Goal: Task Accomplishment & Management: Manage account settings

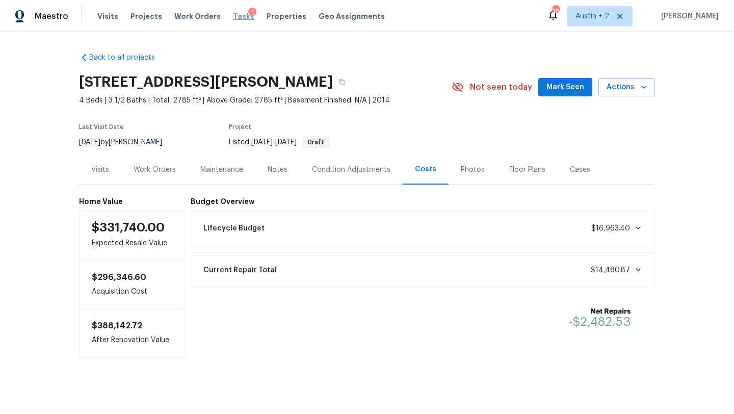
click at [235, 16] on span "Tasks" at bounding box center [243, 16] width 21 height 7
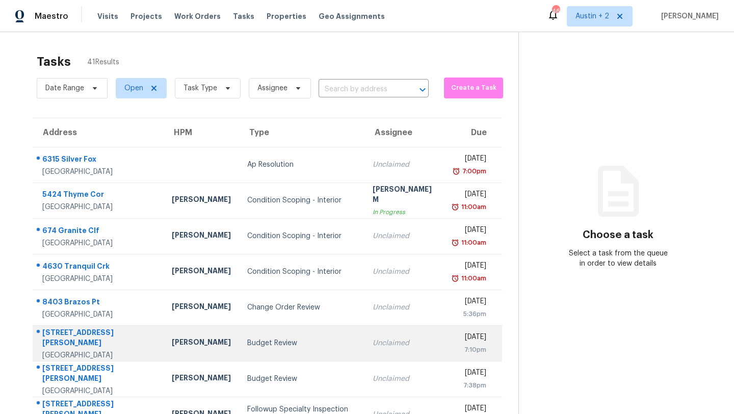
scroll to position [117, 0]
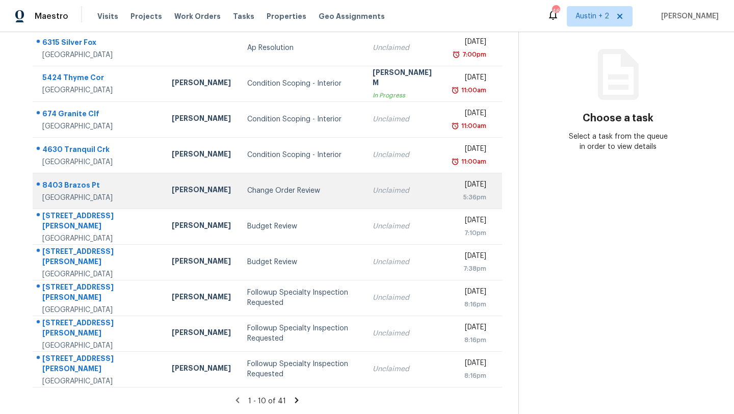
click at [255, 201] on td "Change Order Review" at bounding box center [301, 191] width 125 height 36
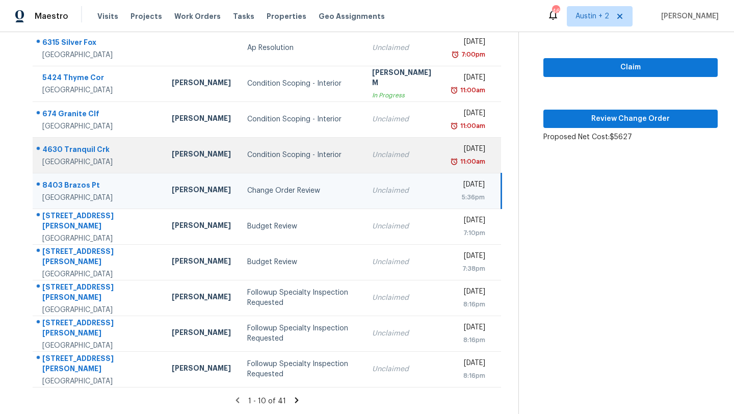
scroll to position [0, 0]
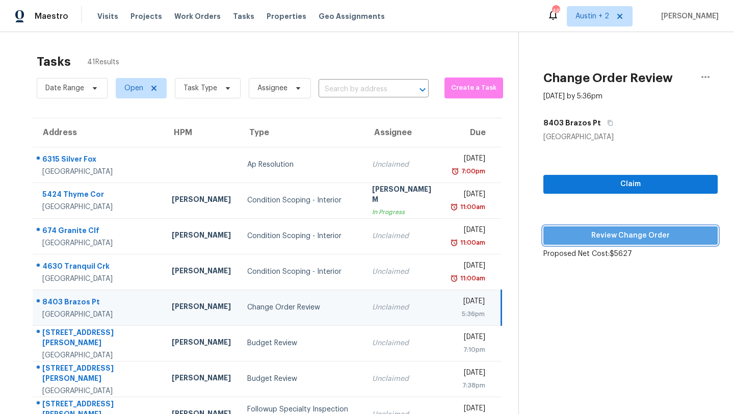
click at [589, 239] on span "Review Change Order" at bounding box center [630, 235] width 158 height 13
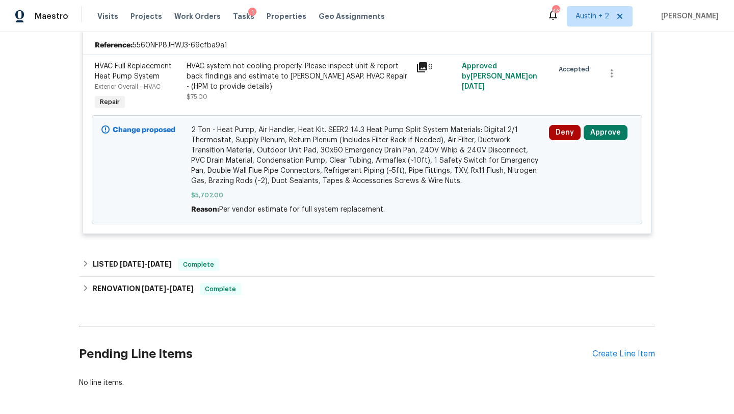
scroll to position [240, 0]
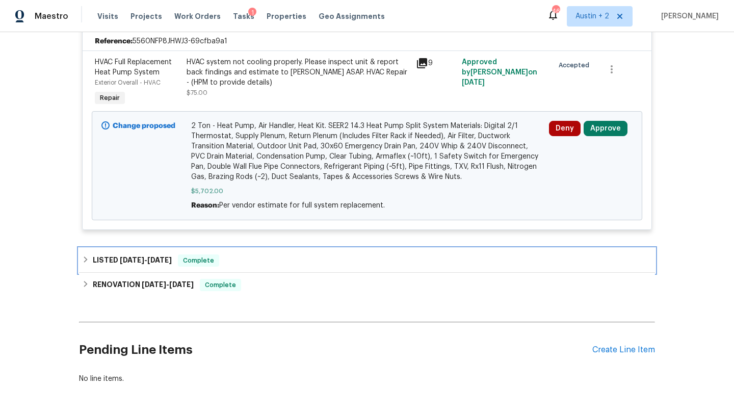
click at [326, 257] on div "LISTED 8/13/25 - 8/14/25 Complete" at bounding box center [367, 260] width 570 height 12
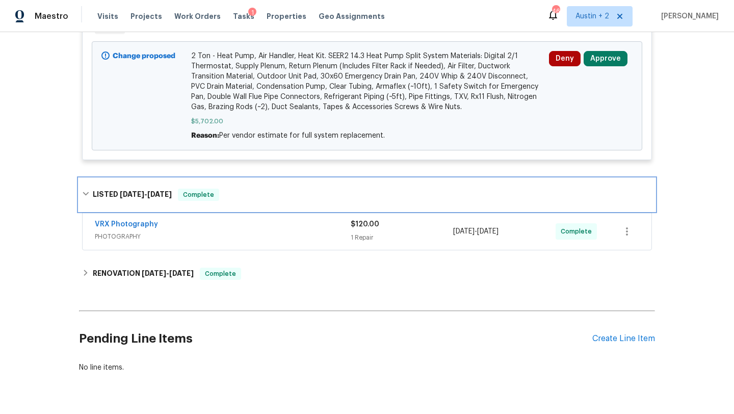
scroll to position [338, 0]
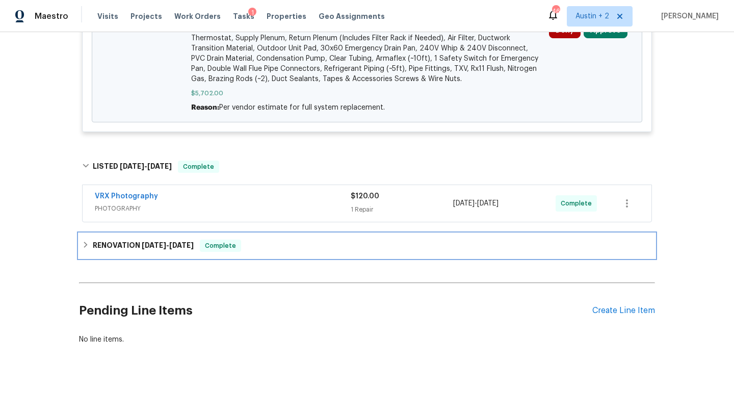
click at [328, 253] on div "RENOVATION 8/4/25 - 8/11/25 Complete" at bounding box center [367, 245] width 576 height 24
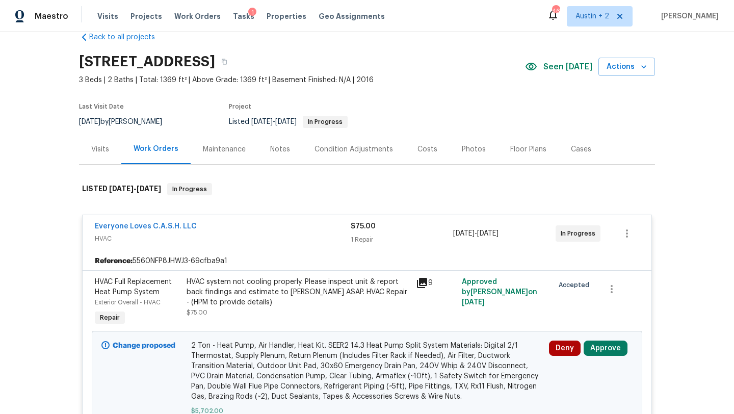
scroll to position [17, 0]
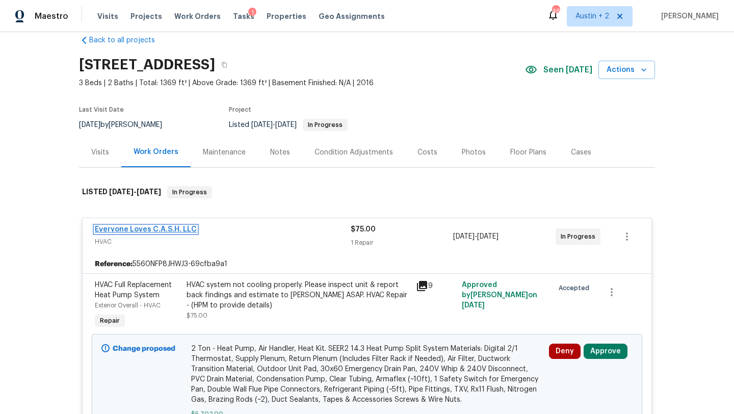
click at [150, 227] on link "Everyone Loves C.A.S.H. LLC" at bounding box center [146, 229] width 102 height 7
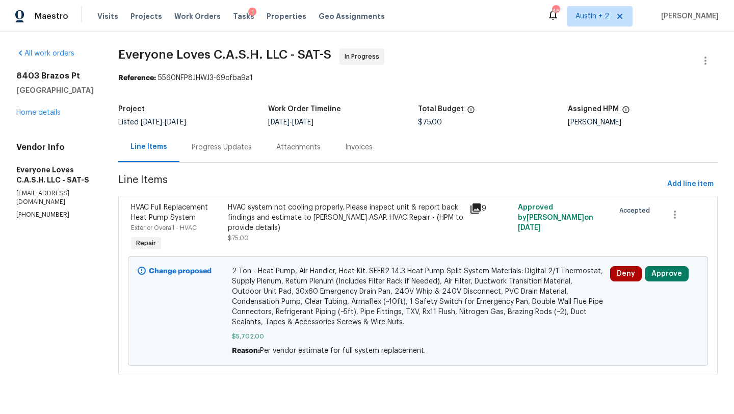
click at [252, 150] on div "Progress Updates" at bounding box center [222, 147] width 60 height 10
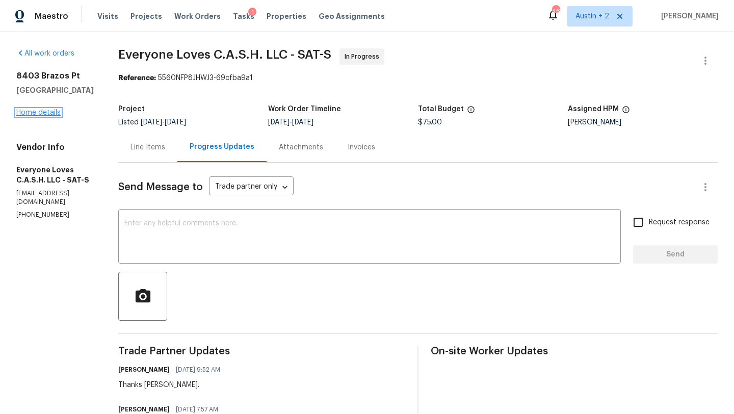
click at [55, 114] on link "Home details" at bounding box center [38, 112] width 44 height 7
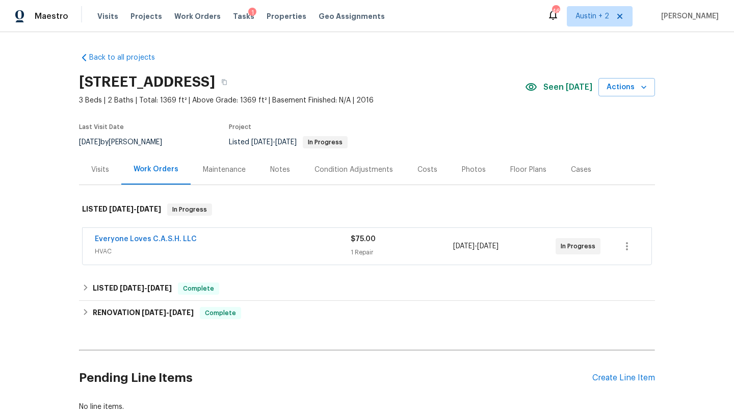
click at [421, 168] on div "Costs" at bounding box center [427, 170] width 20 height 10
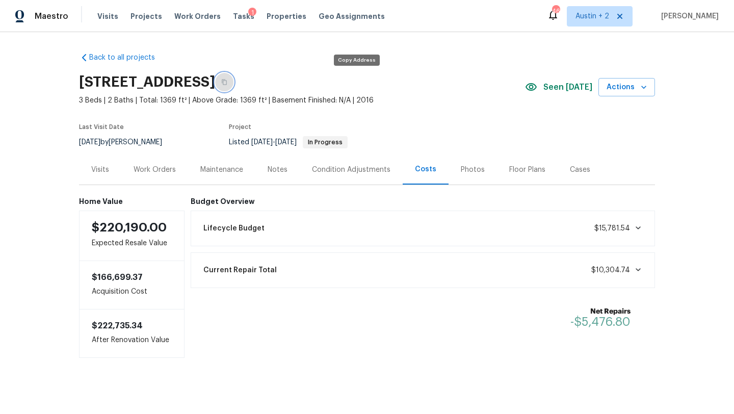
click at [227, 83] on icon "button" at bounding box center [224, 83] width 5 height 6
click at [165, 169] on div "Work Orders" at bounding box center [155, 170] width 42 height 10
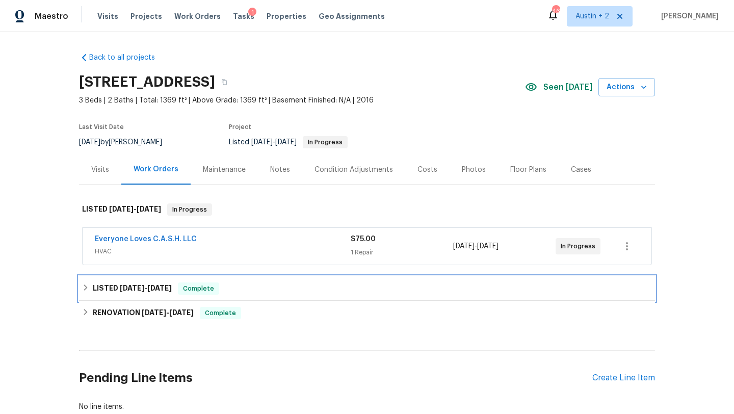
click at [158, 296] on div "LISTED 8/13/25 - 8/14/25 Complete" at bounding box center [367, 288] width 576 height 24
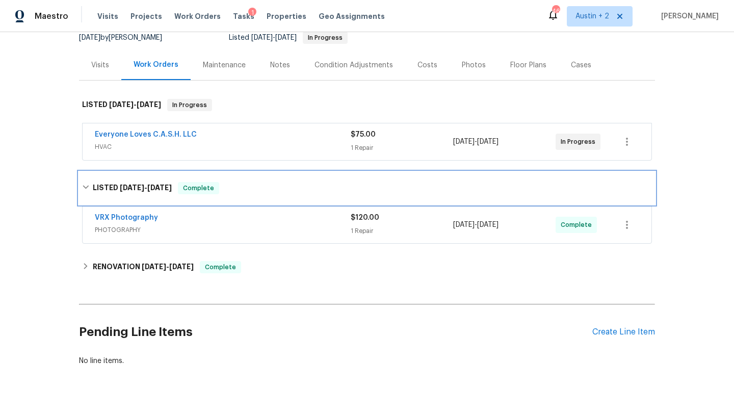
scroll to position [126, 0]
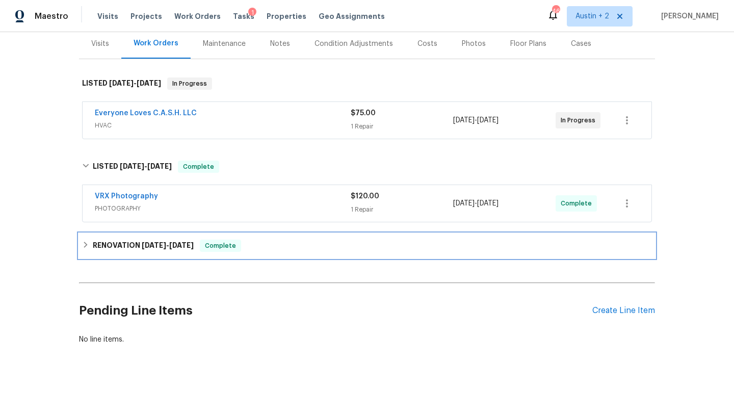
click at [166, 249] on h6 "RENOVATION 8/4/25 - 8/11/25" at bounding box center [143, 246] width 101 height 12
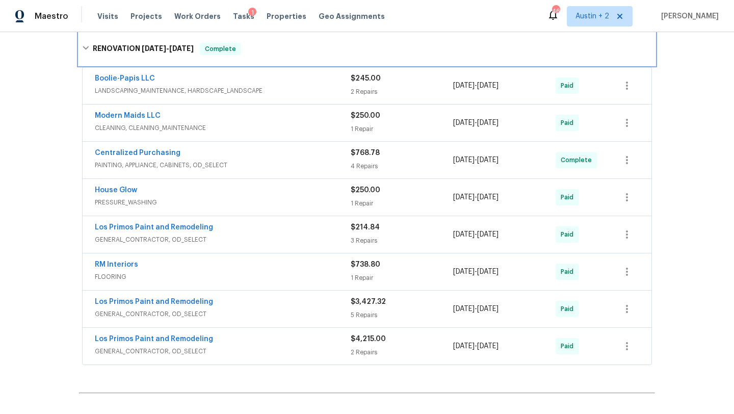
scroll to position [0, 0]
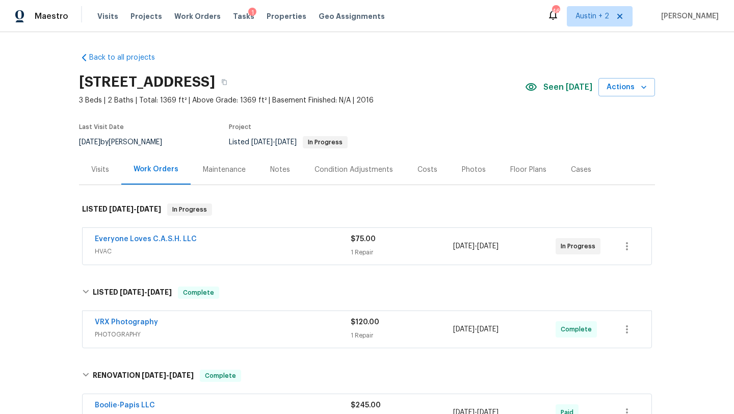
click at [233, 245] on div "Everyone Loves C.A.S.H. LLC" at bounding box center [223, 240] width 256 height 12
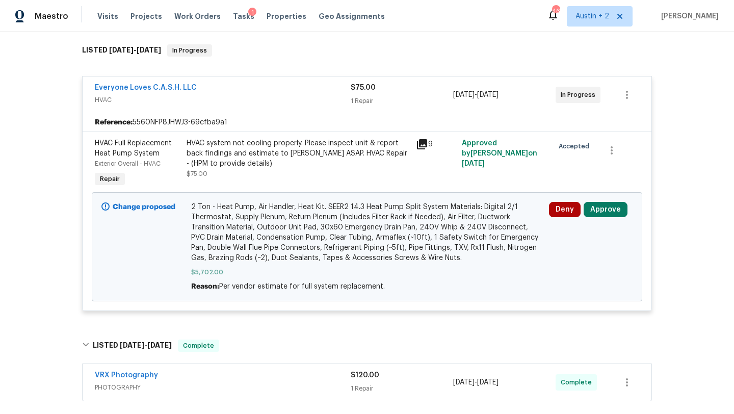
scroll to position [154, 0]
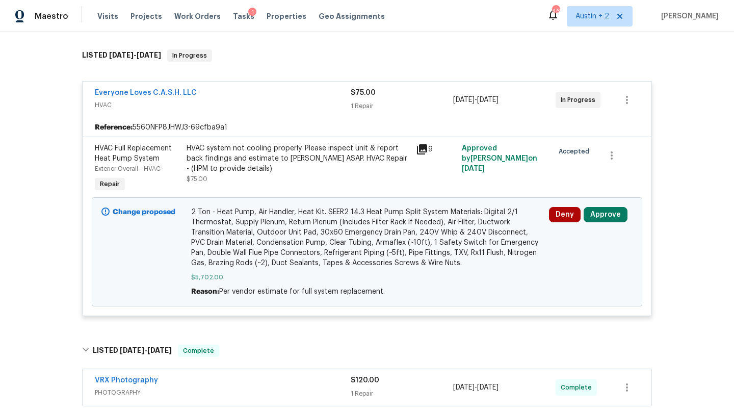
click at [167, 89] on span "Everyone Loves C.A.S.H. LLC" at bounding box center [146, 93] width 102 height 10
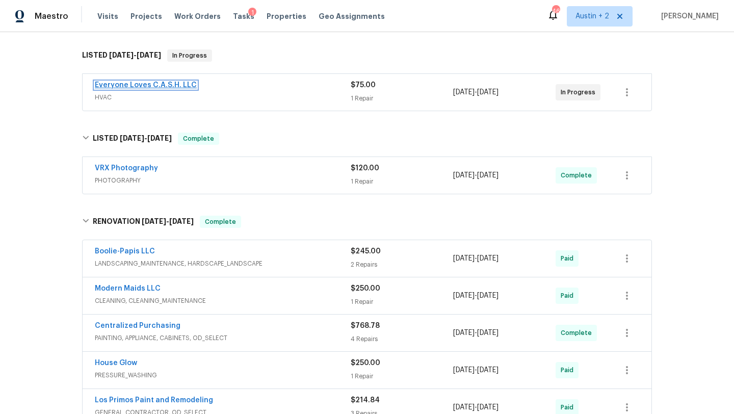
click at [178, 87] on link "Everyone Loves C.A.S.H. LLC" at bounding box center [146, 85] width 102 height 7
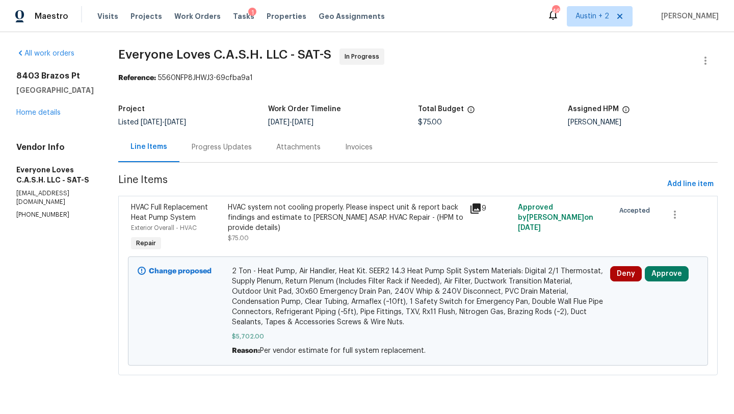
click at [252, 147] on div "Progress Updates" at bounding box center [222, 147] width 60 height 10
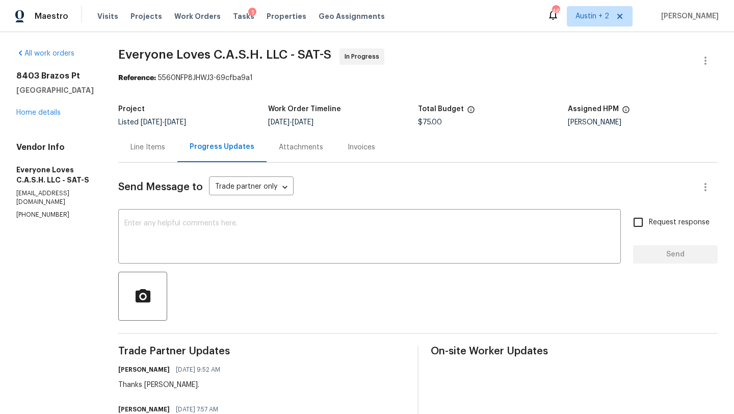
click at [40, 122] on div "All work orders 8403 Brazos Pt San Antonio, TX 78252 Home details Vendor Info E…" at bounding box center [54, 133] width 77 height 171
click at [43, 114] on link "Home details" at bounding box center [38, 112] width 44 height 7
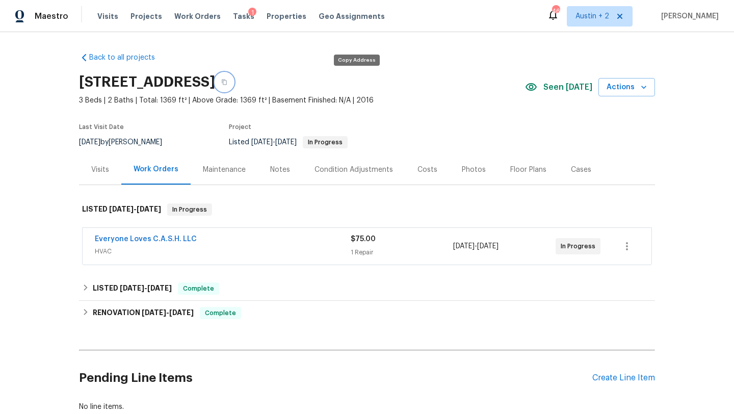
click at [233, 76] on button "button" at bounding box center [224, 82] width 18 height 18
click at [420, 170] on div "Costs" at bounding box center [427, 170] width 20 height 10
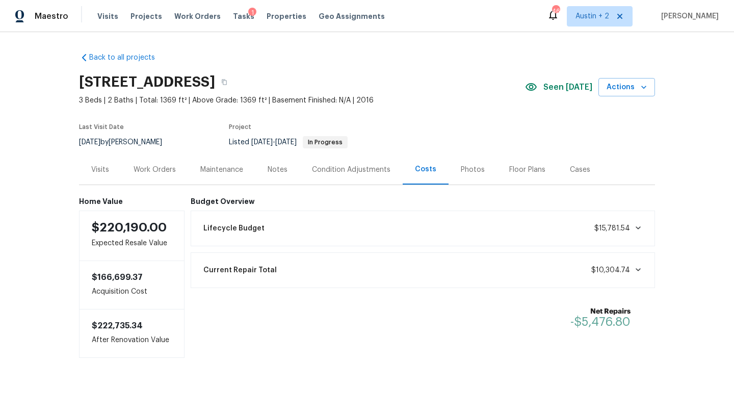
click at [154, 168] on div "Work Orders" at bounding box center [155, 170] width 42 height 10
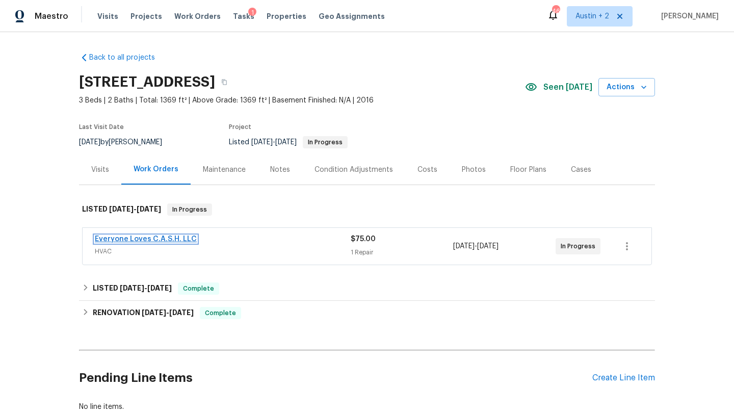
click at [135, 236] on link "Everyone Loves C.A.S.H. LLC" at bounding box center [146, 238] width 102 height 7
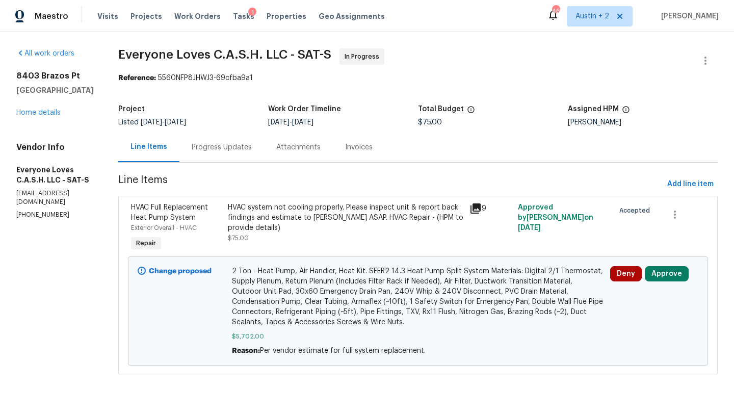
click at [252, 150] on div "Progress Updates" at bounding box center [222, 147] width 60 height 10
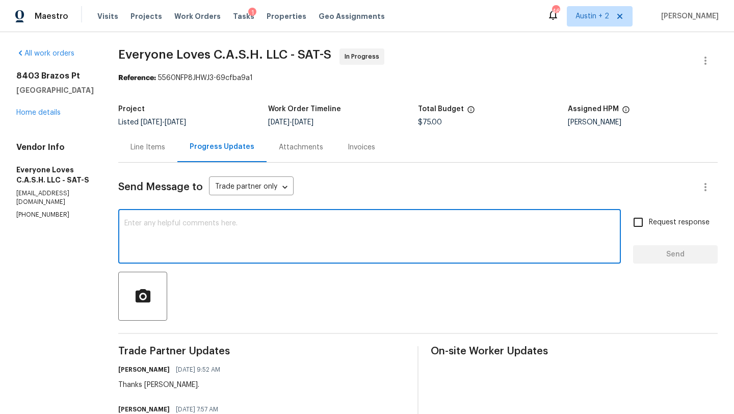
click at [260, 226] on textarea at bounding box center [369, 238] width 490 height 36
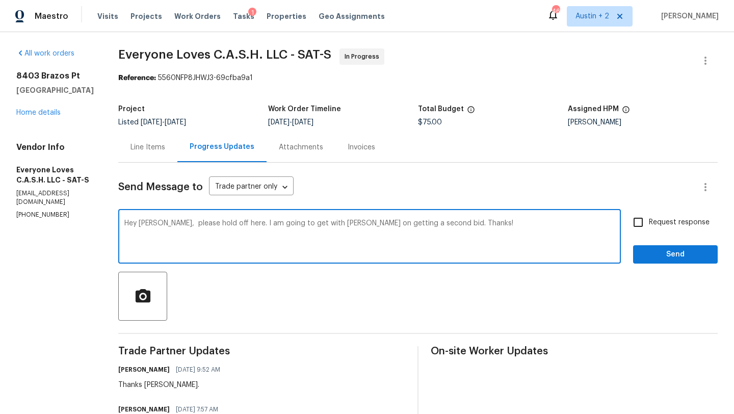
type textarea "Hey Tim, please hold off here. I am going to get with Felix on getting a second…"
click at [672, 228] on label "Request response" at bounding box center [668, 221] width 82 height 21
click at [649, 228] on input "Request response" at bounding box center [637, 221] width 21 height 21
checkbox input "true"
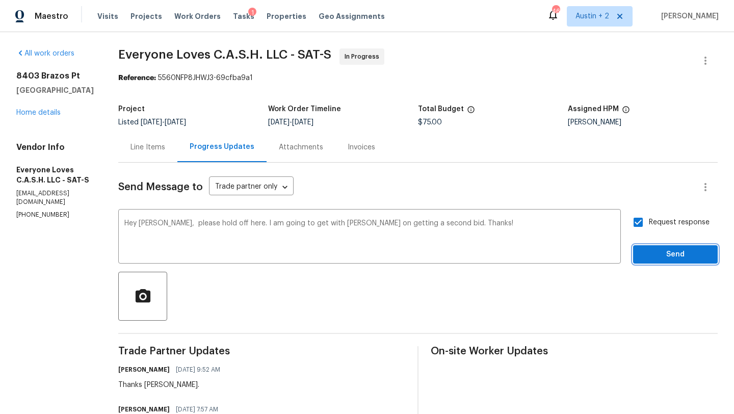
click at [671, 255] on span "Send" at bounding box center [675, 254] width 68 height 13
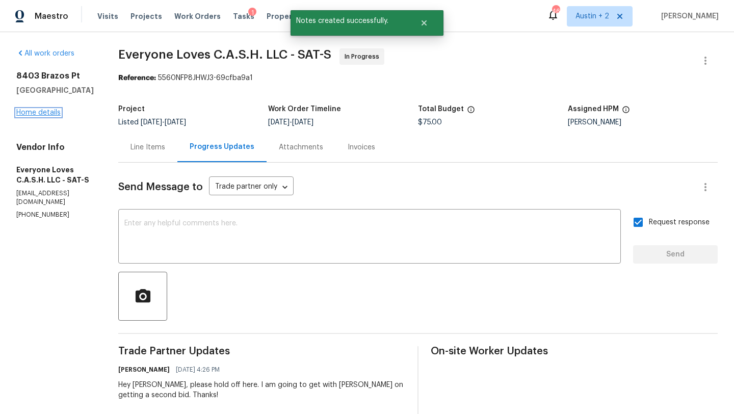
click at [52, 114] on link "Home details" at bounding box center [38, 112] width 44 height 7
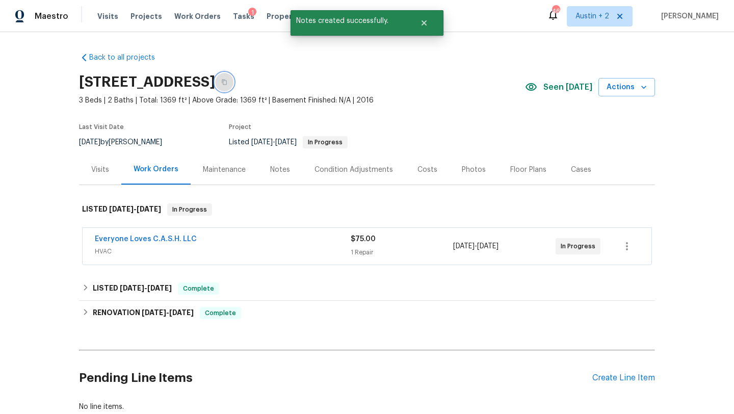
click at [233, 78] on button "button" at bounding box center [224, 82] width 18 height 18
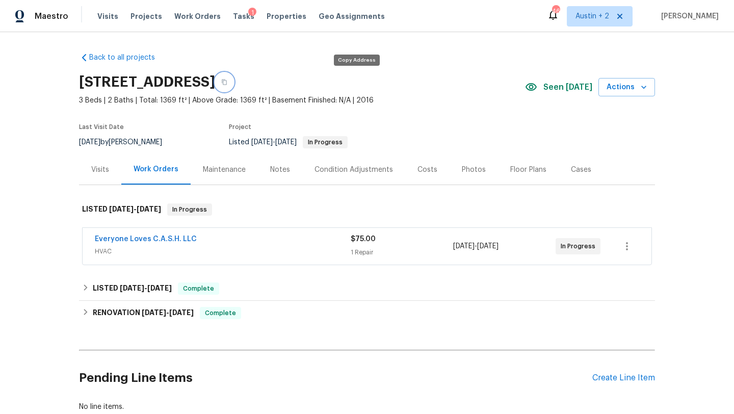
click at [233, 86] on button "button" at bounding box center [224, 82] width 18 height 18
click at [621, 381] on div "Create Line Item" at bounding box center [623, 378] width 63 height 10
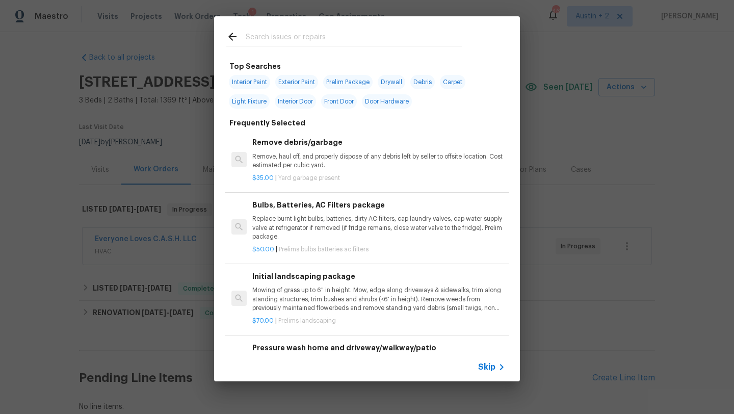
click at [282, 36] on input "text" at bounding box center [354, 38] width 216 height 15
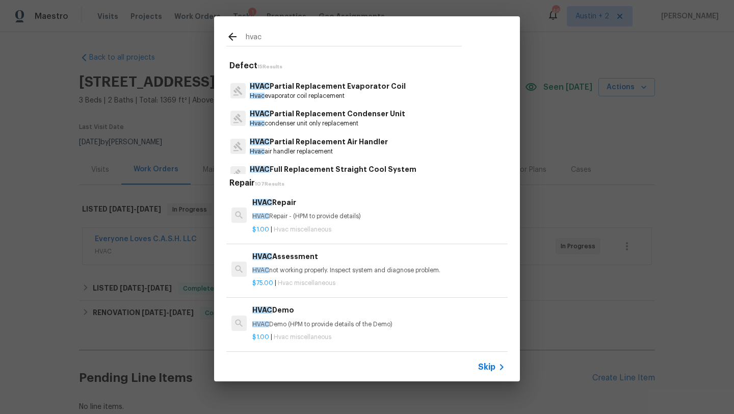
scroll to position [80, 0]
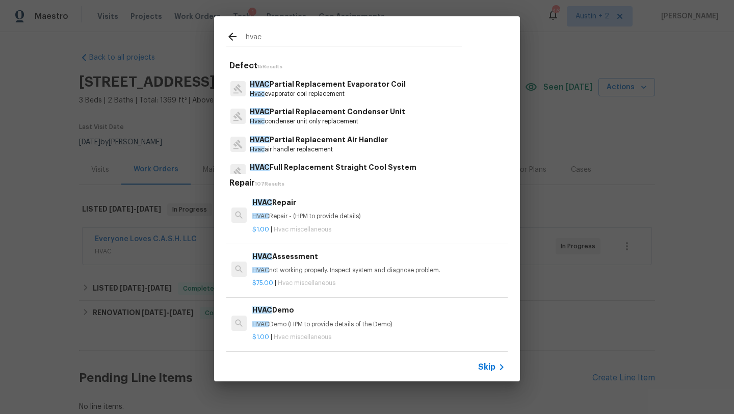
type input "hvac"
click at [302, 203] on h6 "HVAC Repair" at bounding box center [378, 202] width 253 height 11
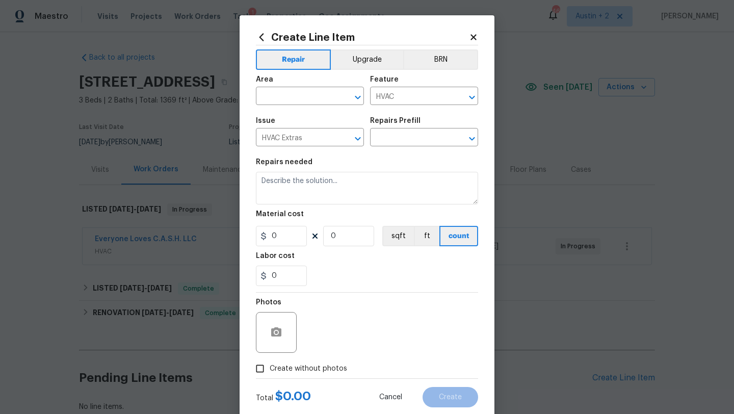
type textarea "HVAC Repair - (HPM to provide details)"
type input "1"
type input "HVAC Repair $1.00"
type input "1"
click at [467, 37] on h2 "Create Line Item" at bounding box center [362, 37] width 213 height 11
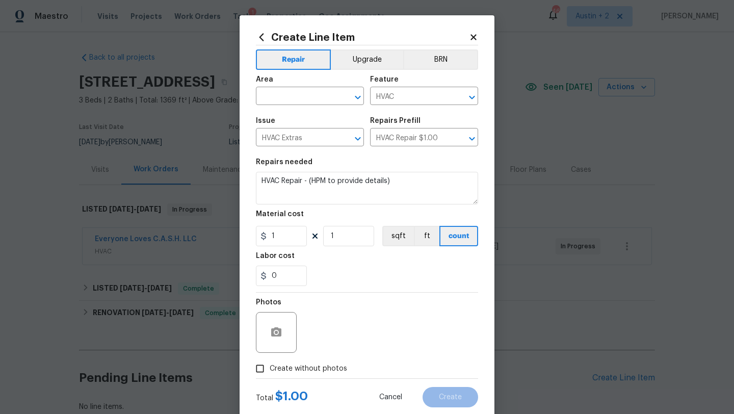
click at [474, 37] on icon at bounding box center [473, 37] width 6 height 6
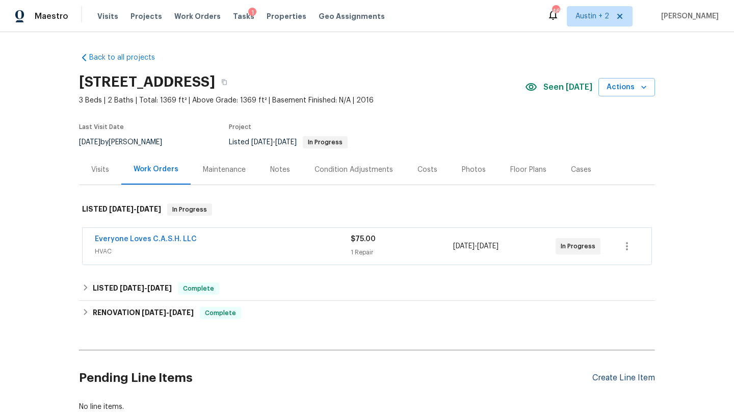
click at [613, 376] on div "Create Line Item" at bounding box center [623, 378] width 63 height 10
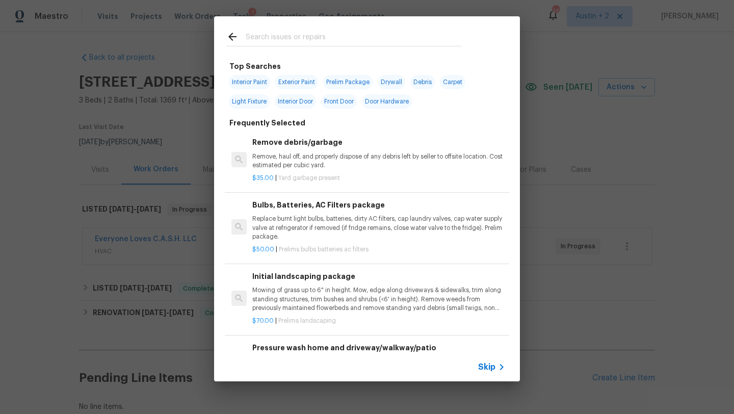
click at [317, 31] on input "text" at bounding box center [354, 38] width 216 height 15
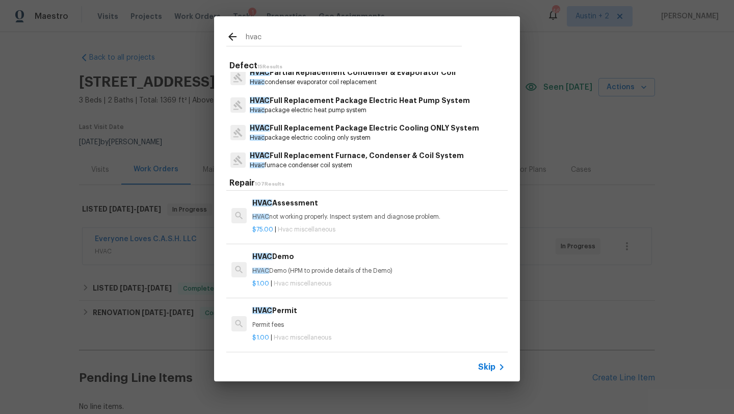
scroll to position [49, 0]
type input "hvac"
click at [309, 225] on div "$75.00 | Hvac miscellaneous" at bounding box center [378, 231] width 253 height 13
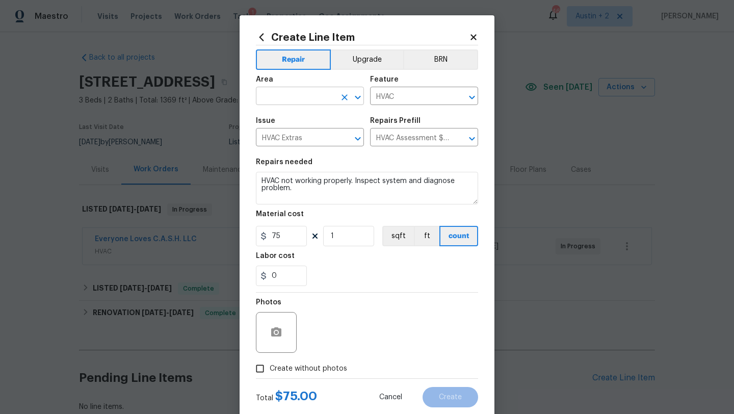
click at [312, 101] on input "text" at bounding box center [296, 97] width 80 height 16
click at [286, 120] on li "HVAC" at bounding box center [310, 120] width 108 height 17
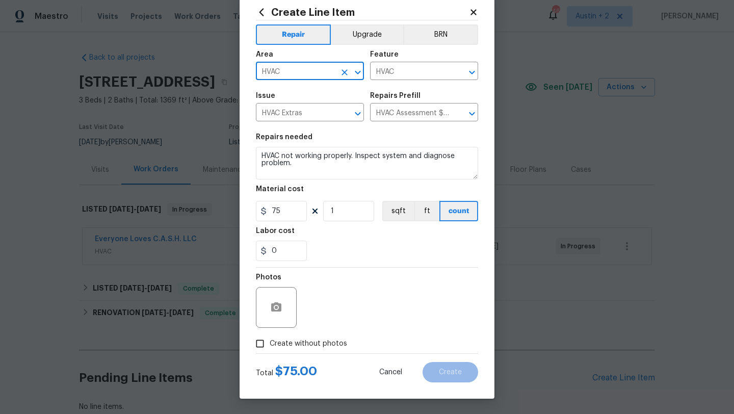
type input "HVAC"
click at [323, 342] on span "Create without photos" at bounding box center [308, 343] width 77 height 11
click at [270, 342] on input "Create without photos" at bounding box center [259, 343] width 19 height 19
checkbox input "true"
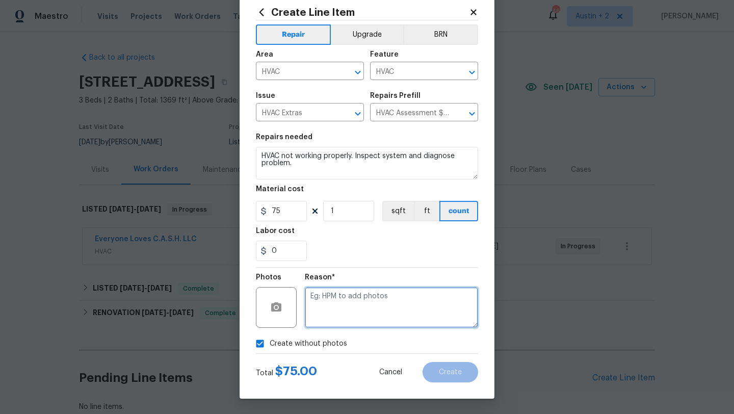
click at [337, 311] on textarea at bounding box center [391, 307] width 173 height 41
type textarea "will add"
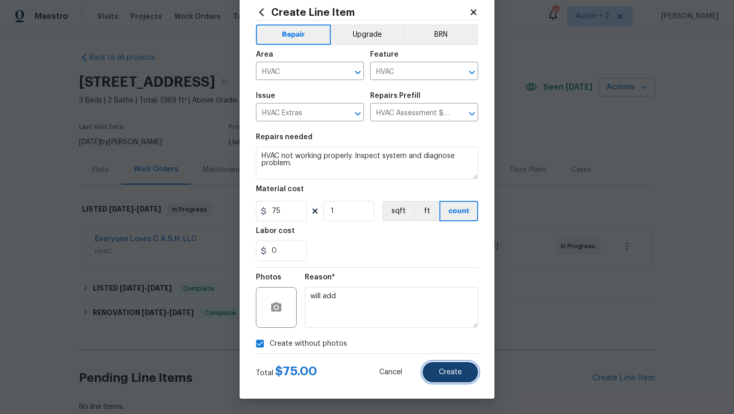
click at [460, 370] on span "Create" at bounding box center [450, 372] width 23 height 8
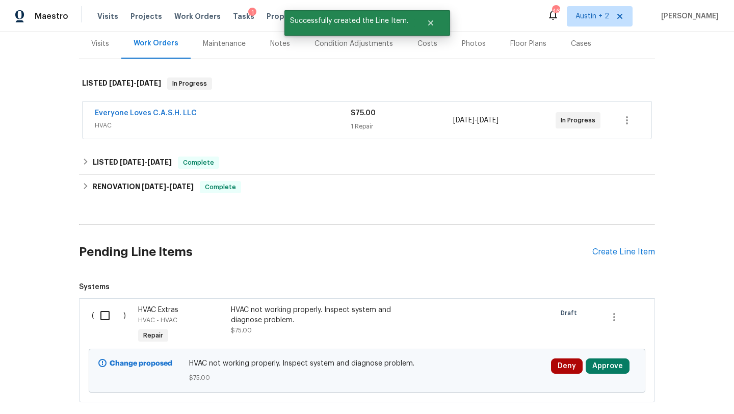
scroll to position [183, 0]
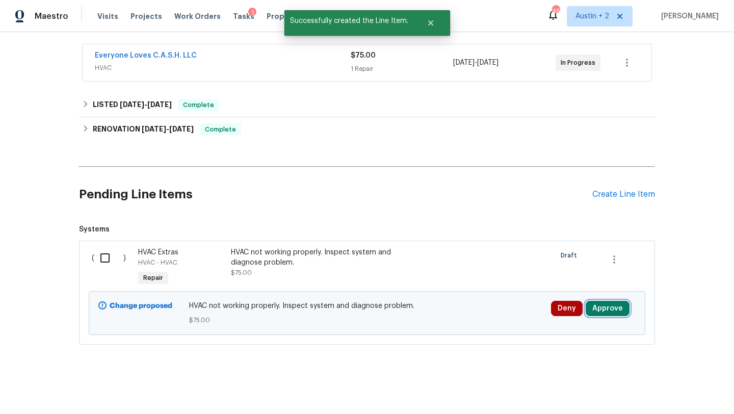
click at [609, 310] on button "Approve" at bounding box center [608, 308] width 44 height 15
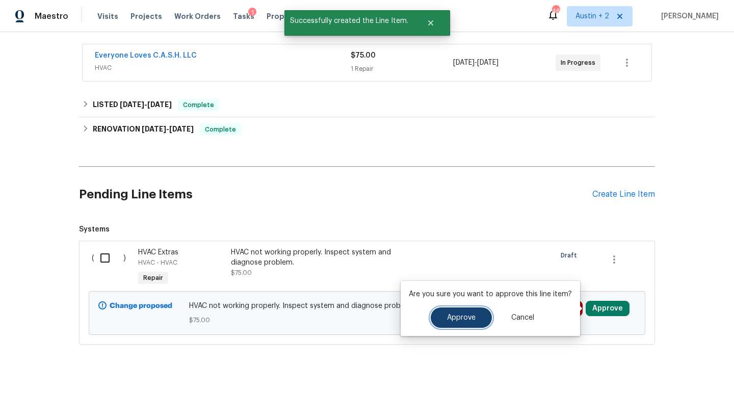
click at [466, 312] on button "Approve" at bounding box center [461, 317] width 61 height 20
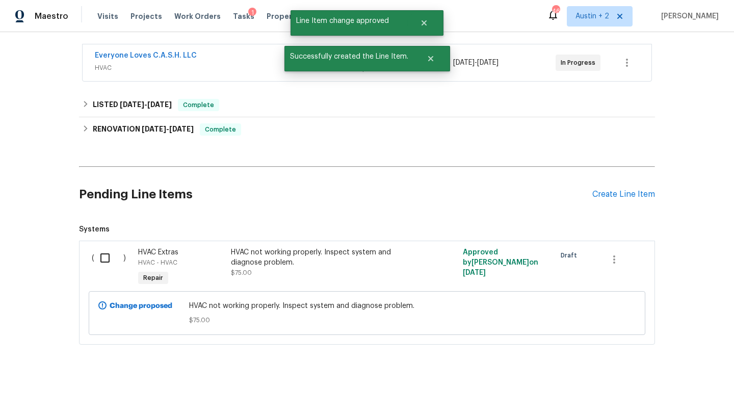
click at [102, 257] on input "checkbox" at bounding box center [108, 257] width 29 height 21
checkbox input "true"
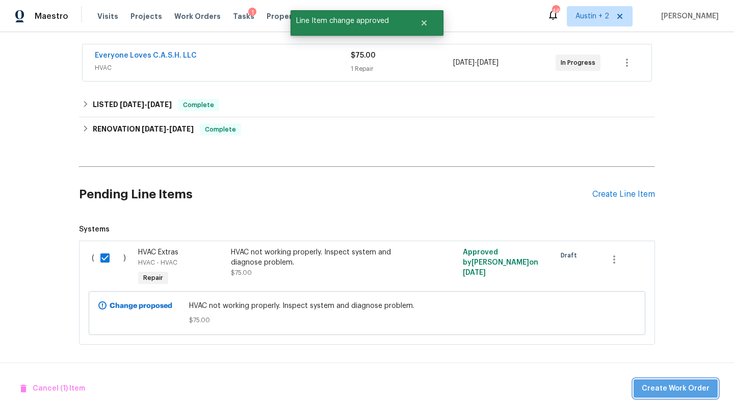
click at [700, 390] on span "Create Work Order" at bounding box center [676, 388] width 68 height 13
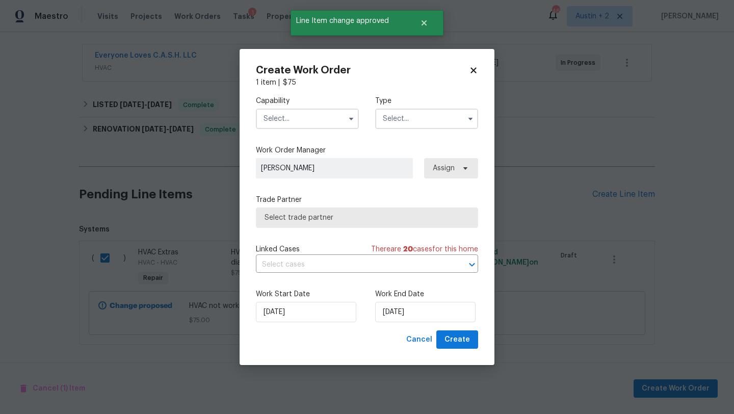
click at [323, 119] on input "text" at bounding box center [307, 119] width 103 height 20
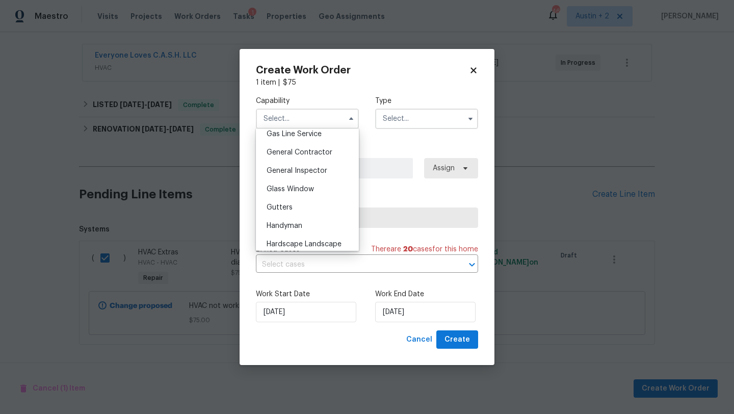
scroll to position [597, 0]
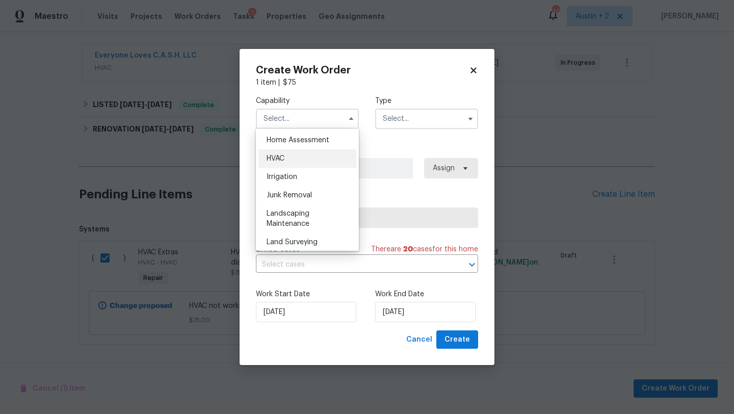
click at [294, 154] on div "HVAC" at bounding box center [307, 158] width 98 height 18
type input "HVAC"
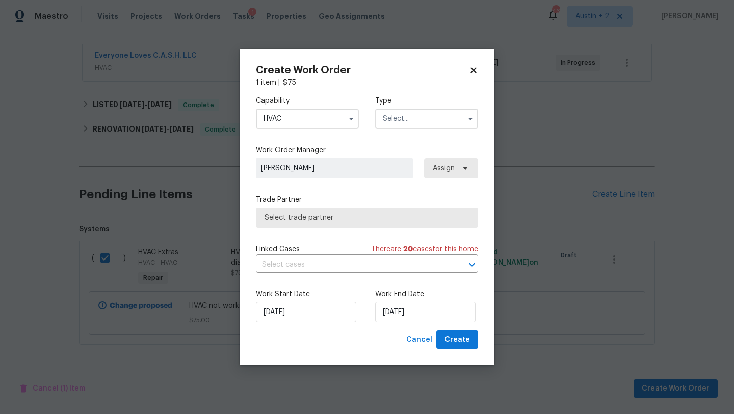
click at [453, 124] on input "text" at bounding box center [426, 119] width 103 height 20
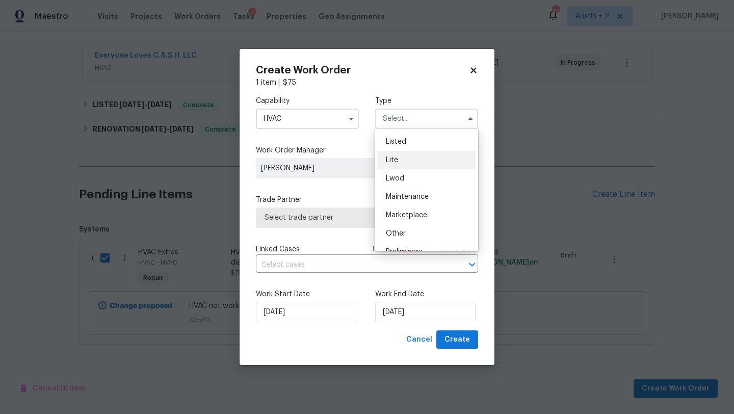
scroll to position [107, 0]
click at [409, 139] on div "Listed" at bounding box center [427, 143] width 98 height 18
type input "Listed"
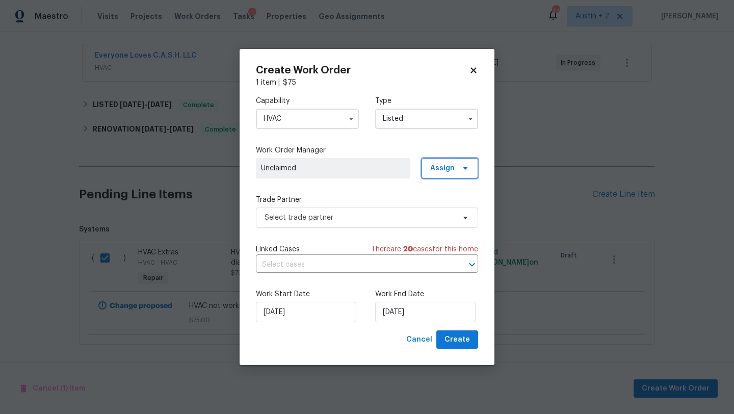
click at [443, 175] on span "Assign" at bounding box center [449, 168] width 57 height 20
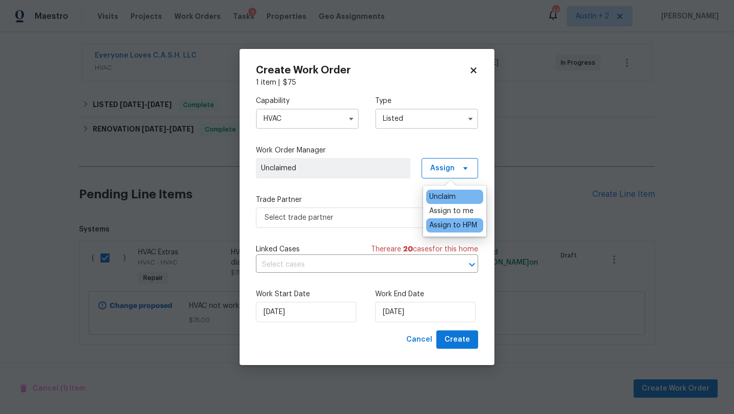
click at [436, 223] on div "Assign to HPM" at bounding box center [453, 225] width 48 height 10
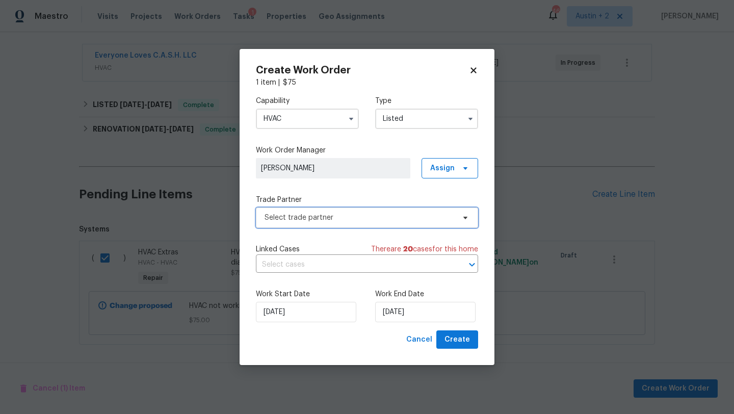
click at [370, 220] on span "Select trade partner" at bounding box center [359, 218] width 190 height 10
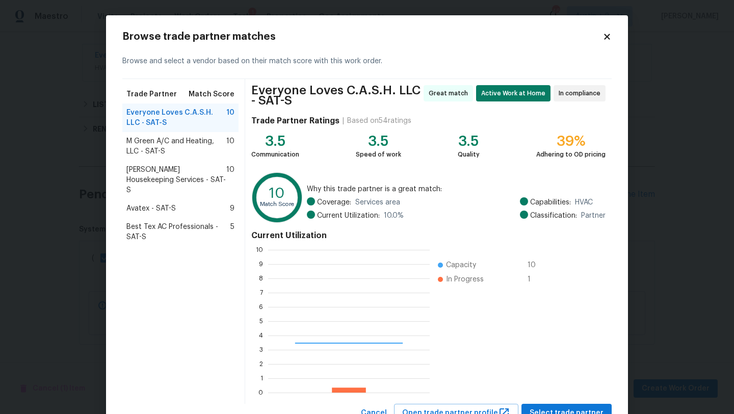
scroll to position [143, 162]
click at [183, 174] on span "Arelis Housekeeping Services - SAT-S" at bounding box center [176, 180] width 100 height 31
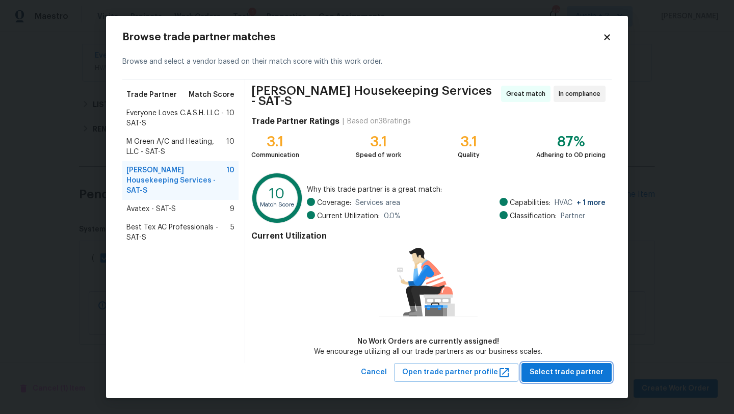
click at [572, 374] on span "Select trade partner" at bounding box center [566, 372] width 74 height 13
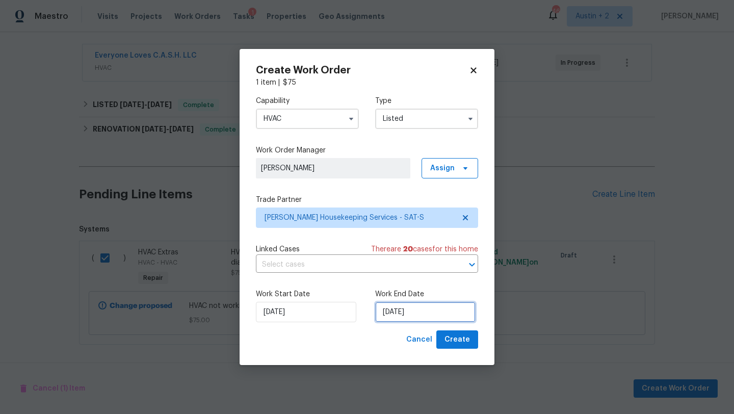
click at [426, 315] on input "[DATE]" at bounding box center [425, 312] width 100 height 20
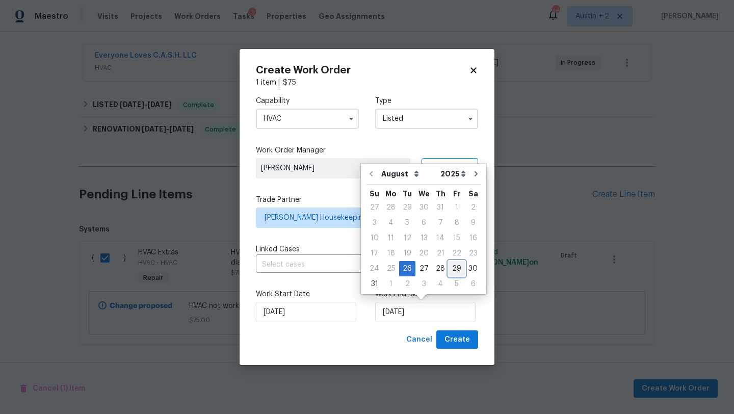
click at [450, 269] on div "29" at bounding box center [456, 268] width 16 height 14
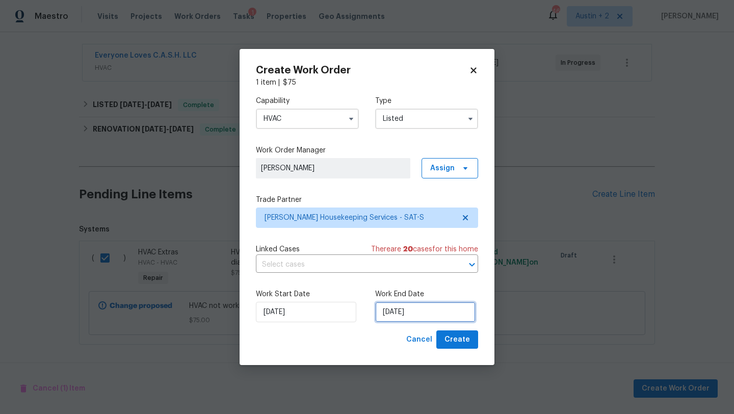
click at [443, 307] on input "[DATE]" at bounding box center [425, 312] width 100 height 20
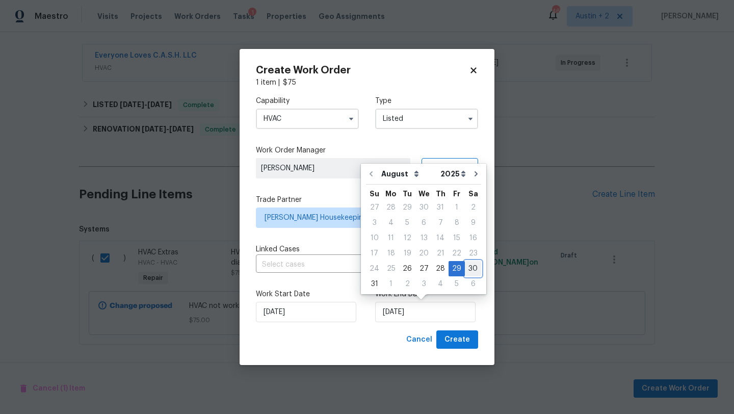
click at [470, 266] on div "30" at bounding box center [473, 268] width 16 height 14
type input "8/30/2025"
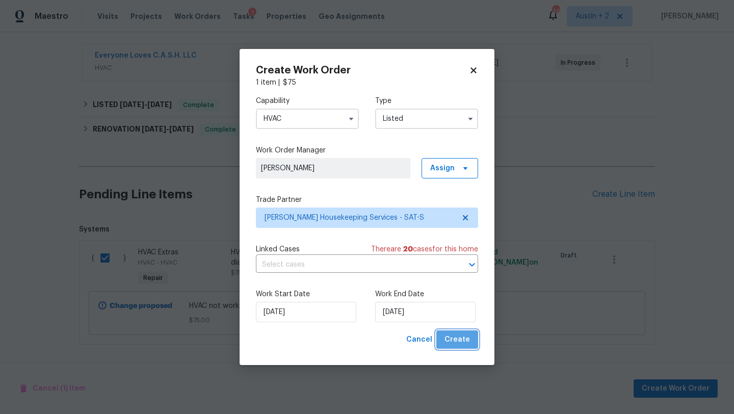
click at [463, 339] on span "Create" at bounding box center [456, 339] width 25 height 13
checkbox input "false"
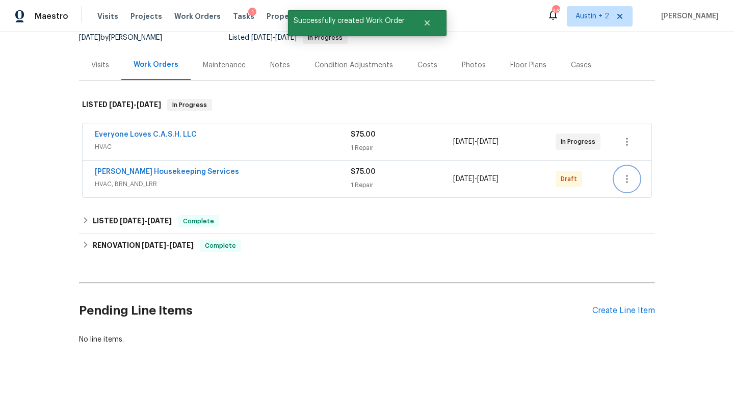
click at [625, 185] on button "button" at bounding box center [627, 179] width 24 height 24
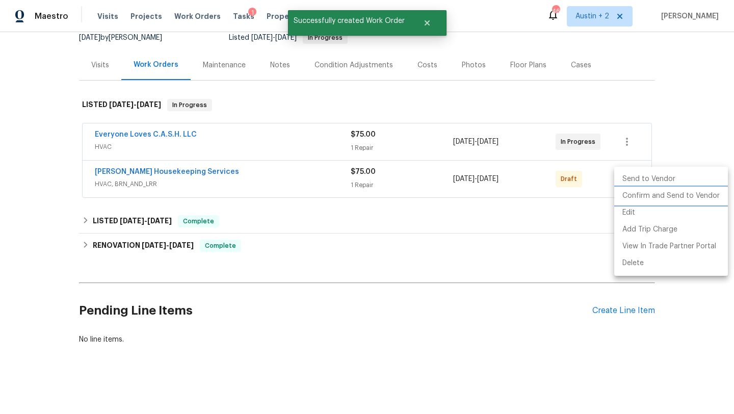
click at [634, 198] on li "Confirm and Send to Vendor" at bounding box center [671, 196] width 114 height 17
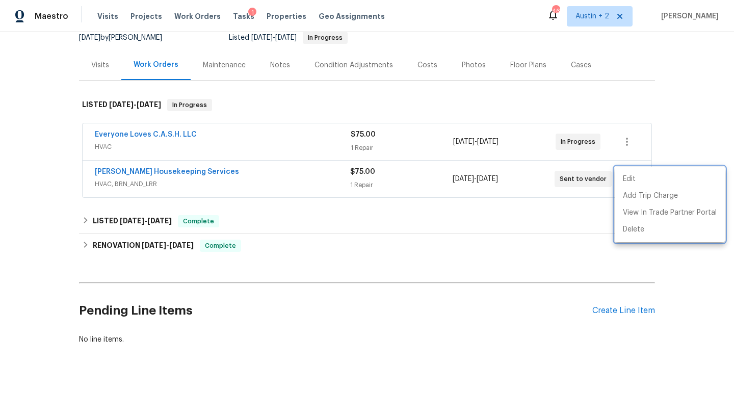
click at [181, 168] on div at bounding box center [367, 207] width 734 height 414
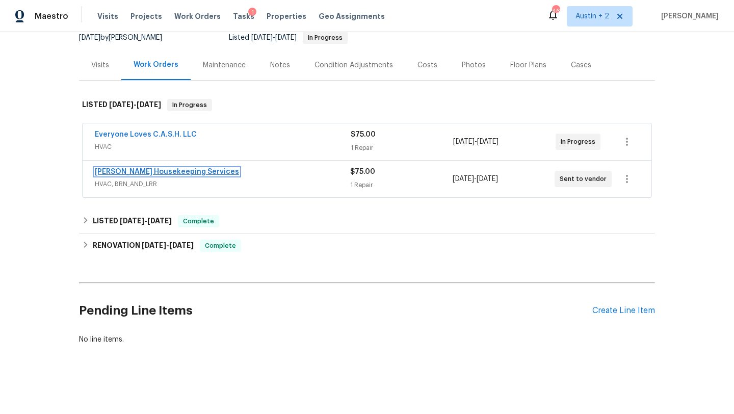
click at [184, 171] on link "[PERSON_NAME] Housekeeping Services" at bounding box center [167, 171] width 144 height 7
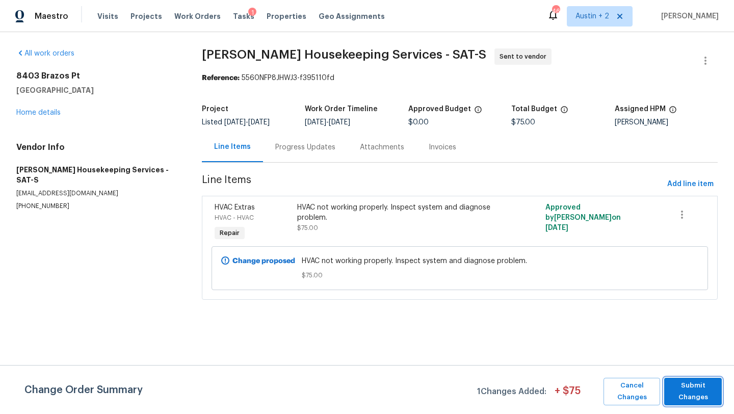
click at [703, 398] on span "Submit Changes" at bounding box center [692, 391] width 47 height 23
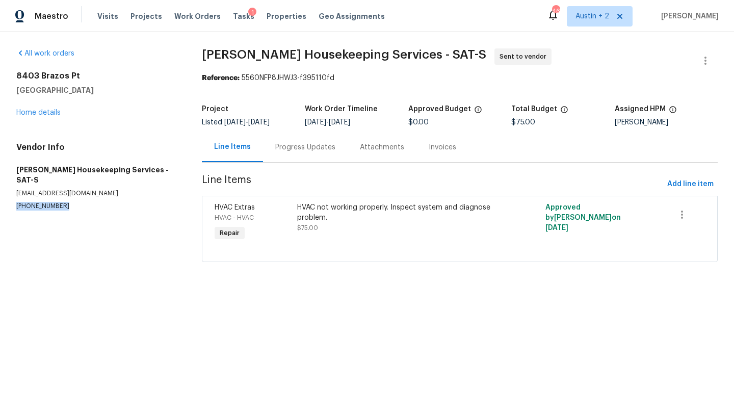
drag, startPoint x: 63, startPoint y: 198, endPoint x: 8, endPoint y: 197, distance: 54.5
click at [8, 197] on div "All work orders 8403 Brazos Pt San Antonio, TX 78252 Home details Vendor Info A…" at bounding box center [367, 161] width 734 height 258
copy p "(512) 709-0831"
click at [40, 111] on link "Home details" at bounding box center [38, 112] width 44 height 7
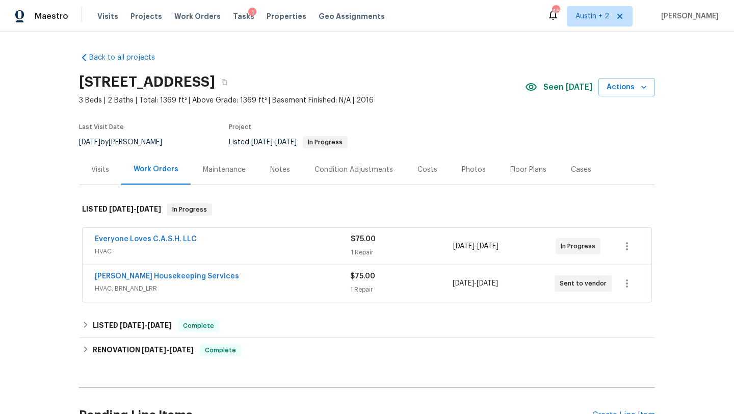
click at [271, 168] on div "Notes" at bounding box center [280, 170] width 20 height 10
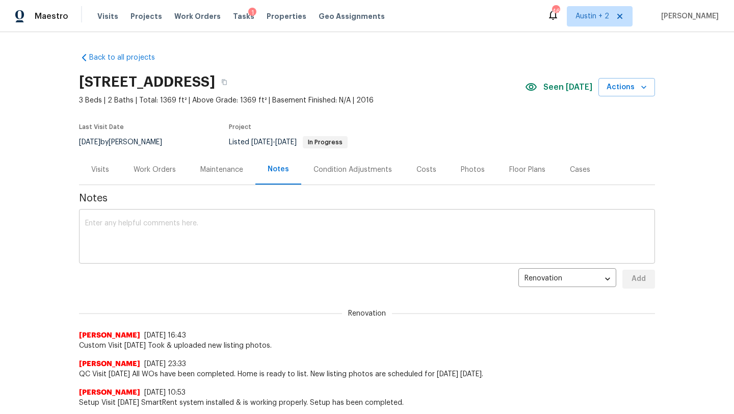
click at [247, 235] on textarea at bounding box center [367, 238] width 564 height 36
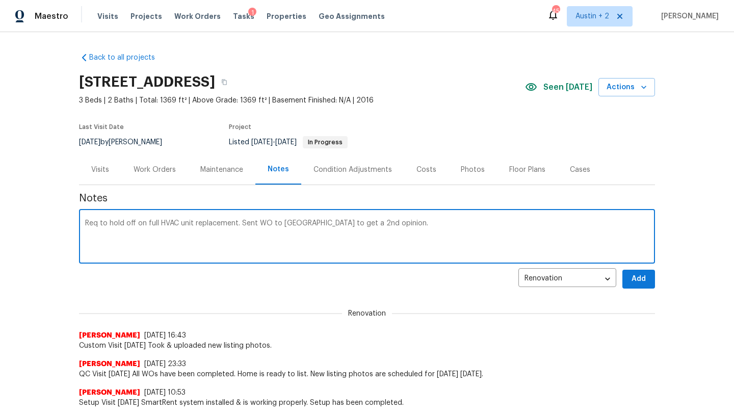
click at [100, 223] on textarea "Req to hold off on full HVAC unit replacement. Sent WO to Arelis to get a 2nd o…" at bounding box center [367, 238] width 564 height 36
type textarea "Req for CASH to hold off on full HVAC unit replacement. Sent WO to Arelis to ge…"
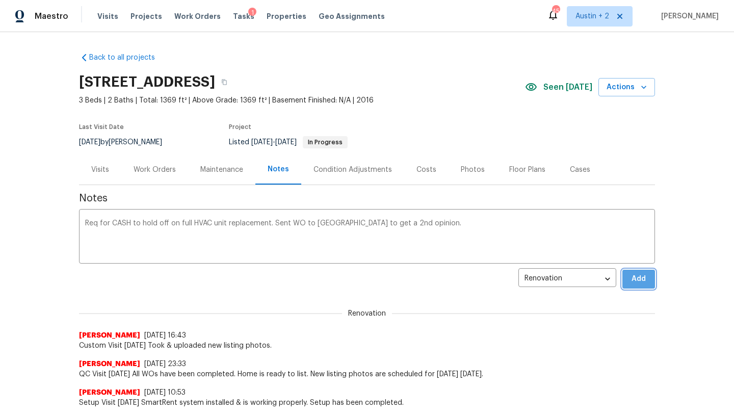
click at [643, 276] on span "Add" at bounding box center [638, 279] width 16 height 13
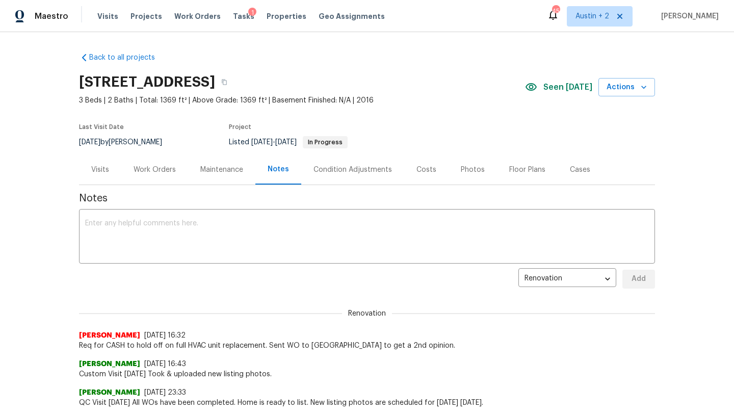
click at [158, 168] on div "Work Orders" at bounding box center [155, 170] width 42 height 10
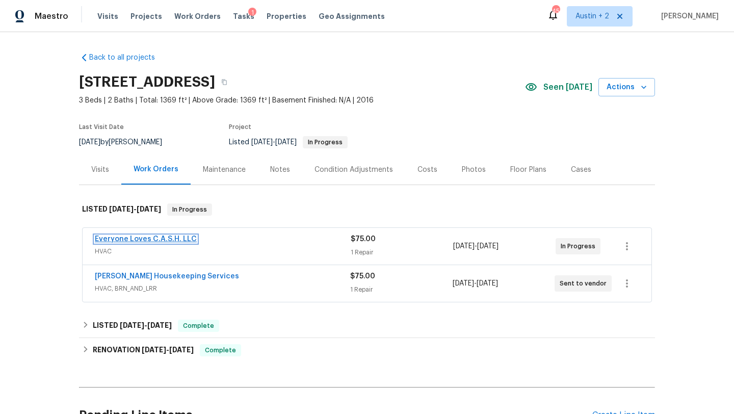
click at [168, 239] on link "Everyone Loves C.A.S.H. LLC" at bounding box center [146, 238] width 102 height 7
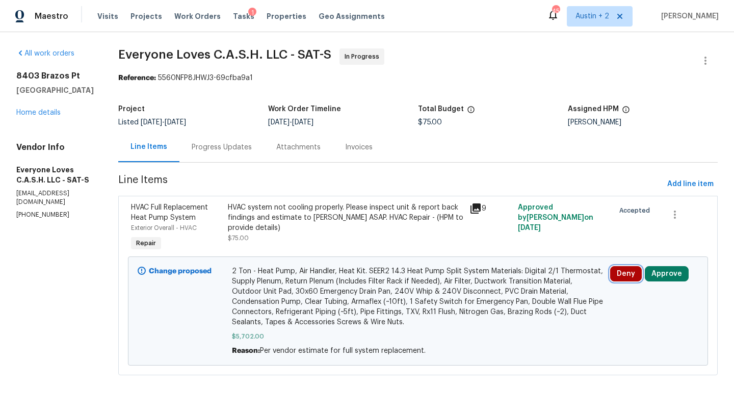
click at [625, 274] on button "Deny" at bounding box center [626, 273] width 32 height 15
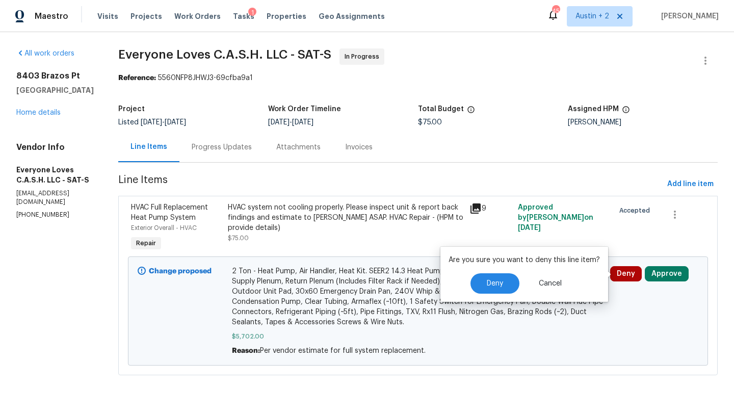
click at [377, 282] on span "2 Ton - Heat Pump, Air Handler, Heat Kit. SEER2 14.3 Heat Pump Split System Mat…" at bounding box center [418, 296] width 372 height 61
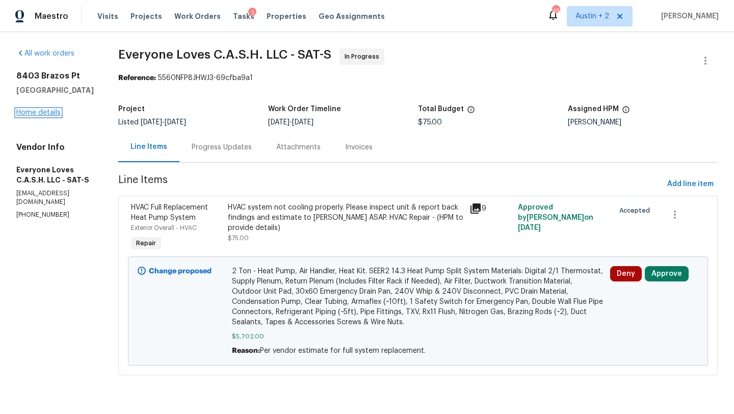
click at [45, 114] on link "Home details" at bounding box center [38, 112] width 44 height 7
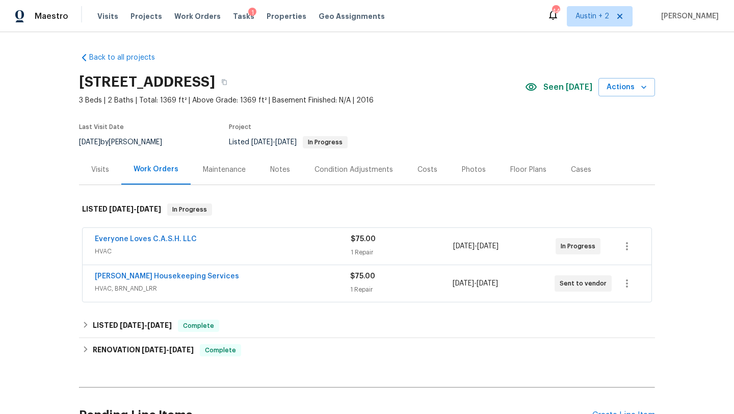
click at [413, 168] on div "Costs" at bounding box center [427, 169] width 44 height 30
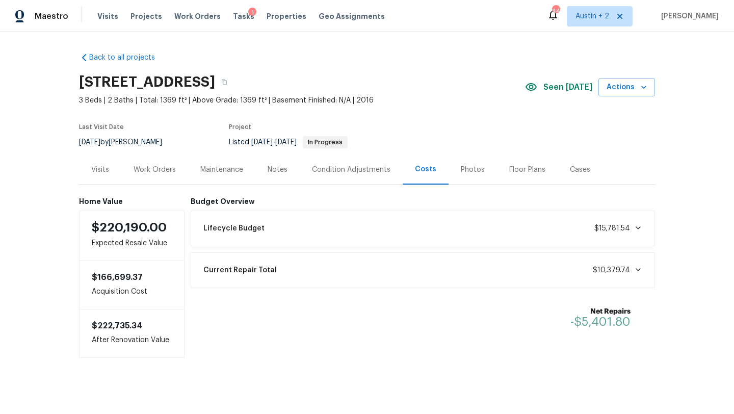
click at [151, 168] on div "Work Orders" at bounding box center [155, 170] width 42 height 10
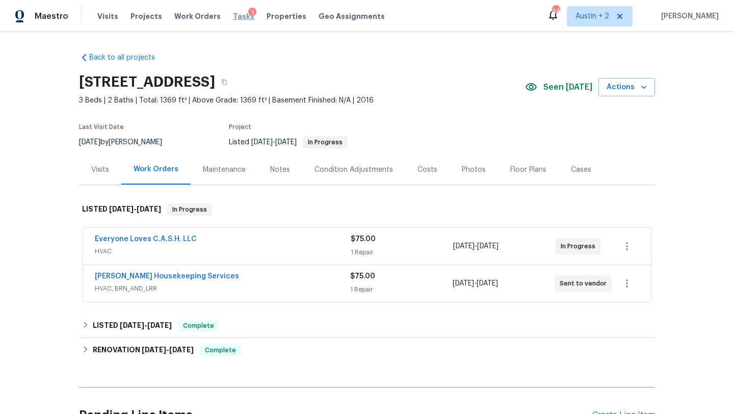
click at [233, 18] on span "Tasks" at bounding box center [243, 16] width 21 height 7
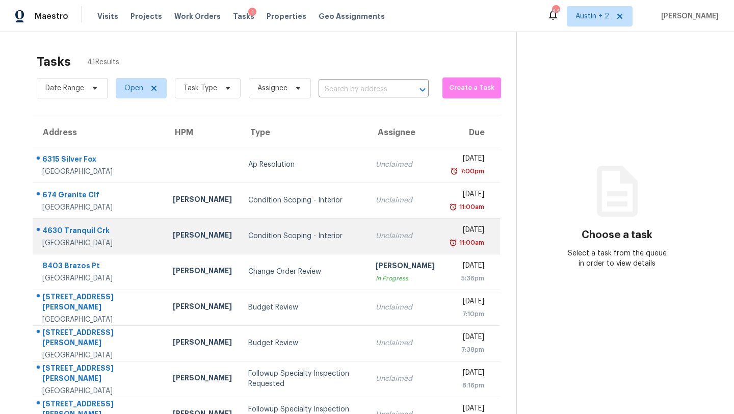
scroll to position [117, 0]
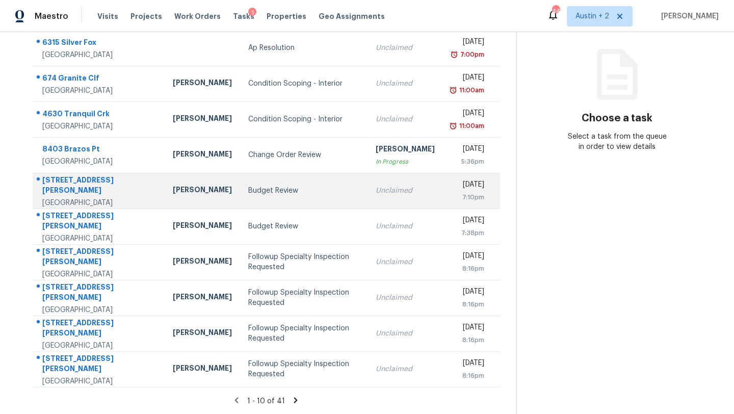
click at [248, 191] on div "Budget Review" at bounding box center [303, 191] width 111 height 10
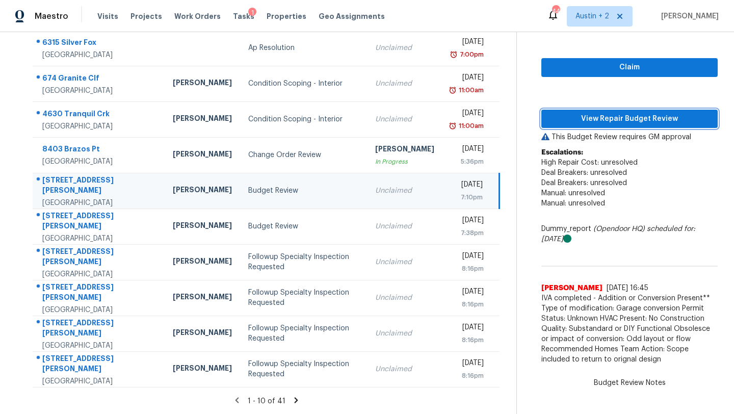
click at [645, 118] on span "View Repair Budget Review" at bounding box center [629, 119] width 160 height 13
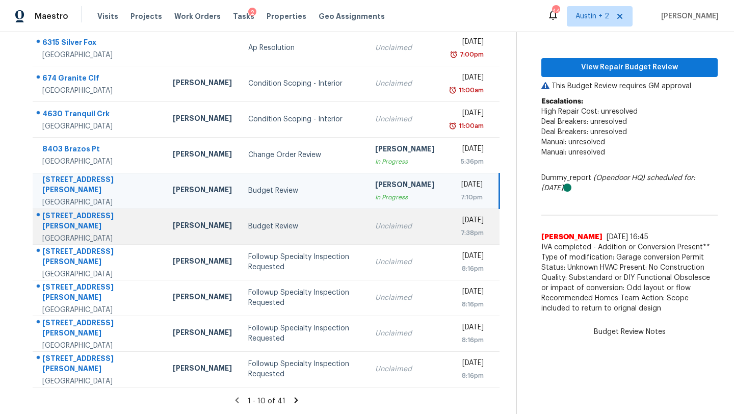
click at [248, 223] on div "Budget Review" at bounding box center [303, 226] width 111 height 10
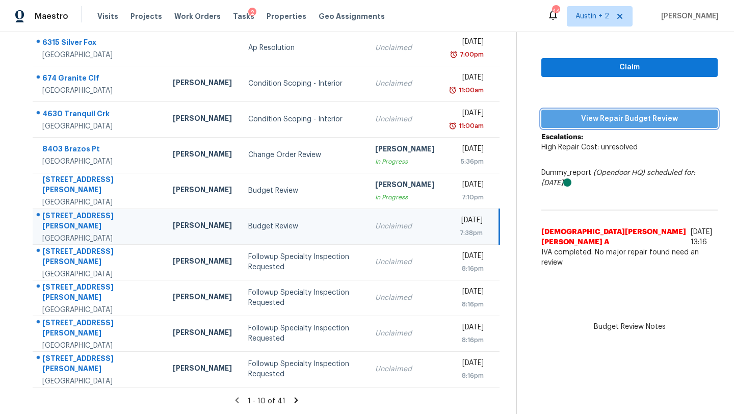
click at [630, 115] on span "View Repair Budget Review" at bounding box center [629, 119] width 160 height 13
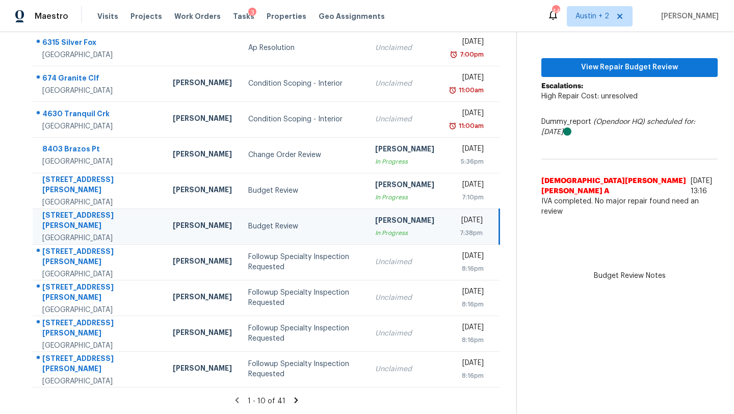
click at [294, 400] on icon at bounding box center [296, 400] width 4 height 6
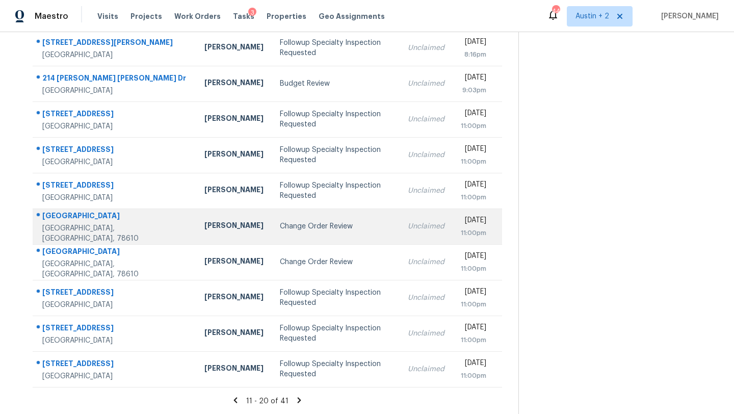
click at [280, 224] on div "Change Order Review" at bounding box center [336, 226] width 112 height 10
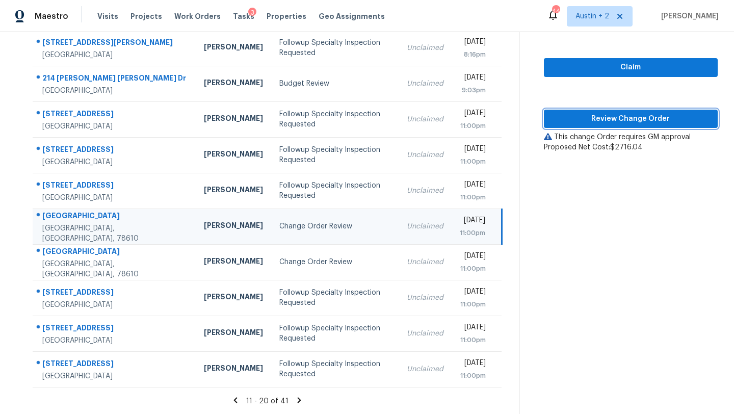
click at [583, 114] on span "Review Change Order" at bounding box center [630, 119] width 157 height 13
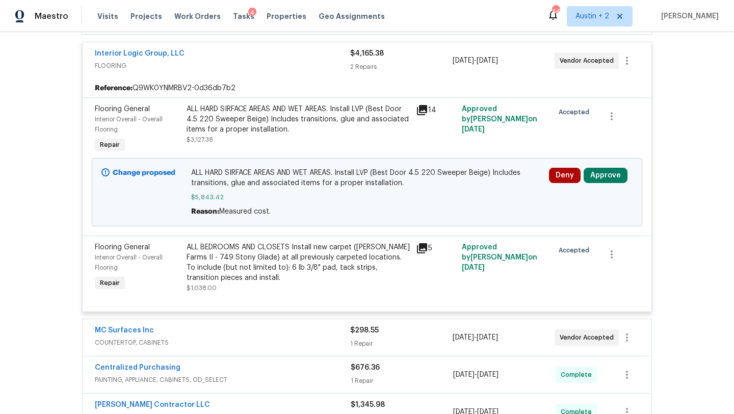
scroll to position [417, 0]
click at [286, 113] on div "ALL HARD SIRFACE AREAS AND WET AREAS. Install LVP (Best Door 4.5 220 Sweeper Be…" at bounding box center [298, 118] width 223 height 31
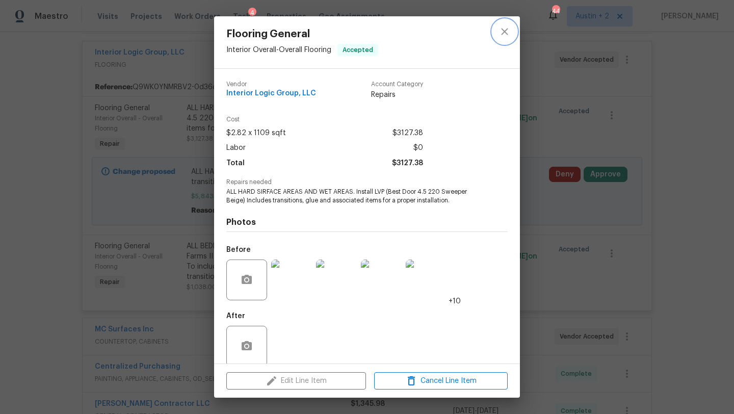
click at [506, 30] on icon "close" at bounding box center [504, 31] width 7 height 7
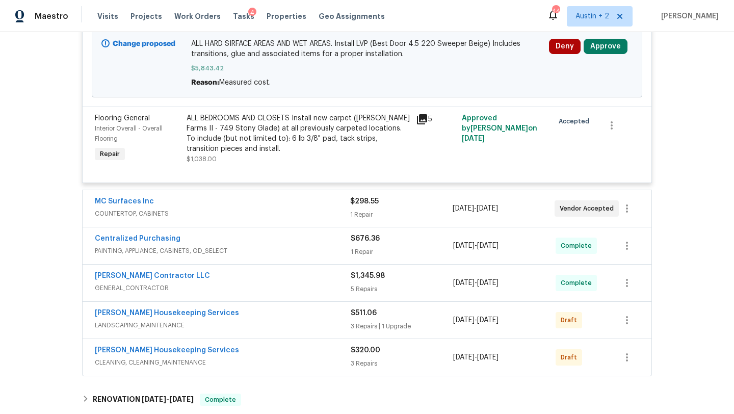
scroll to position [0, 0]
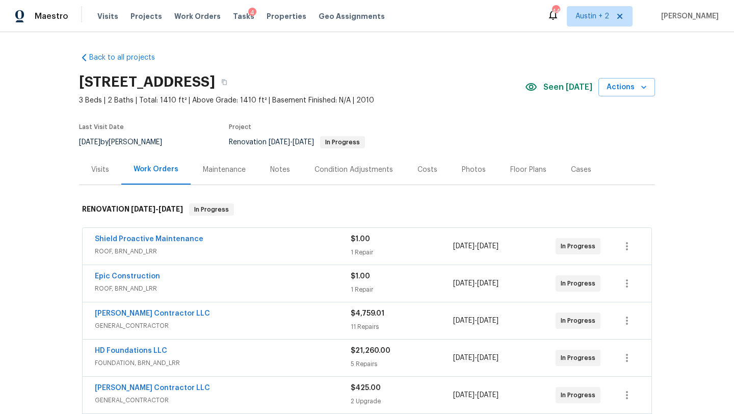
click at [423, 166] on div "Costs" at bounding box center [427, 170] width 20 height 10
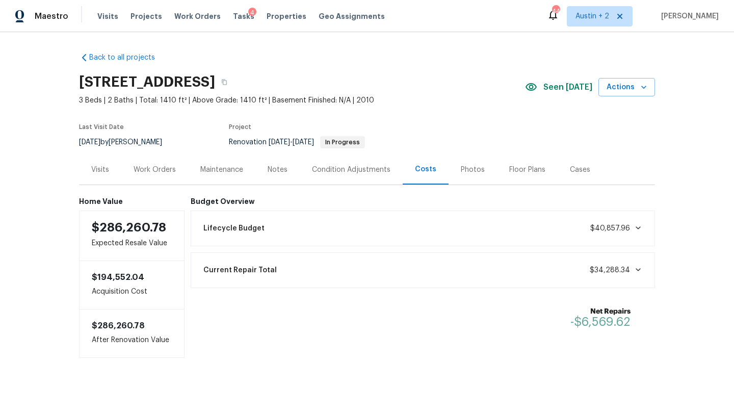
click at [167, 172] on div "Work Orders" at bounding box center [155, 170] width 42 height 10
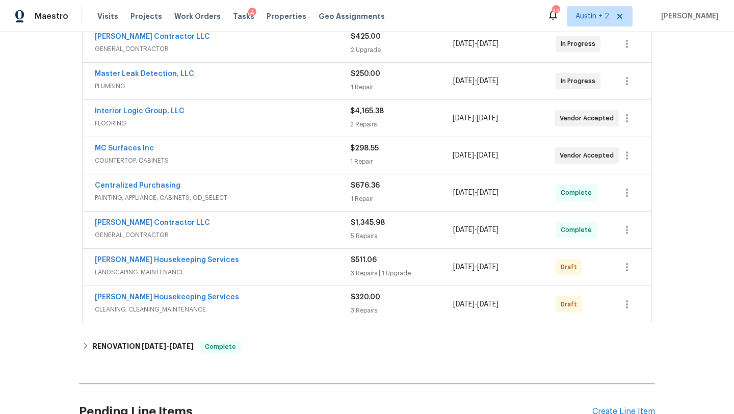
scroll to position [352, 0]
click at [270, 262] on div "[PERSON_NAME] Housekeeping Services" at bounding box center [223, 260] width 256 height 12
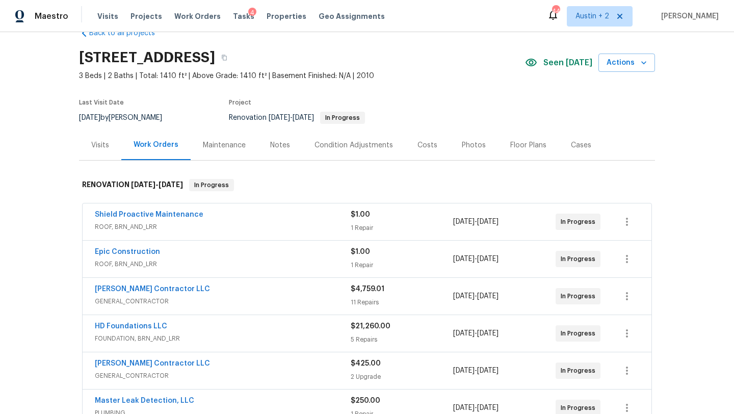
scroll to position [0, 0]
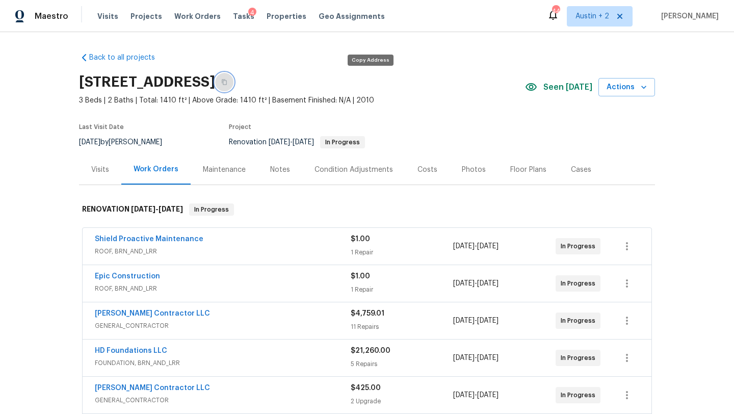
click at [227, 82] on icon "button" at bounding box center [224, 82] width 6 height 6
click at [227, 80] on icon "button" at bounding box center [224, 82] width 6 height 6
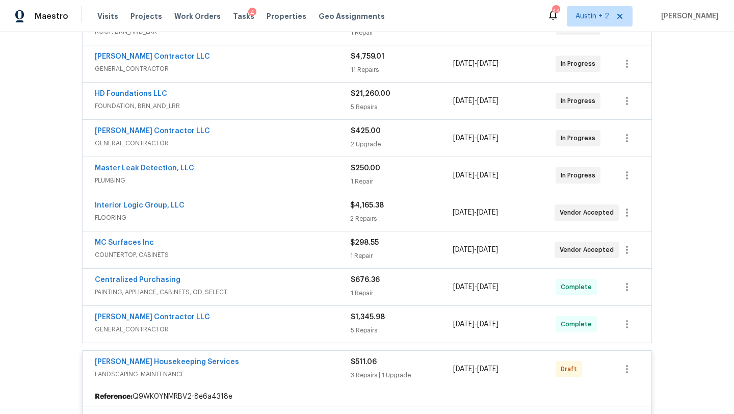
scroll to position [256, 0]
click at [253, 225] on div "Interior Logic Group, LLC FLOORING" at bounding box center [222, 213] width 255 height 24
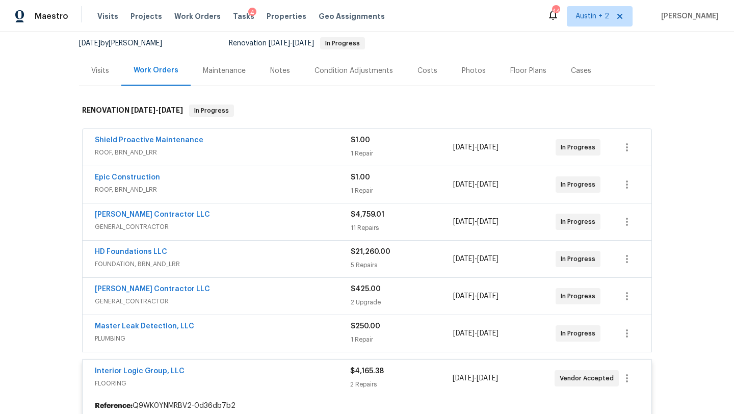
scroll to position [0, 0]
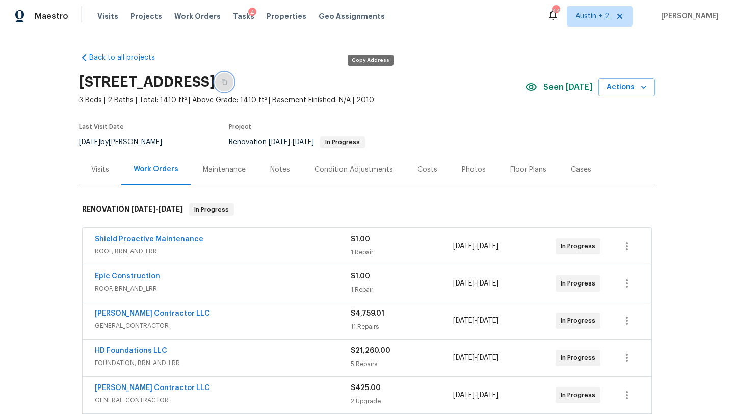
click at [227, 84] on icon "button" at bounding box center [224, 82] width 6 height 6
click at [273, 168] on div "Notes" at bounding box center [280, 170] width 20 height 10
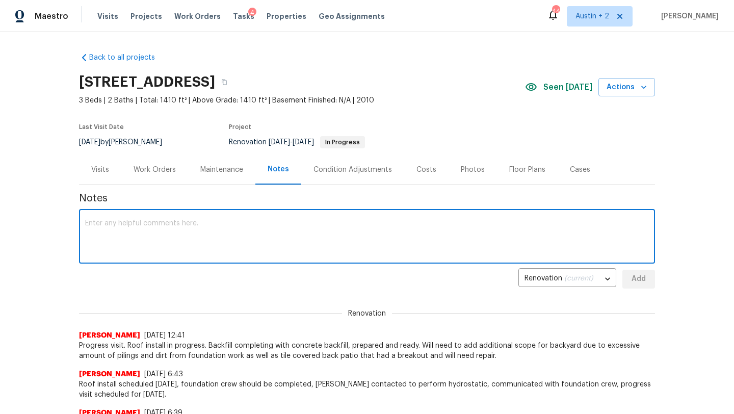
click at [188, 222] on textarea at bounding box center [367, 238] width 564 height 36
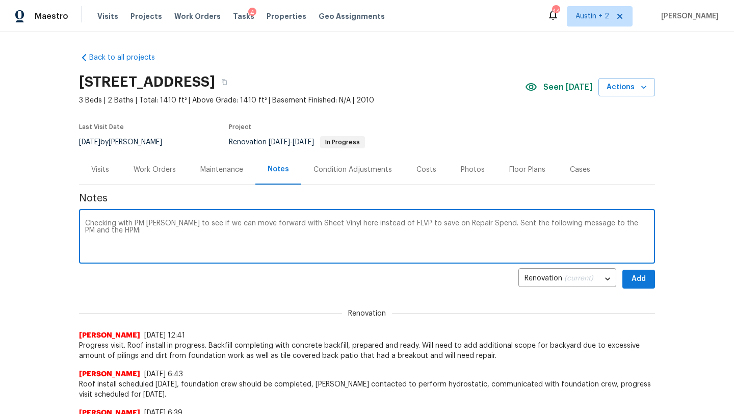
paste textarea "Hey Team! @Michael Kaufman I have a Q for you on 124 Blossom Valley Strm, Buda,…"
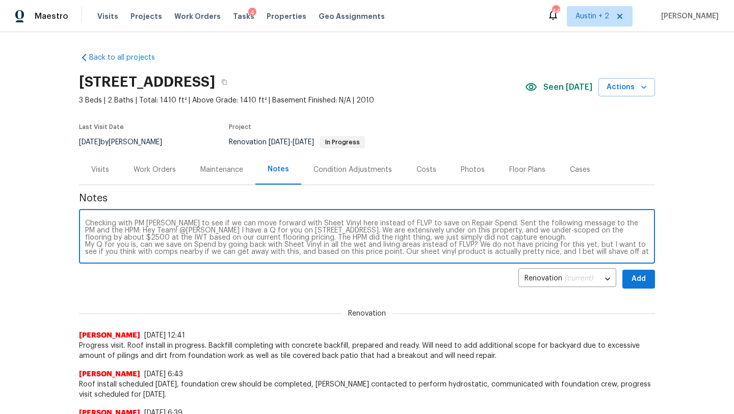
scroll to position [7, 0]
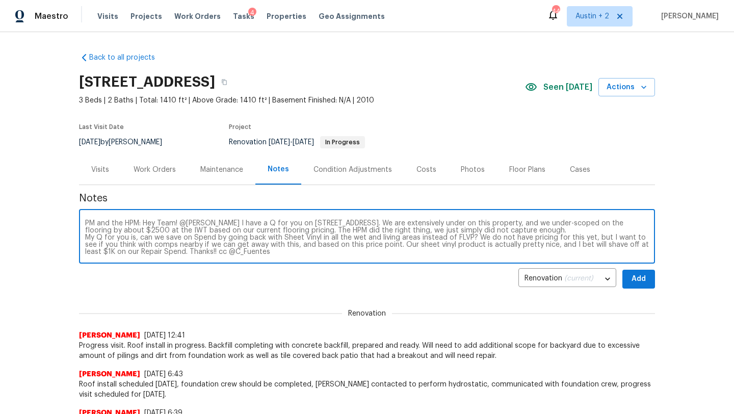
type textarea "Checking with PM [PERSON_NAME] to see if we can move forward with Sheet Vinyl h…"
click at [637, 273] on span "Add" at bounding box center [638, 279] width 16 height 13
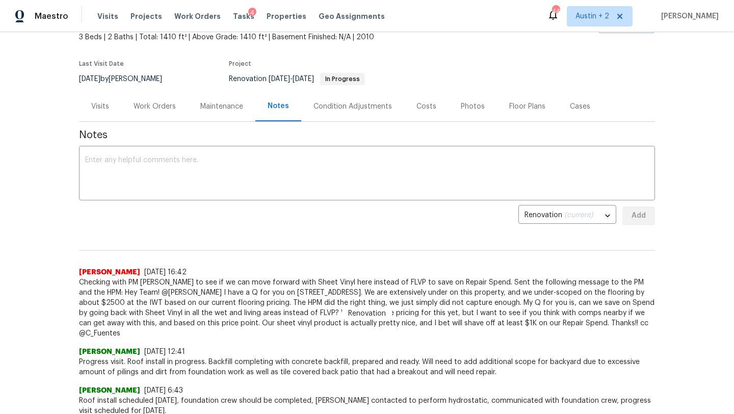
scroll to position [0, 0]
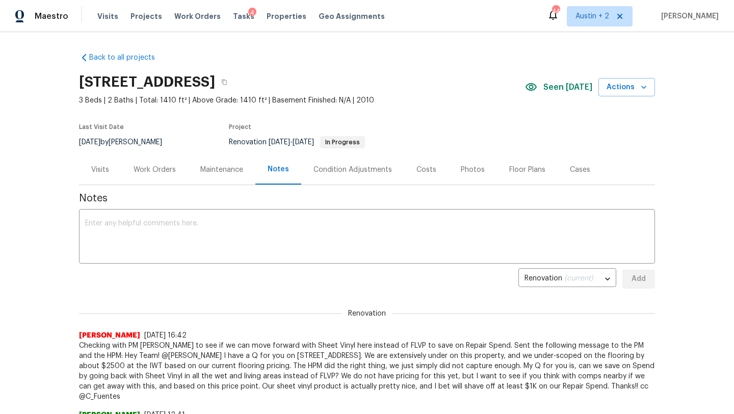
click at [159, 170] on div "Work Orders" at bounding box center [155, 170] width 42 height 10
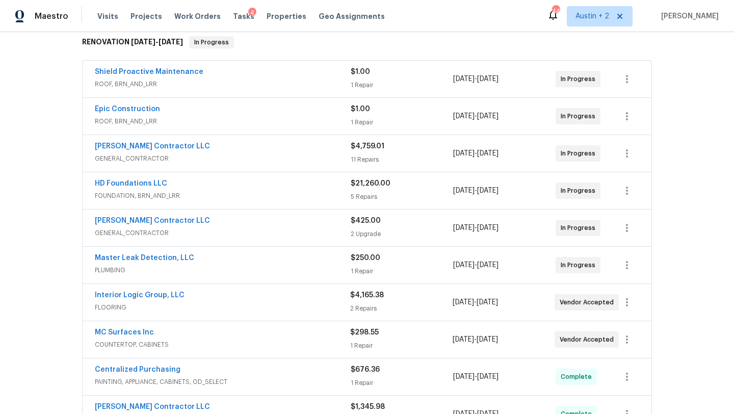
scroll to position [284, 0]
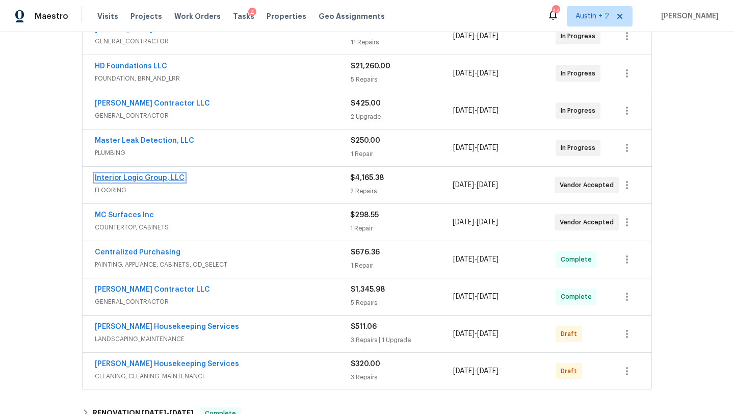
click at [166, 178] on link "Interior Logic Group, LLC" at bounding box center [140, 177] width 90 height 7
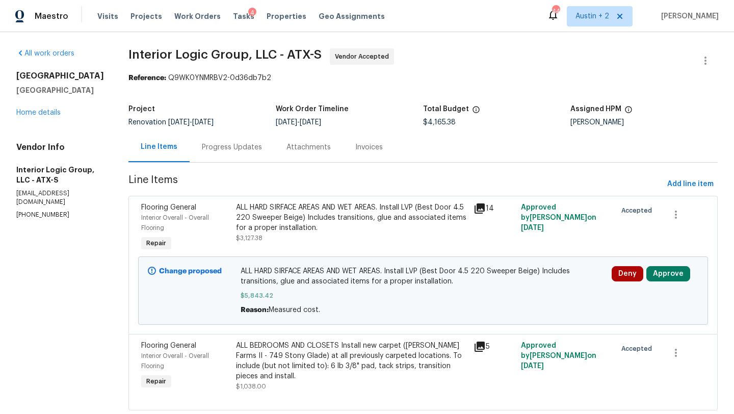
click at [248, 145] on div "Progress Updates" at bounding box center [232, 147] width 60 height 10
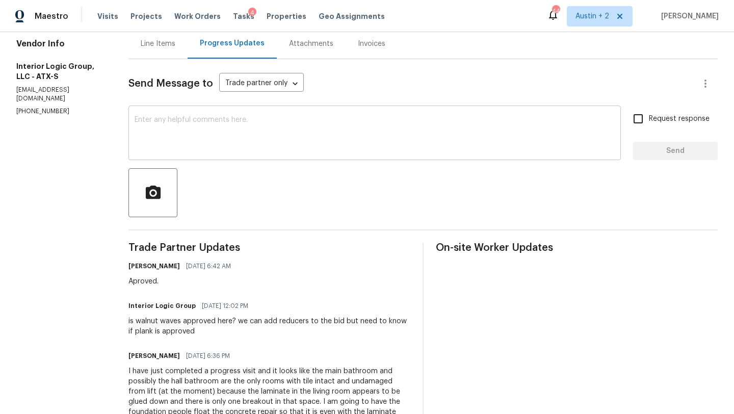
scroll to position [103, 0]
click at [207, 115] on div "x ​" at bounding box center [374, 135] width 492 height 52
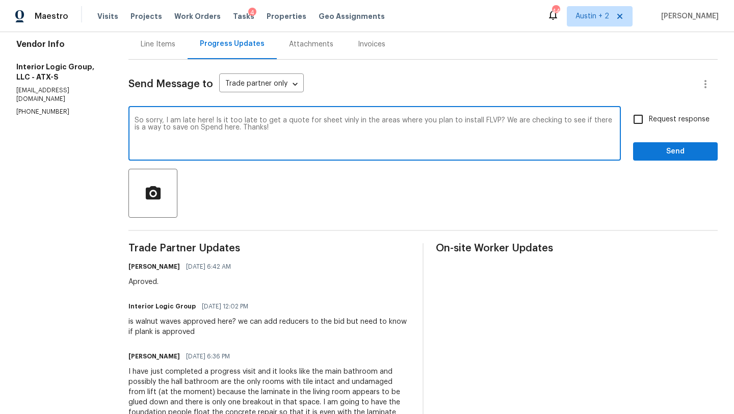
click at [355, 122] on textarea "So sorry, I am late here! Is it too late to get a quote for sheet vinly in the …" at bounding box center [375, 135] width 480 height 36
type textarea "So sorry, I am late here! Is it too late to get a quote for sheet vinyl in the …"
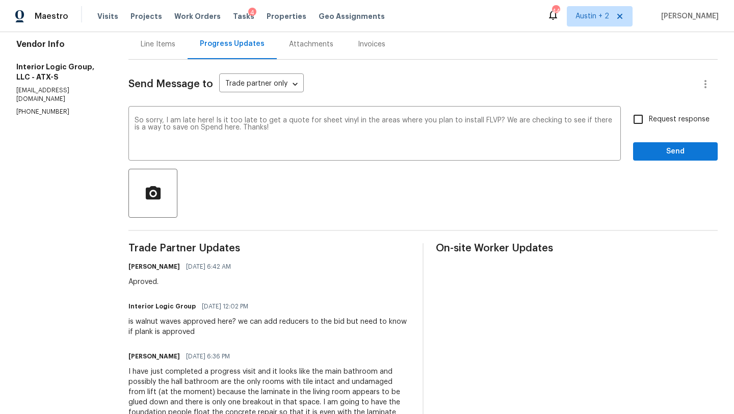
click at [671, 124] on span "Request response" at bounding box center [679, 119] width 61 height 11
click at [649, 124] on input "Request response" at bounding box center [637, 119] width 21 height 21
checkbox input "true"
click at [671, 145] on span "Send" at bounding box center [675, 151] width 68 height 13
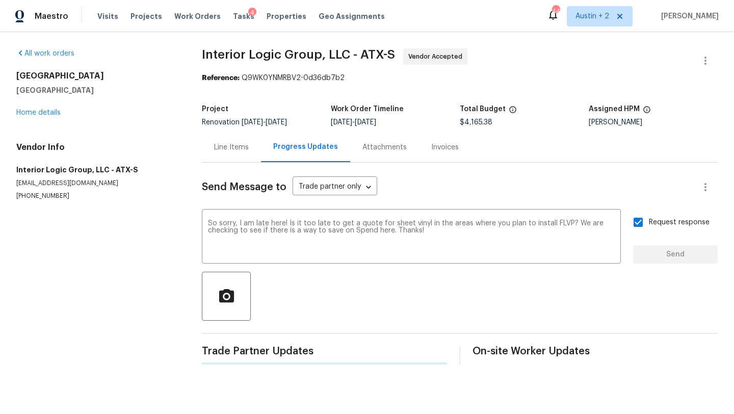
scroll to position [0, 0]
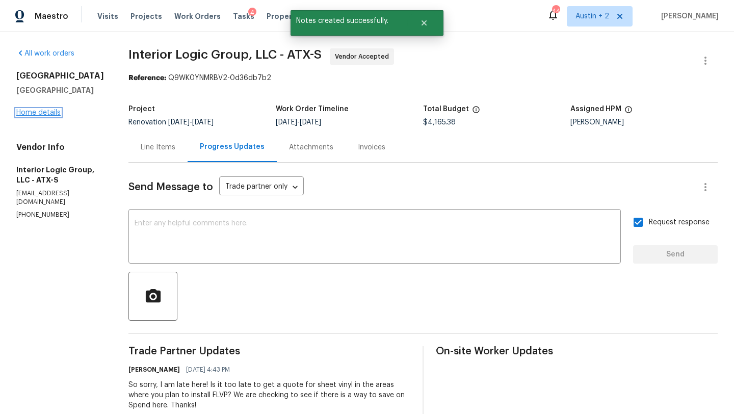
click at [37, 113] on link "Home details" at bounding box center [38, 112] width 44 height 7
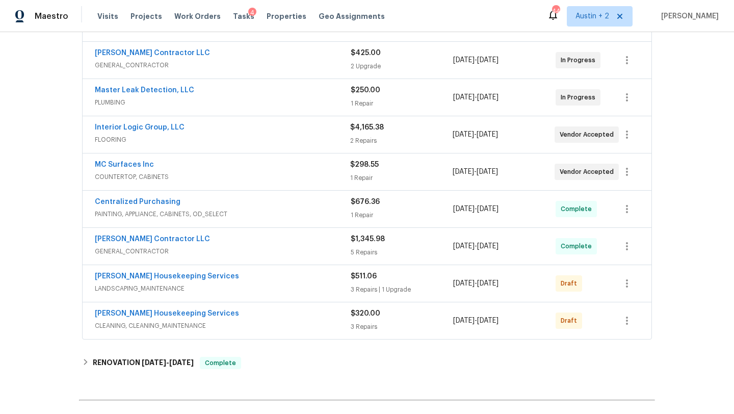
scroll to position [335, 0]
click at [282, 282] on div "[PERSON_NAME] Housekeeping Services" at bounding box center [223, 277] width 256 height 12
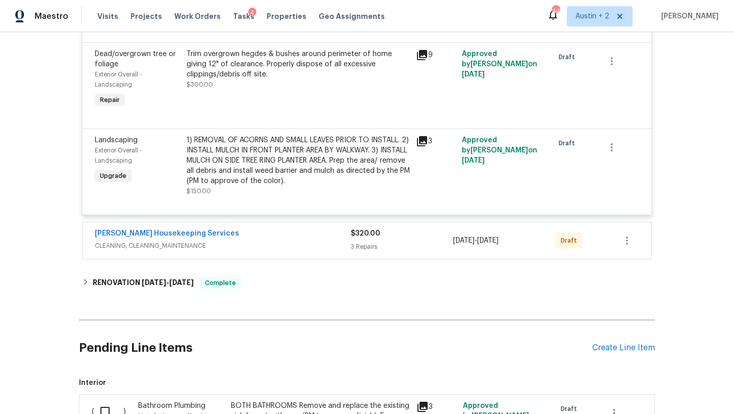
scroll to position [914, 0]
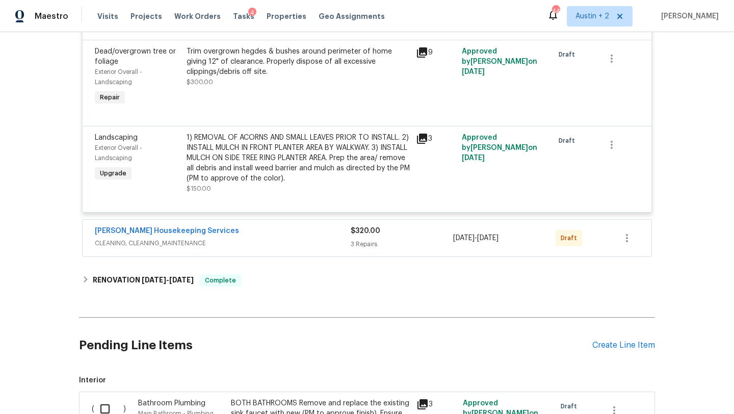
click at [290, 236] on div "[PERSON_NAME] Housekeeping Services" at bounding box center [223, 232] width 256 height 12
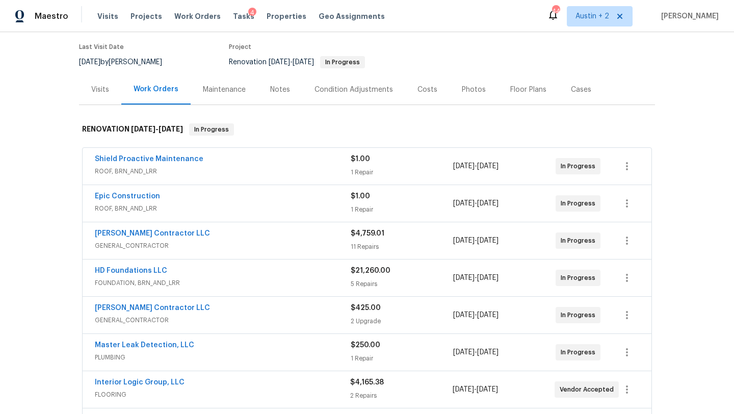
scroll to position [0, 0]
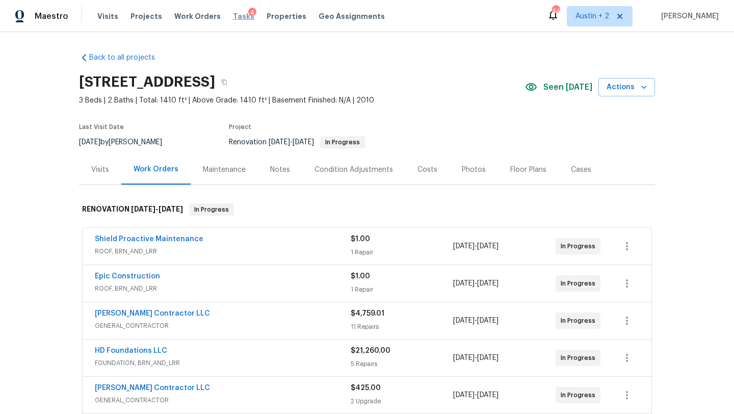
click at [233, 18] on span "Tasks" at bounding box center [243, 16] width 21 height 7
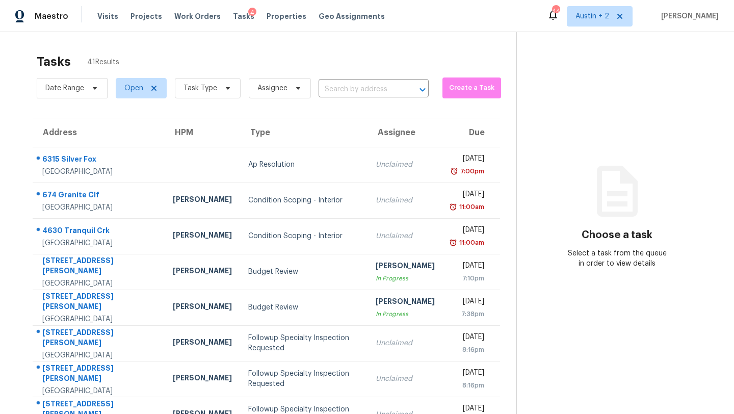
scroll to position [117, 0]
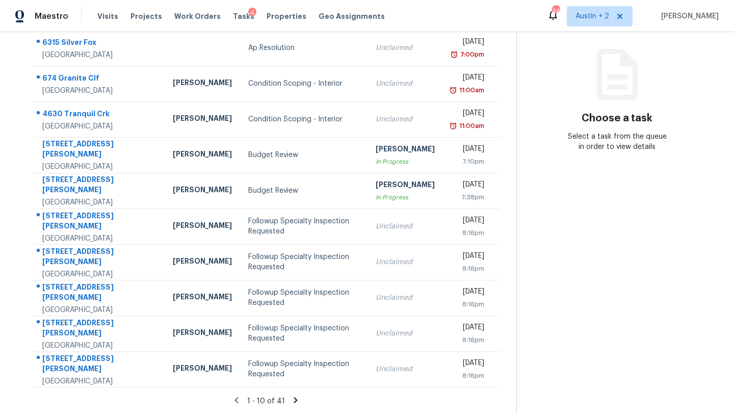
click at [292, 399] on icon at bounding box center [295, 399] width 9 height 9
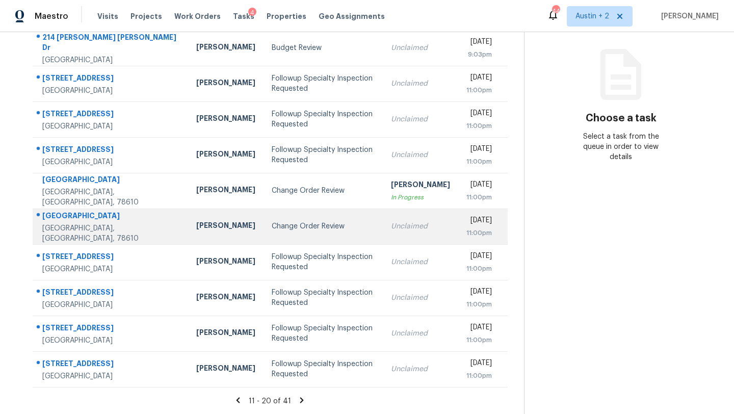
click at [263, 232] on td "Change Order Review" at bounding box center [322, 226] width 119 height 36
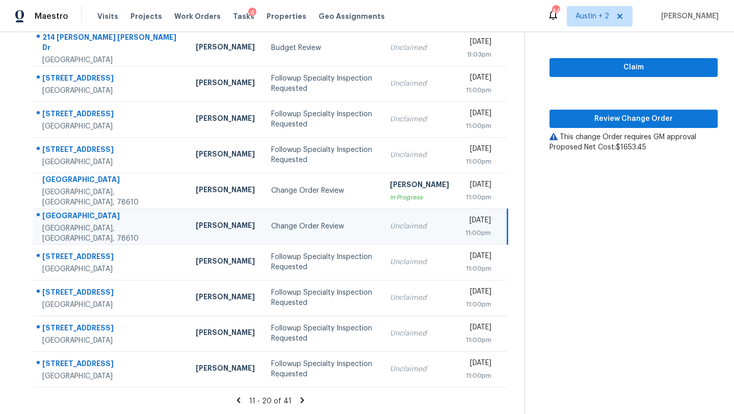
click at [298, 399] on icon at bounding box center [302, 399] width 9 height 9
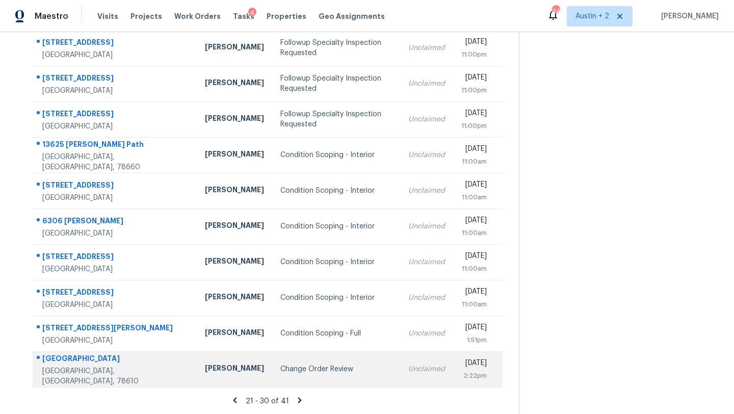
click at [280, 370] on div "Change Order Review" at bounding box center [335, 369] width 111 height 10
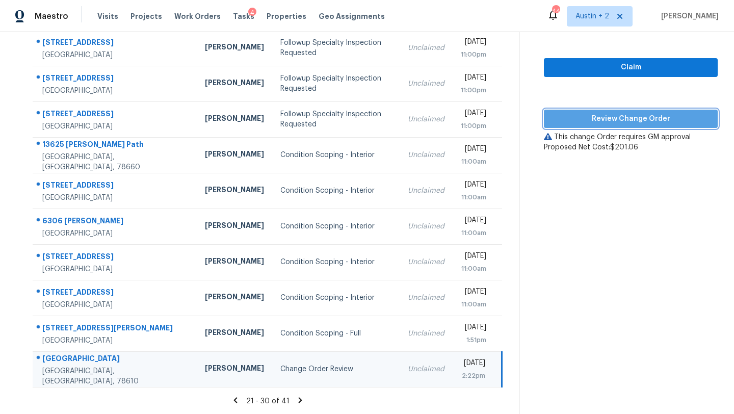
click at [577, 120] on span "Review Change Order" at bounding box center [630, 119] width 157 height 13
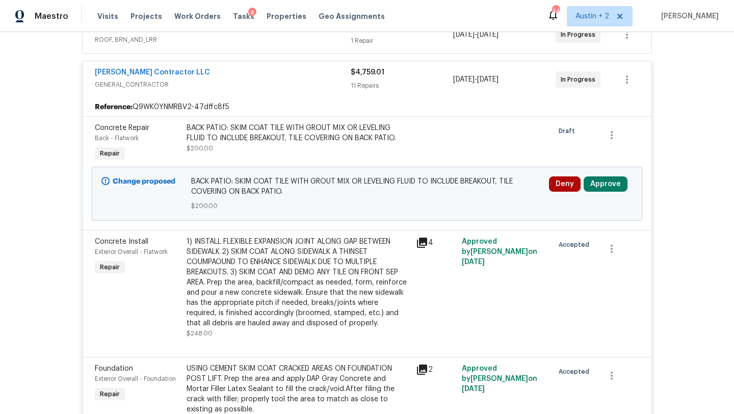
scroll to position [252, 0]
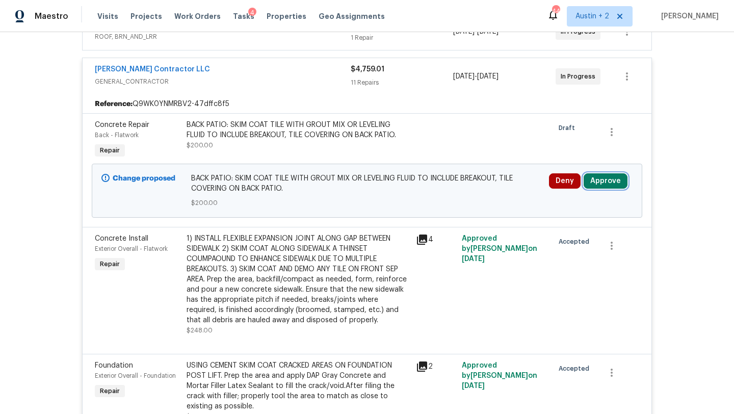
click at [599, 181] on button "Approve" at bounding box center [606, 180] width 44 height 15
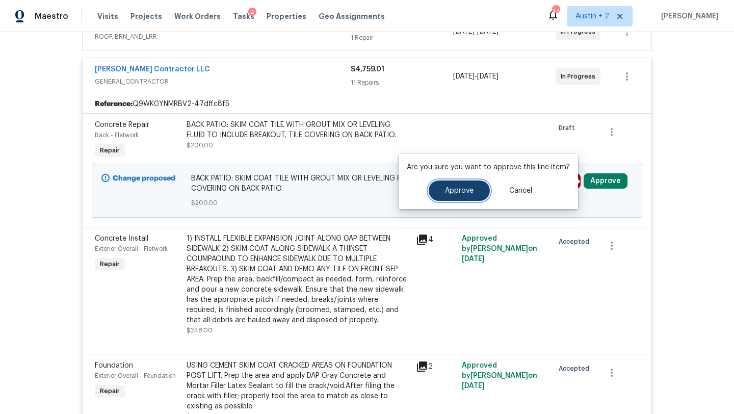
click at [466, 187] on span "Approve" at bounding box center [459, 191] width 29 height 8
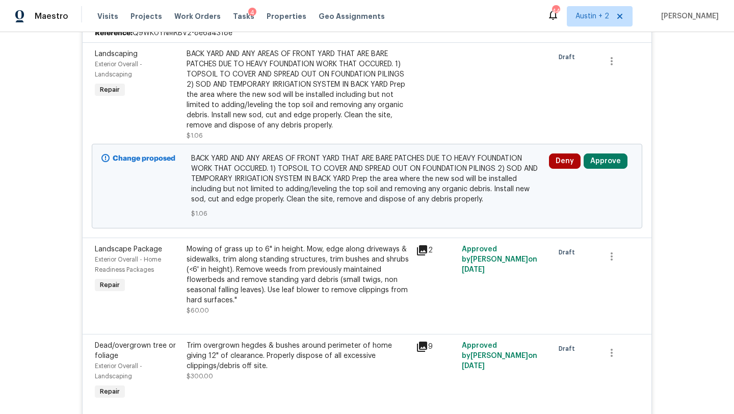
scroll to position [1821, 0]
click at [596, 169] on button "Approve" at bounding box center [606, 161] width 44 height 15
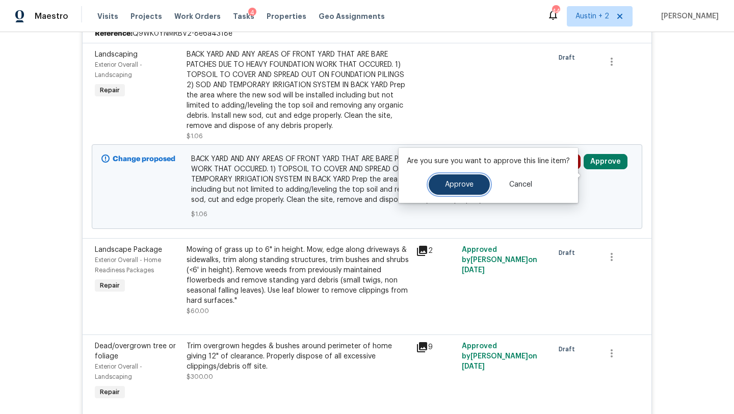
click at [466, 186] on span "Approve" at bounding box center [459, 185] width 29 height 8
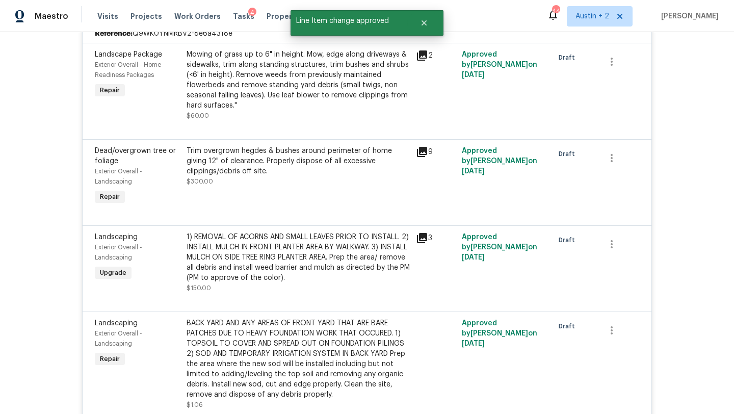
scroll to position [1034, 0]
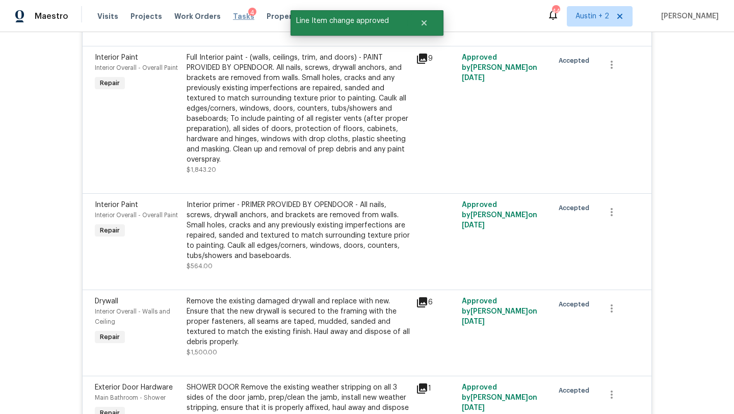
click at [233, 14] on span "Tasks" at bounding box center [243, 16] width 21 height 7
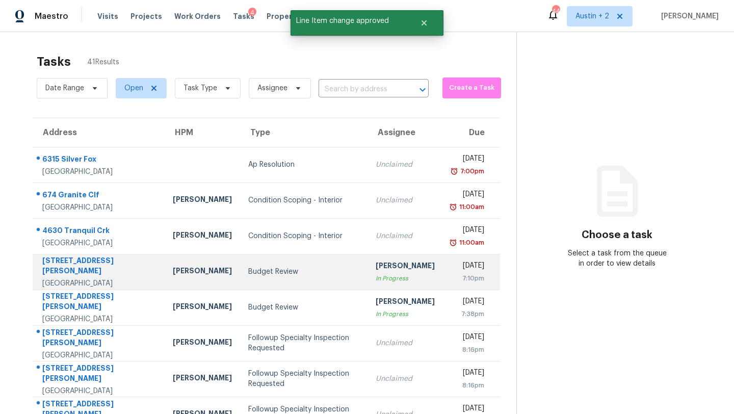
scroll to position [117, 0]
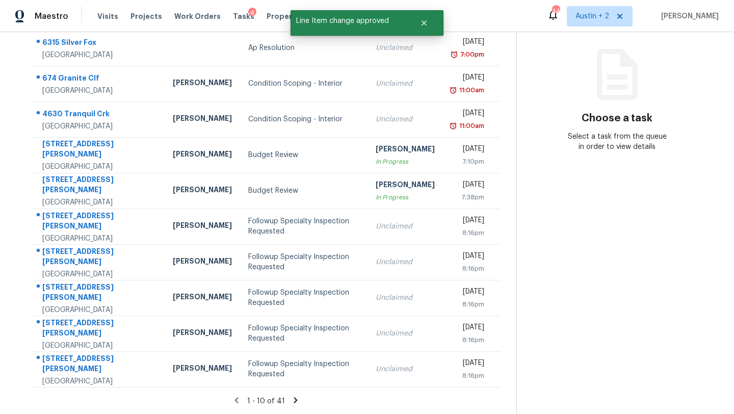
click at [294, 400] on icon at bounding box center [296, 400] width 4 height 6
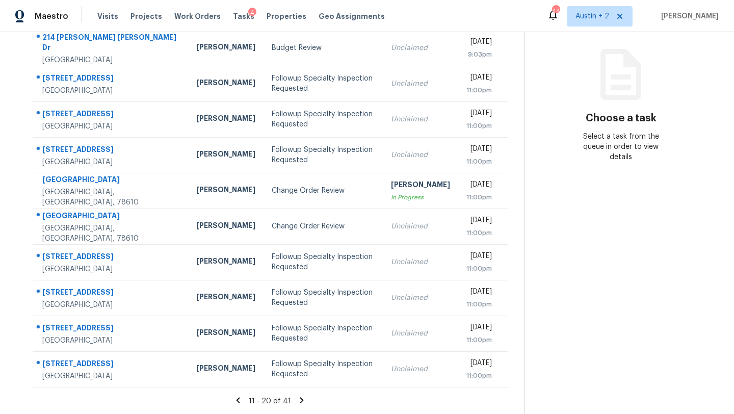
click at [297, 400] on icon at bounding box center [301, 399] width 9 height 9
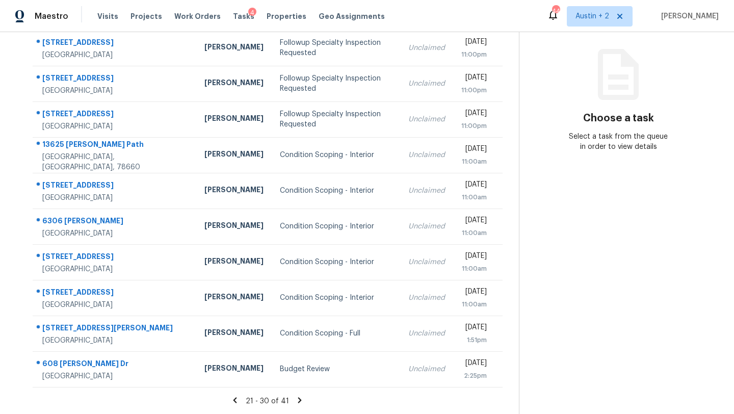
click at [298, 401] on icon at bounding box center [300, 400] width 4 height 6
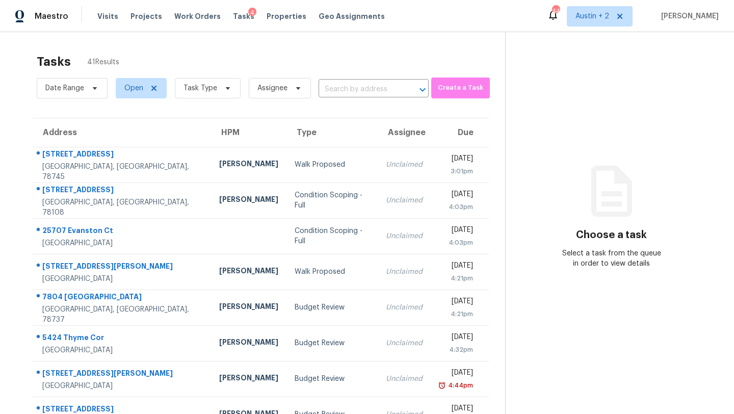
scroll to position [81, 0]
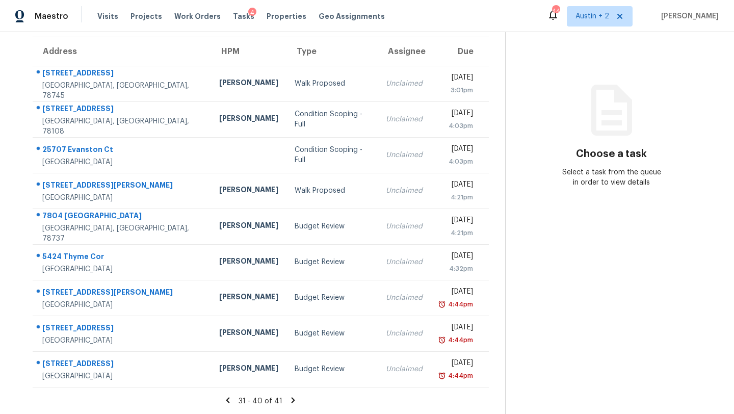
click at [288, 395] on icon at bounding box center [292, 399] width 9 height 9
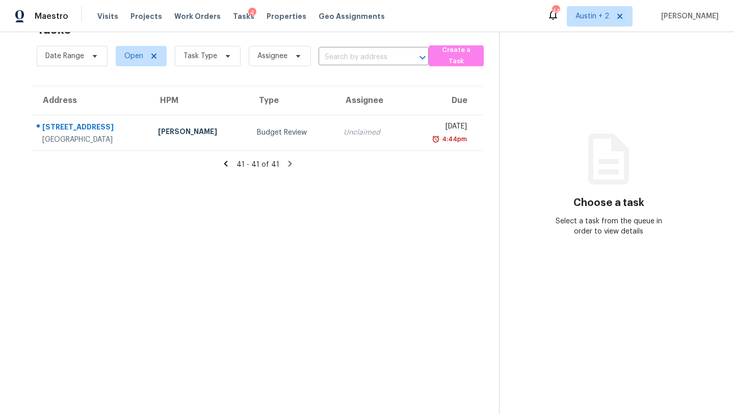
click at [225, 163] on icon at bounding box center [225, 163] width 9 height 9
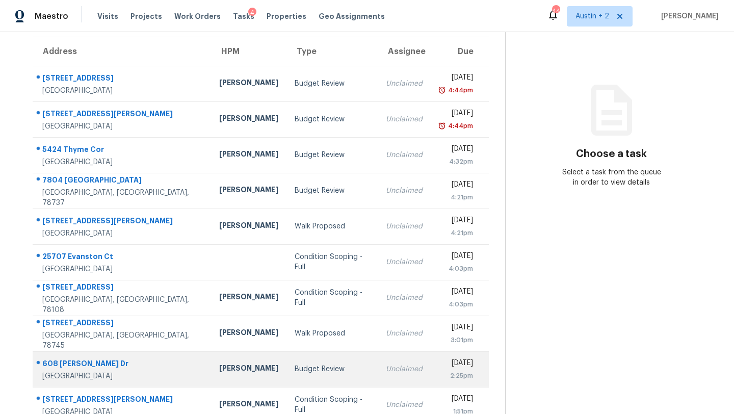
scroll to position [117, 0]
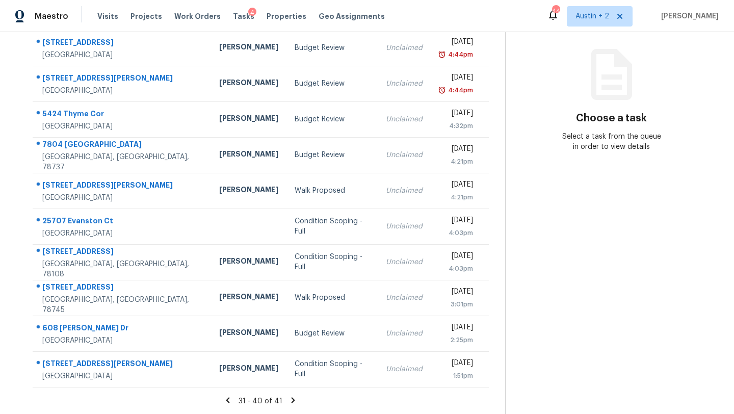
click at [225, 398] on icon at bounding box center [227, 399] width 9 height 9
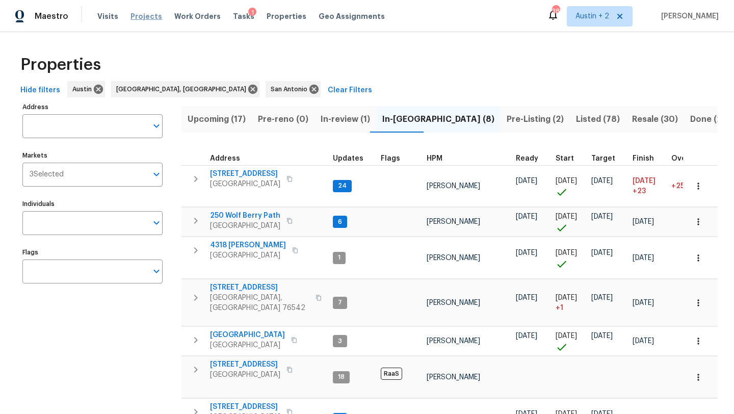
click at [145, 18] on span "Projects" at bounding box center [146, 16] width 32 height 10
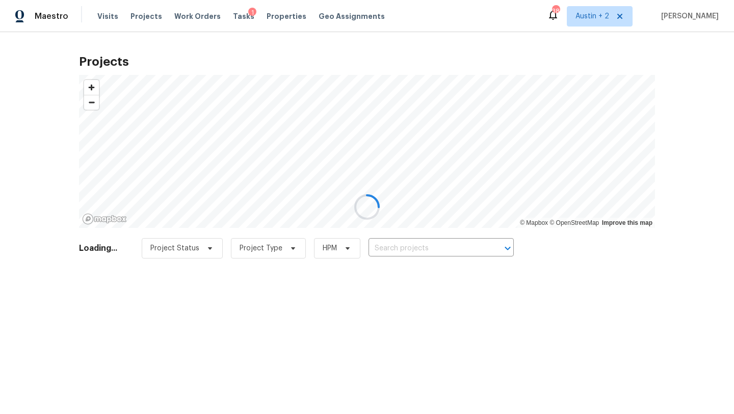
click at [406, 248] on div at bounding box center [367, 207] width 734 height 414
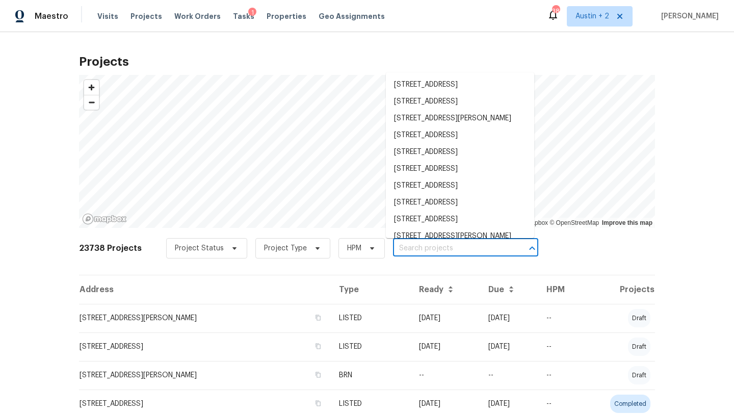
click at [420, 248] on input "text" at bounding box center [451, 249] width 117 height 16
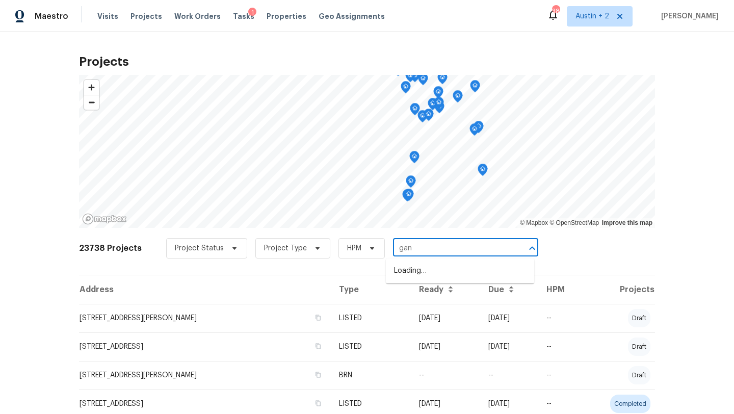
type input "gany"
click at [460, 312] on li "[STREET_ADDRESS]" at bounding box center [460, 304] width 148 height 17
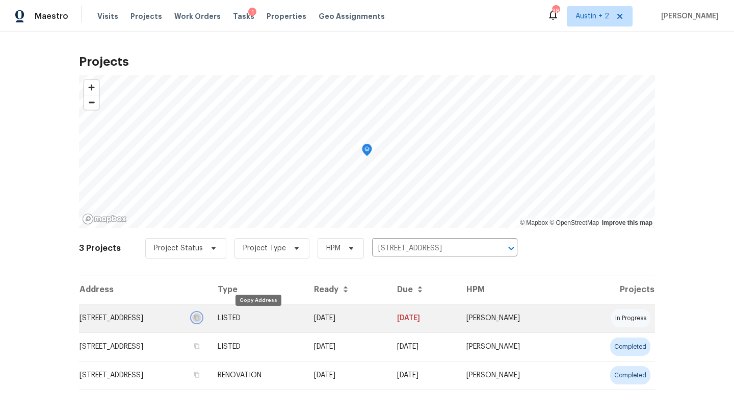
click at [200, 319] on icon "button" at bounding box center [197, 317] width 6 height 6
click at [163, 315] on td "[STREET_ADDRESS]" at bounding box center [144, 318] width 130 height 29
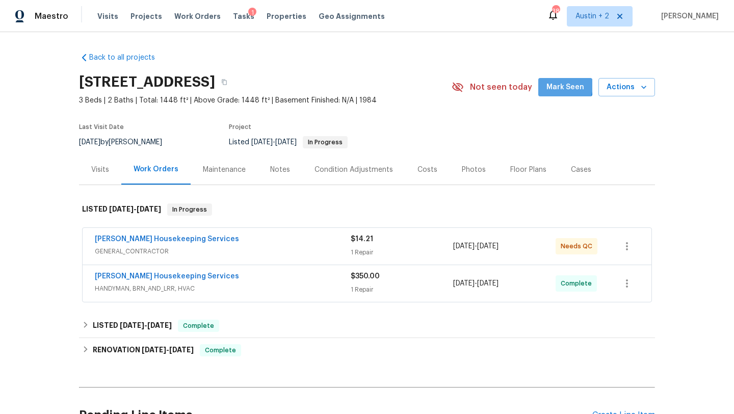
click at [563, 85] on span "Mark Seen" at bounding box center [565, 87] width 38 height 13
click at [235, 280] on div "[PERSON_NAME] Housekeeping Services" at bounding box center [223, 277] width 256 height 12
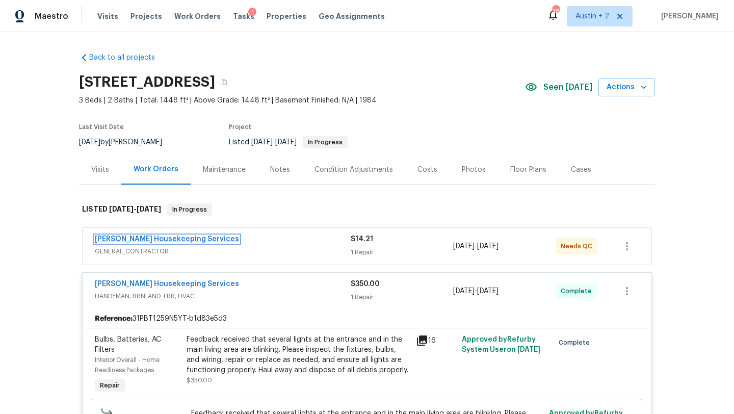
click at [184, 238] on link "[PERSON_NAME] Housekeeping Services" at bounding box center [167, 238] width 144 height 7
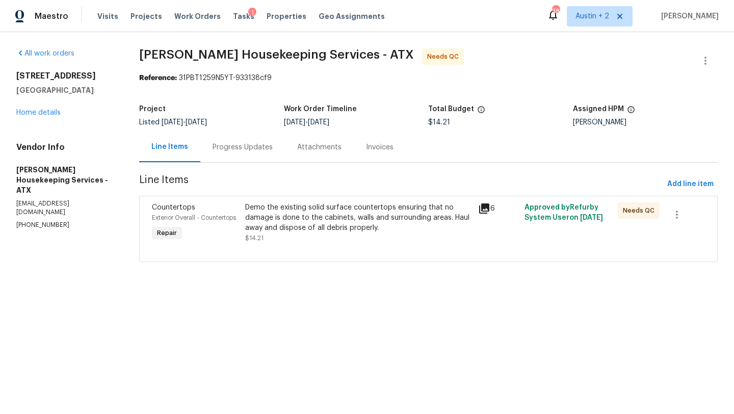
click at [231, 149] on div "Progress Updates" at bounding box center [243, 147] width 60 height 10
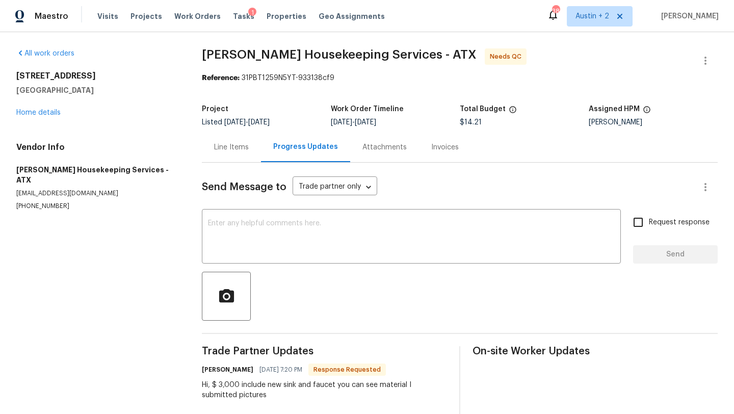
scroll to position [104, 0]
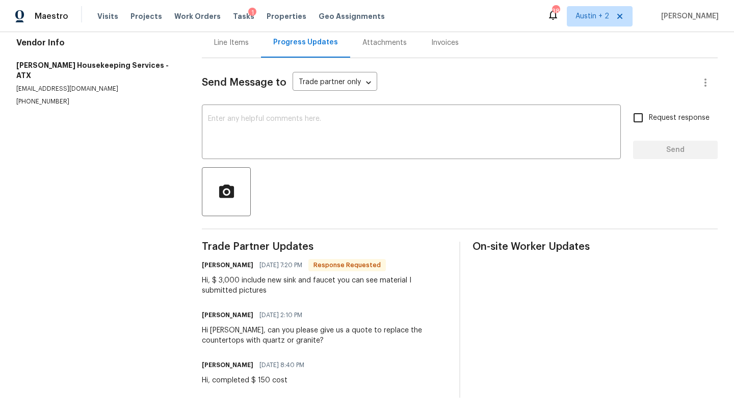
click at [237, 41] on div "Line Items" at bounding box center [231, 43] width 35 height 10
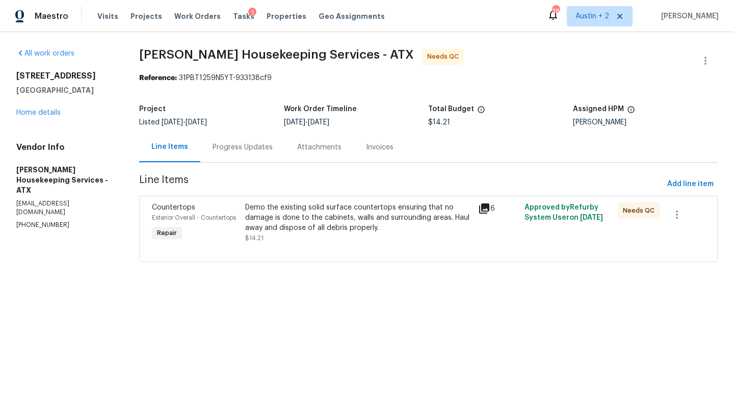
click at [235, 145] on div "Progress Updates" at bounding box center [243, 147] width 60 height 10
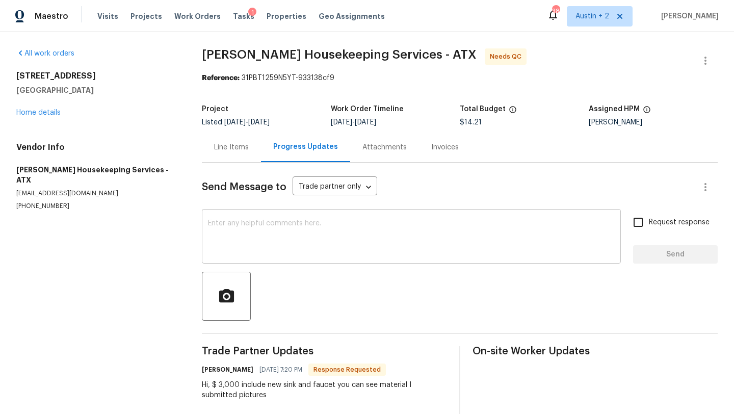
scroll to position [104, 0]
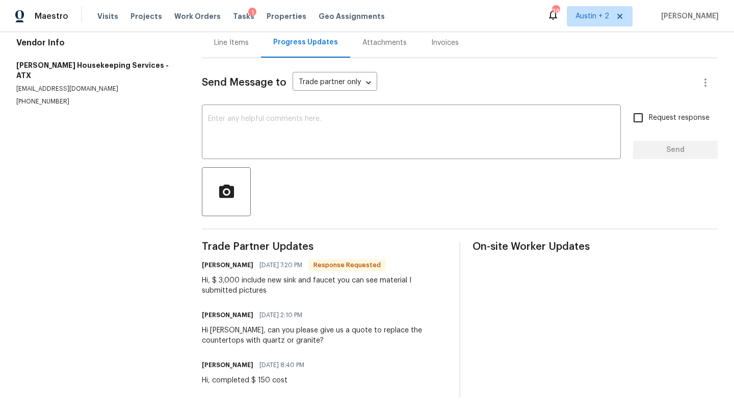
click at [219, 42] on div "Line Items" at bounding box center [231, 43] width 35 height 10
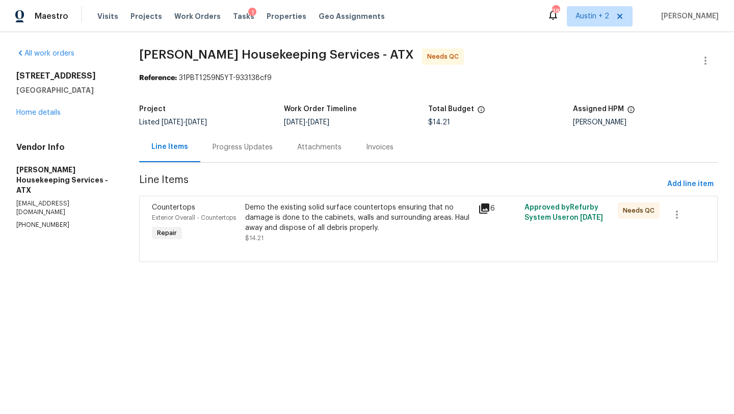
click at [483, 210] on icon at bounding box center [484, 208] width 12 height 12
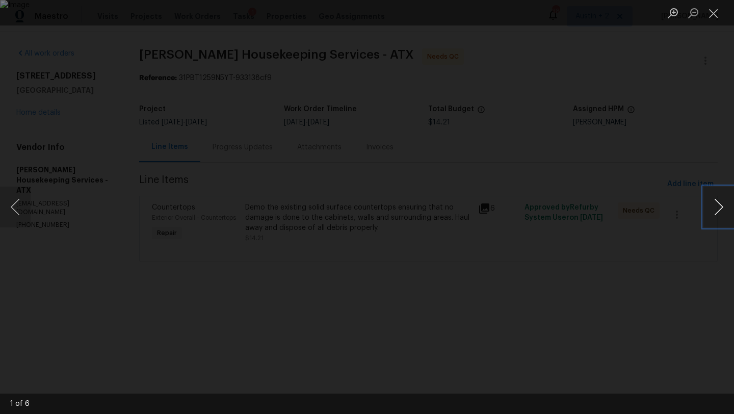
click at [719, 207] on button "Next image" at bounding box center [718, 207] width 31 height 41
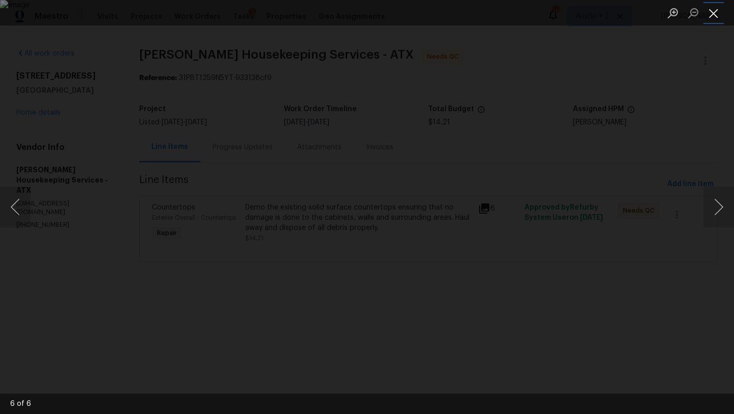
click at [709, 8] on button "Close lightbox" at bounding box center [713, 13] width 20 height 18
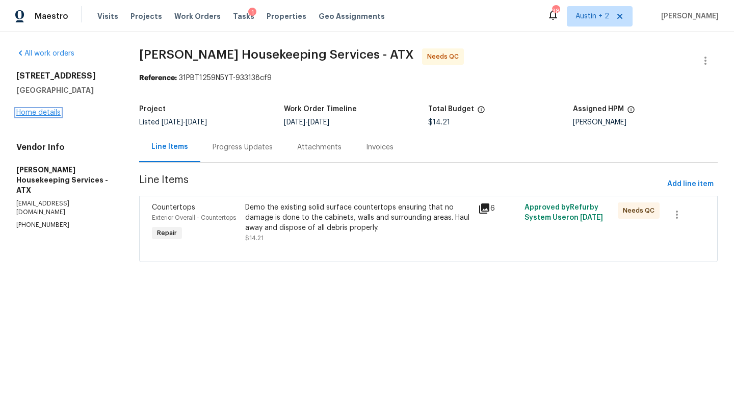
click at [19, 115] on link "Home details" at bounding box center [38, 112] width 44 height 7
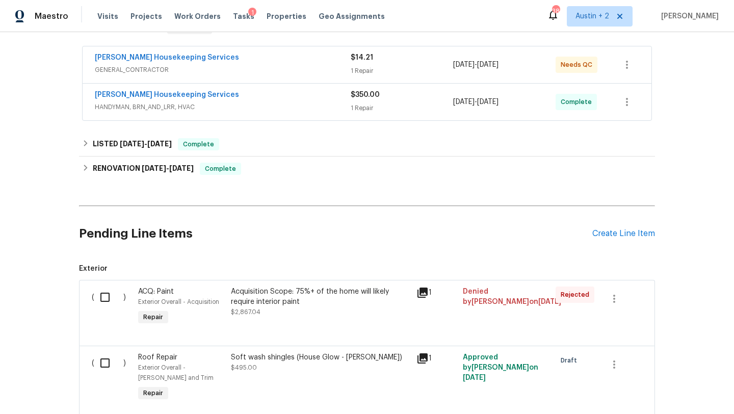
scroll to position [182, 0]
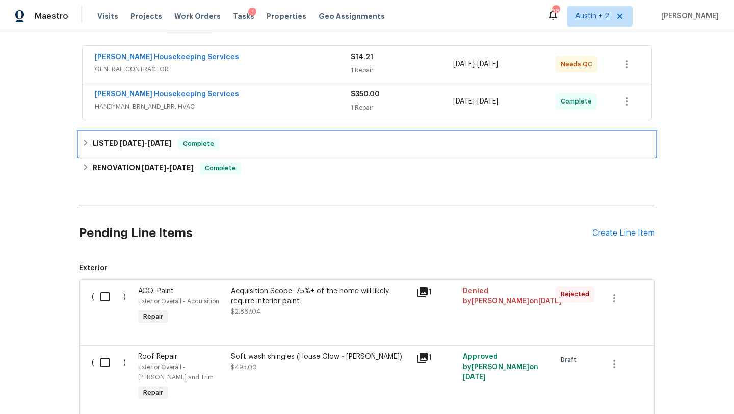
click at [262, 145] on div "LISTED 4/27/25 - 5/7/25 Complete" at bounding box center [367, 144] width 570 height 12
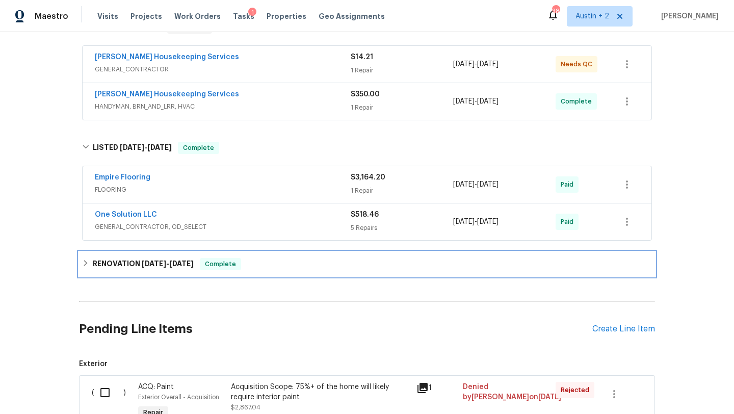
click at [290, 263] on div "RENOVATION 1/2/25 - 1/17/25 Complete" at bounding box center [367, 264] width 570 height 12
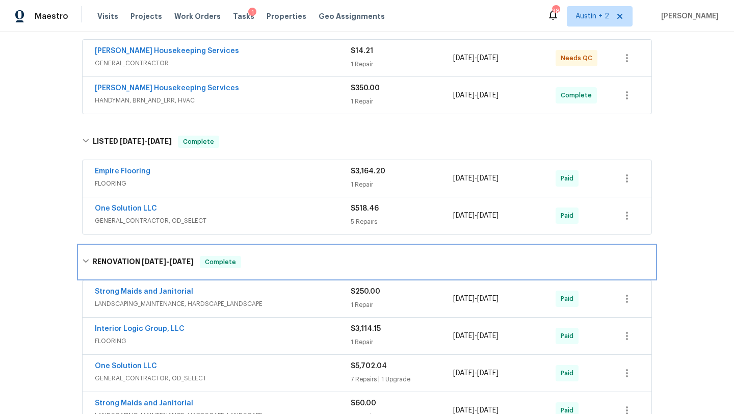
scroll to position [94, 0]
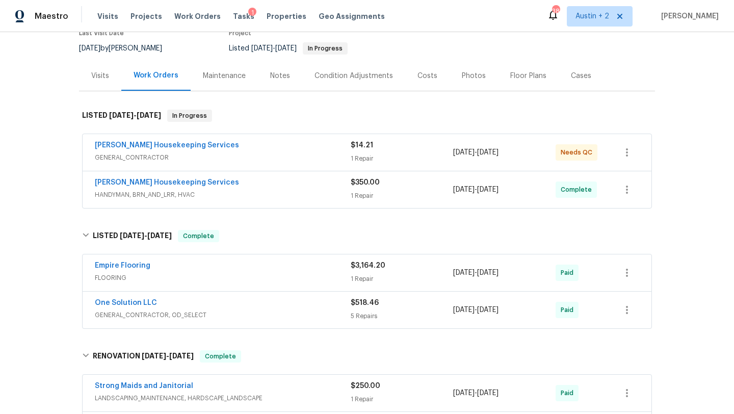
click at [289, 182] on div "[PERSON_NAME] Housekeeping Services" at bounding box center [223, 183] width 256 height 12
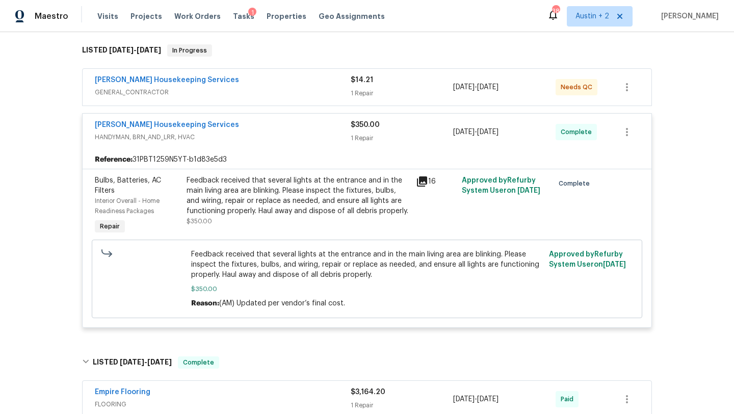
scroll to position [144, 0]
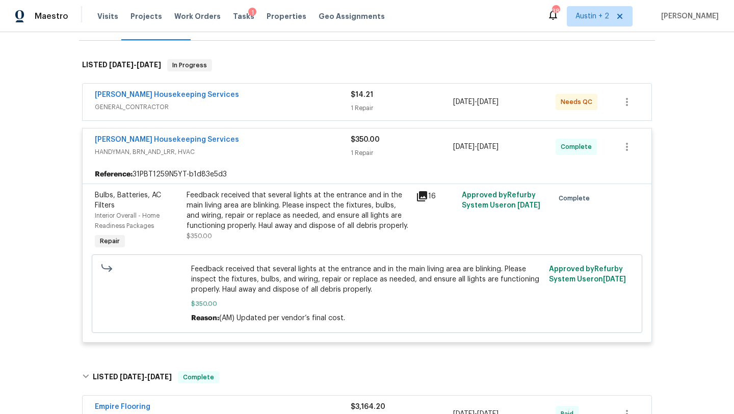
click at [425, 198] on icon at bounding box center [422, 196] width 12 height 12
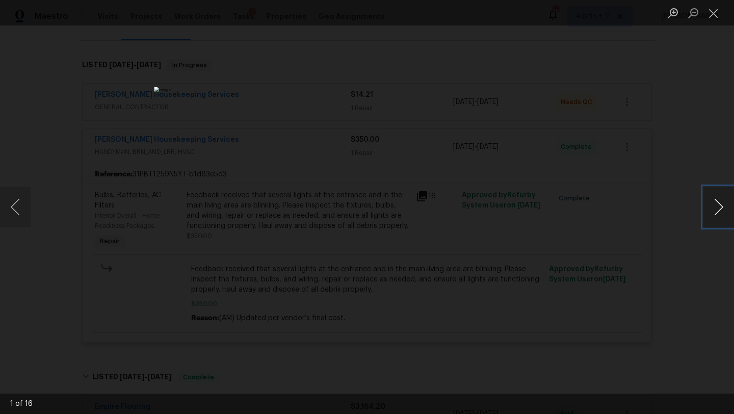
click at [717, 203] on button "Next image" at bounding box center [718, 207] width 31 height 41
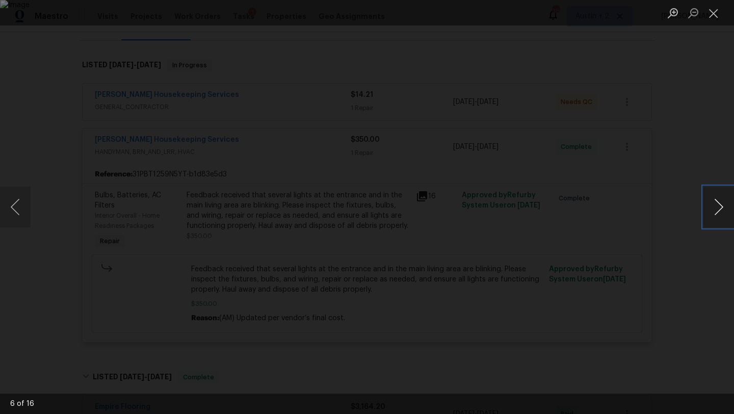
click at [717, 203] on button "Next image" at bounding box center [718, 207] width 31 height 41
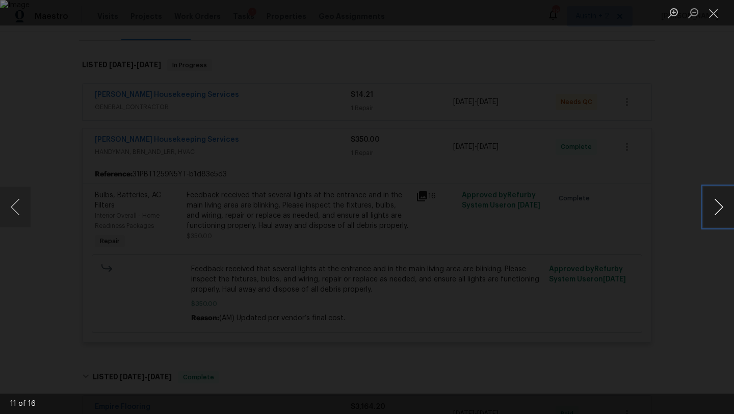
click at [717, 203] on button "Next image" at bounding box center [718, 207] width 31 height 41
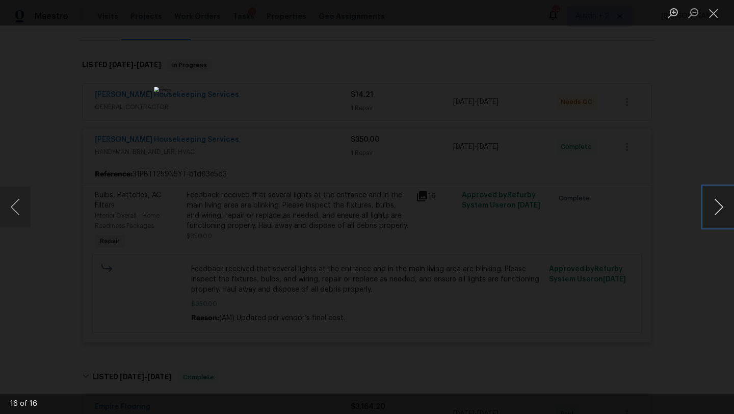
click at [717, 203] on button "Next image" at bounding box center [718, 207] width 31 height 41
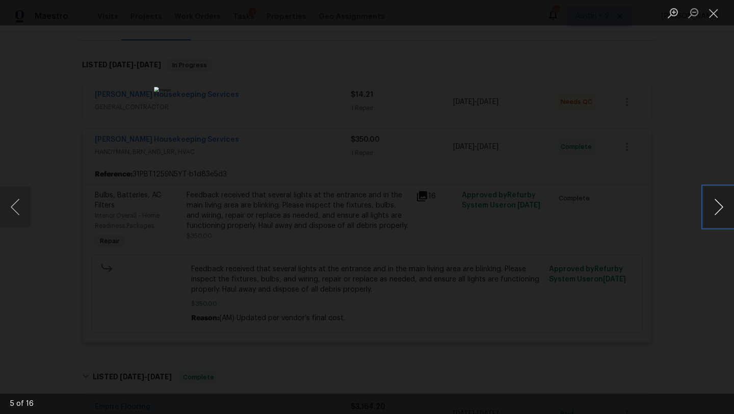
click at [717, 203] on button "Next image" at bounding box center [718, 207] width 31 height 41
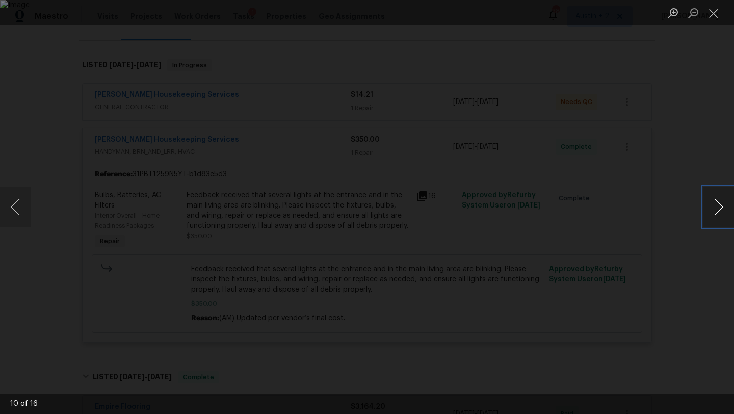
click at [717, 203] on button "Next image" at bounding box center [718, 207] width 31 height 41
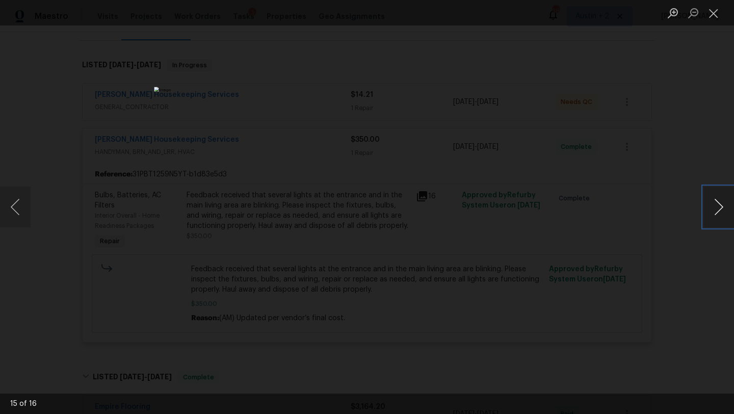
click at [717, 203] on button "Next image" at bounding box center [718, 207] width 31 height 41
click at [711, 16] on button "Close lightbox" at bounding box center [713, 13] width 20 height 18
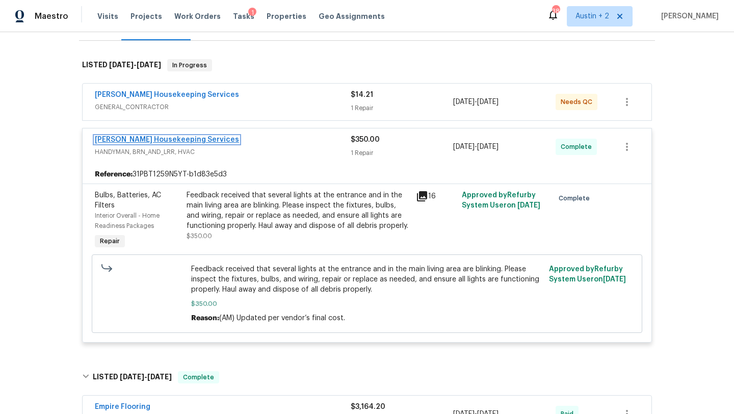
click at [170, 138] on link "[PERSON_NAME] Housekeeping Services" at bounding box center [167, 139] width 144 height 7
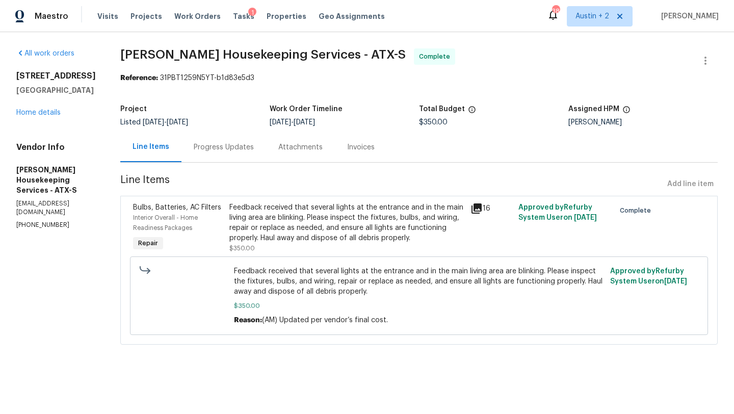
click at [220, 144] on div "Progress Updates" at bounding box center [224, 147] width 60 height 10
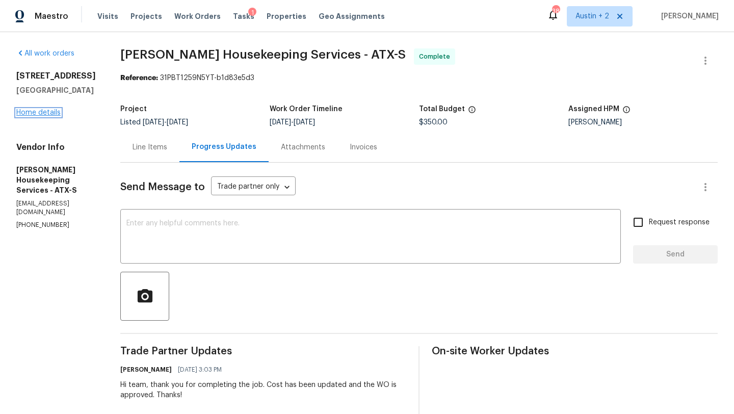
click at [58, 111] on link "Home details" at bounding box center [38, 112] width 44 height 7
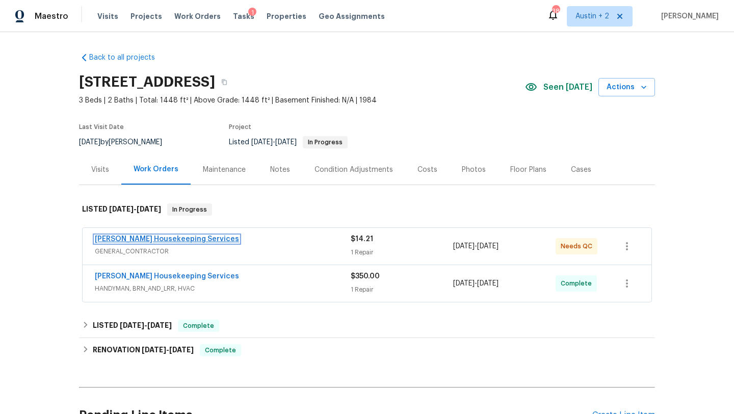
click at [152, 239] on link "[PERSON_NAME] Housekeeping Services" at bounding box center [167, 238] width 144 height 7
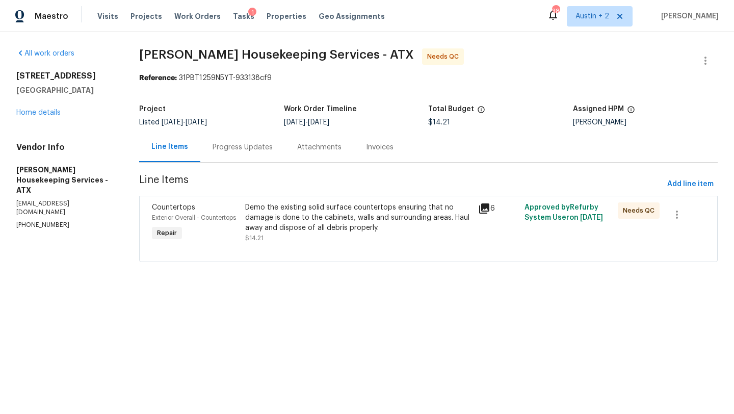
click at [297, 215] on div "Demo the existing solid surface countertops ensuring that no damage is done to …" at bounding box center [358, 217] width 227 height 31
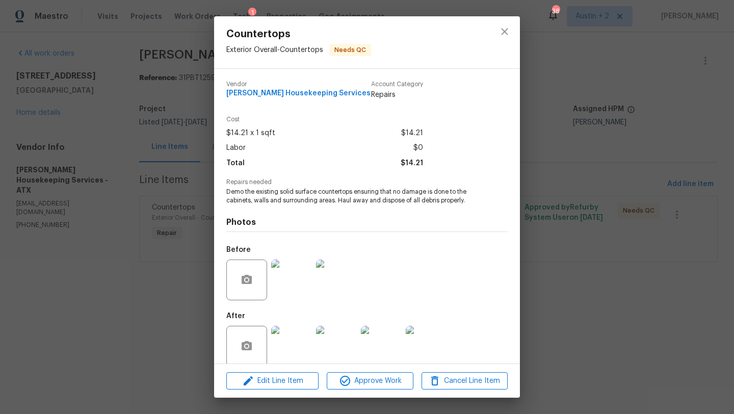
scroll to position [13, 0]
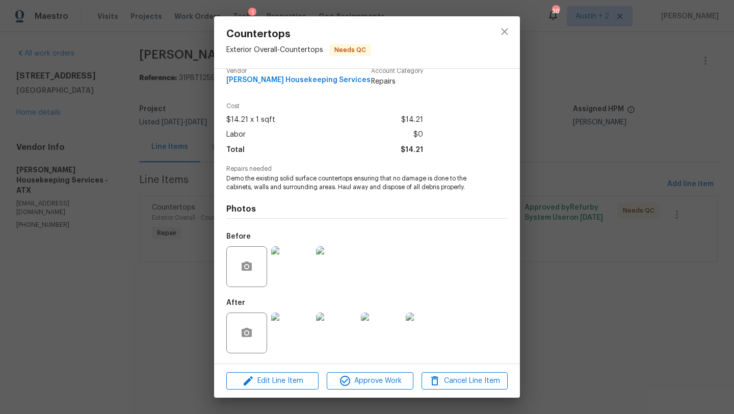
click at [288, 271] on img at bounding box center [291, 266] width 41 height 41
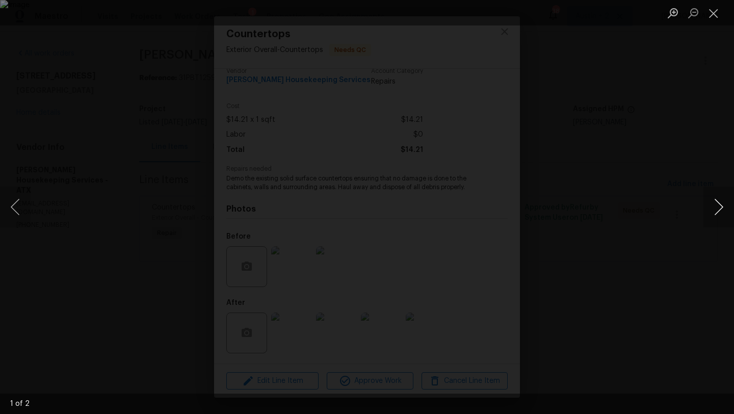
click at [721, 205] on button "Next image" at bounding box center [718, 207] width 31 height 41
click at [712, 12] on button "Close lightbox" at bounding box center [713, 13] width 20 height 18
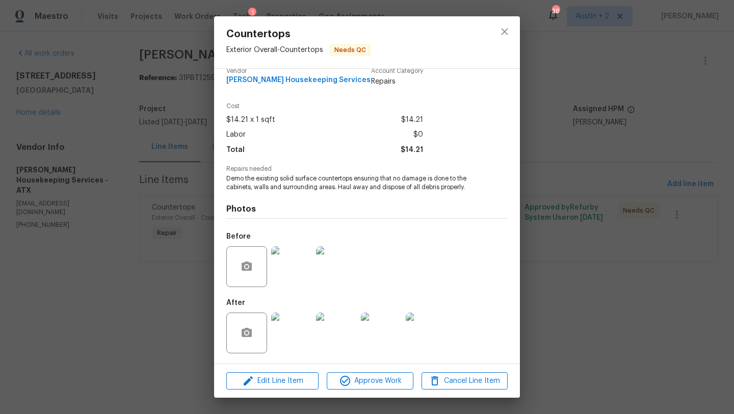
click at [423, 343] on img at bounding box center [426, 332] width 41 height 41
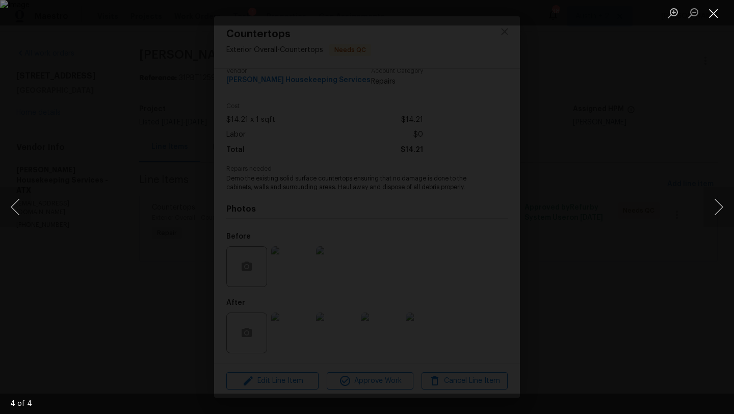
click at [714, 11] on button "Close lightbox" at bounding box center [713, 13] width 20 height 18
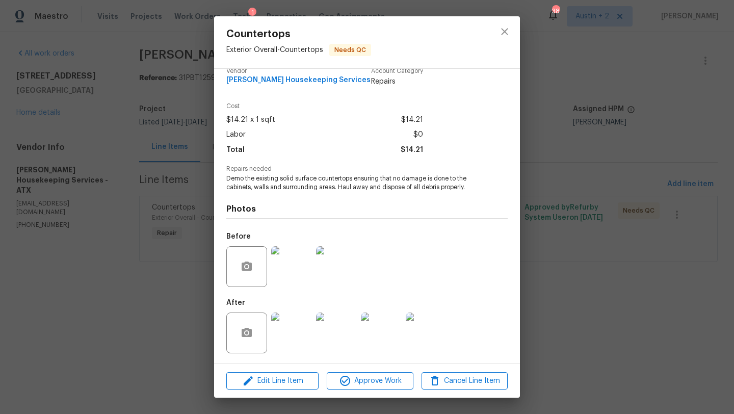
click at [342, 277] on img at bounding box center [336, 266] width 41 height 41
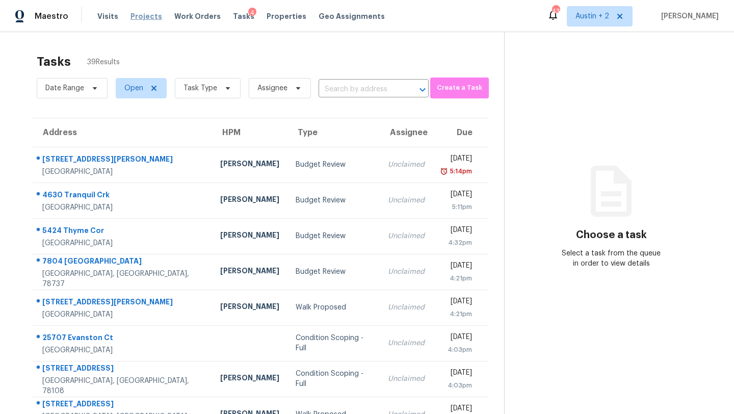
scroll to position [117, 0]
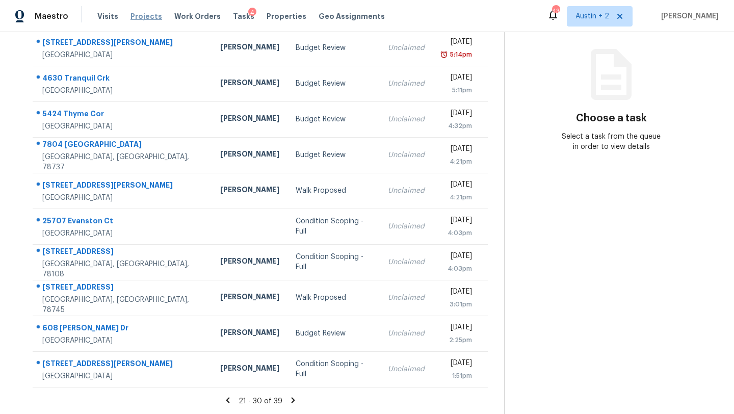
click at [140, 15] on span "Projects" at bounding box center [146, 16] width 32 height 10
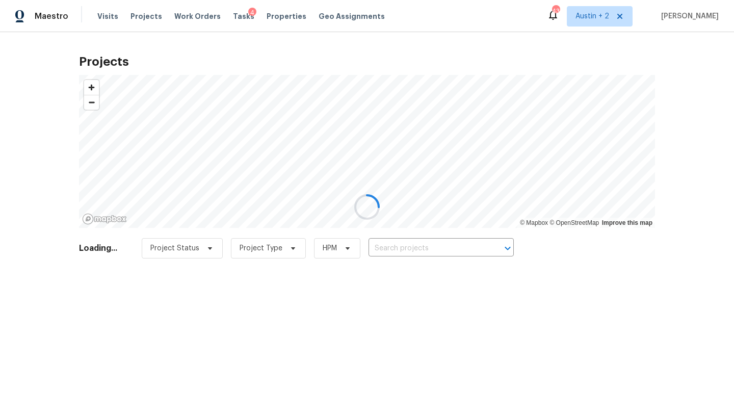
click at [428, 248] on div at bounding box center [367, 207] width 734 height 414
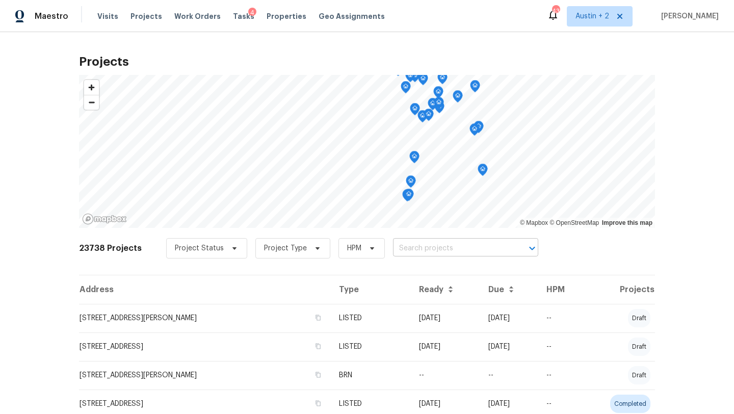
click at [433, 249] on input "text" at bounding box center [451, 249] width 117 height 16
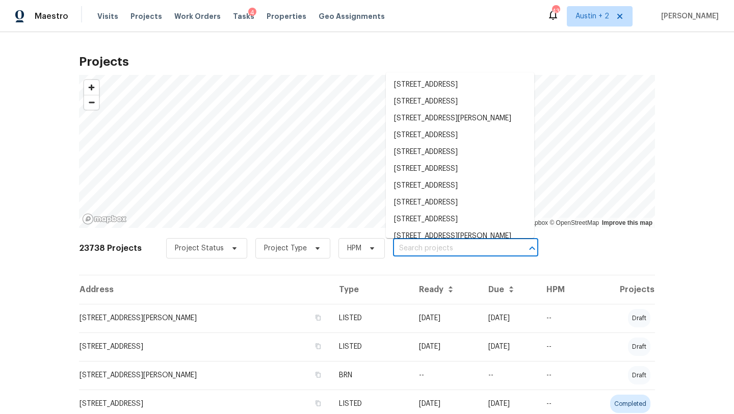
paste input "[STREET_ADDRESS]"
type input "[STREET_ADDRESS]"
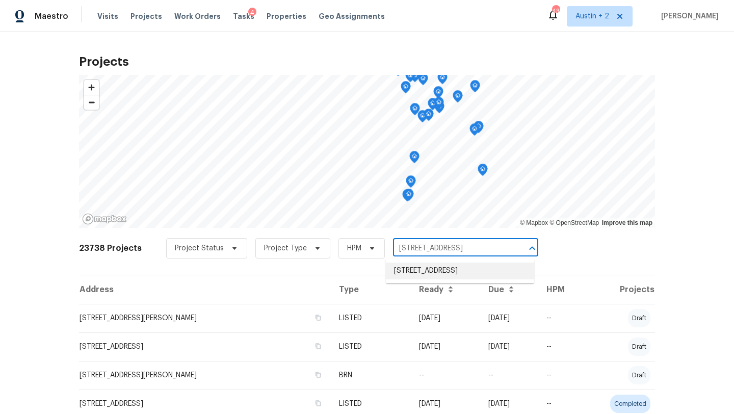
click at [424, 267] on li "[STREET_ADDRESS]" at bounding box center [460, 270] width 148 height 17
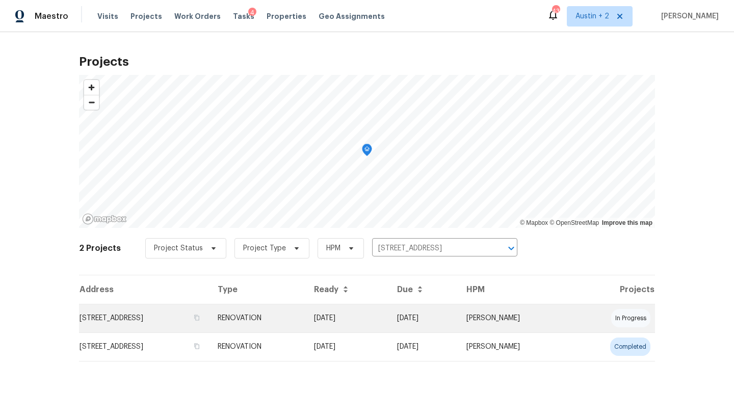
click at [110, 315] on td "[STREET_ADDRESS]" at bounding box center [144, 318] width 130 height 29
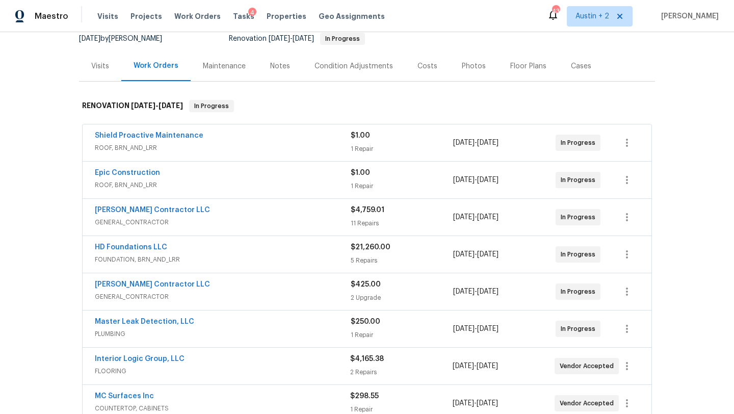
scroll to position [103, 0]
click at [148, 174] on link "Epic Construction" at bounding box center [127, 173] width 65 height 7
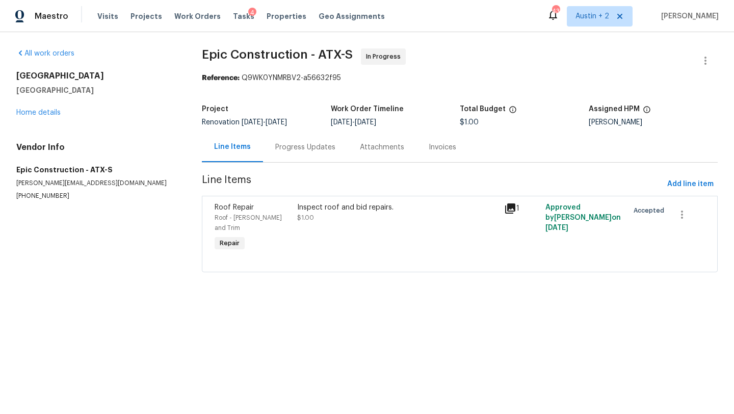
click at [294, 142] on div "Progress Updates" at bounding box center [305, 147] width 60 height 10
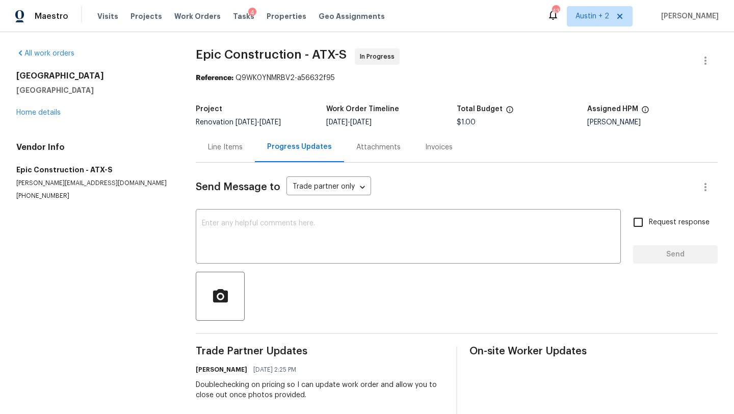
scroll to position [65, 0]
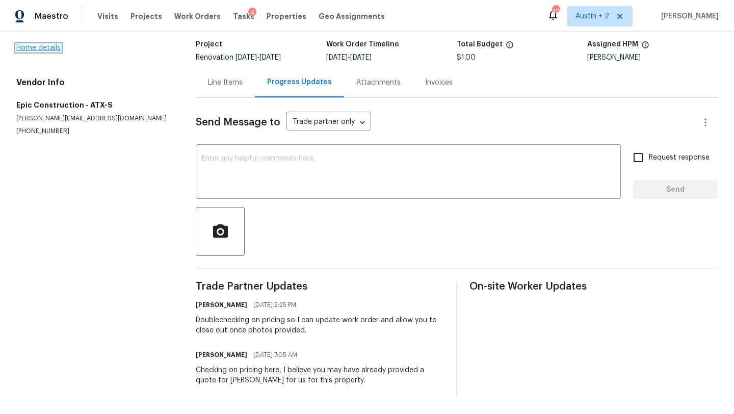
click at [41, 46] on link "Home details" at bounding box center [38, 47] width 44 height 7
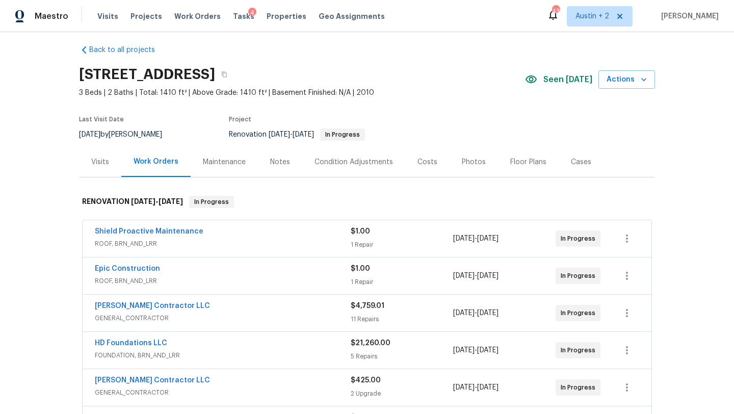
scroll to position [5, 0]
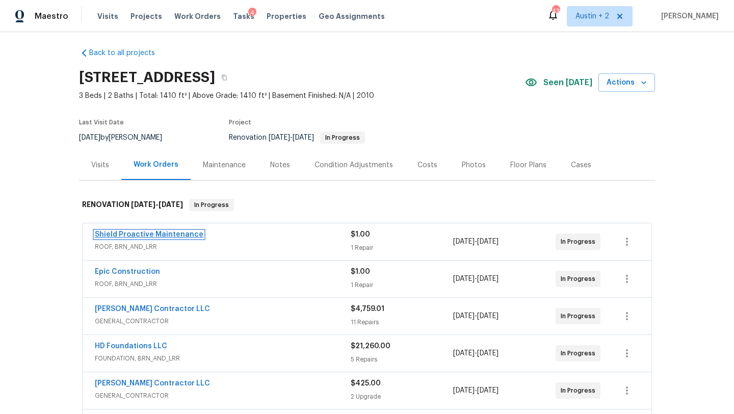
click at [175, 231] on link "Shield Proactive Maintenance" at bounding box center [149, 234] width 109 height 7
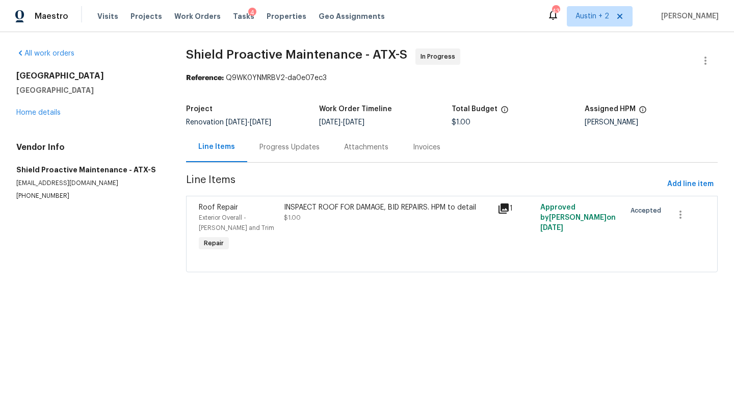
click at [295, 142] on div "Progress Updates" at bounding box center [289, 147] width 85 height 30
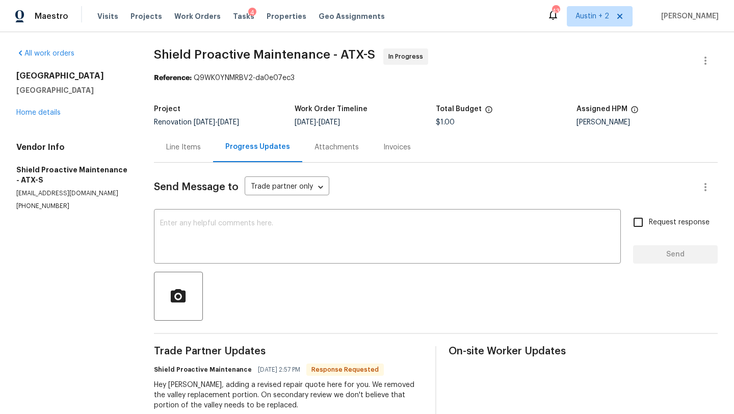
click at [194, 148] on div "Line Items" at bounding box center [183, 147] width 35 height 10
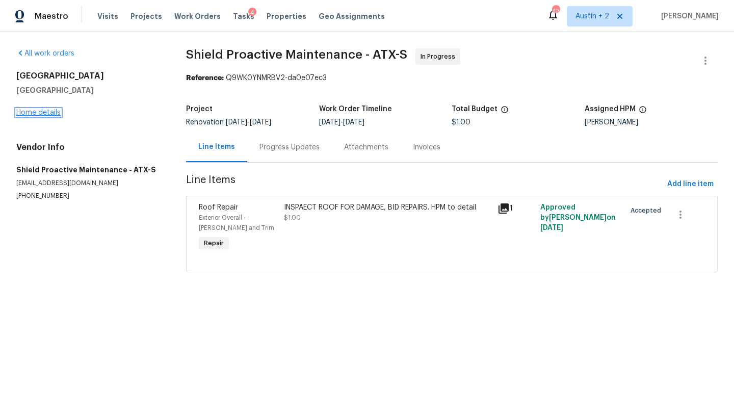
click at [40, 110] on link "Home details" at bounding box center [38, 112] width 44 height 7
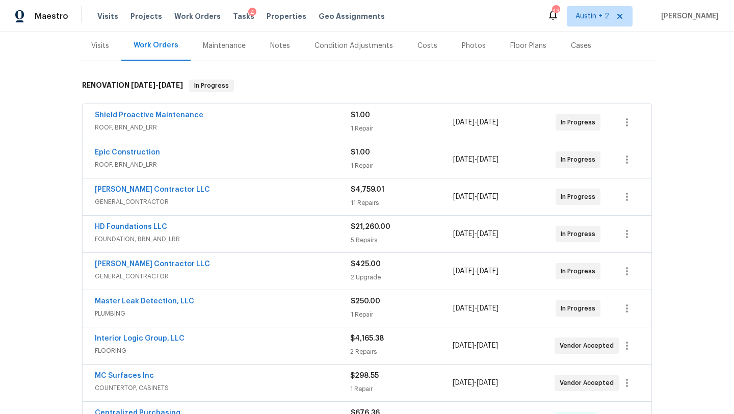
scroll to position [125, 0]
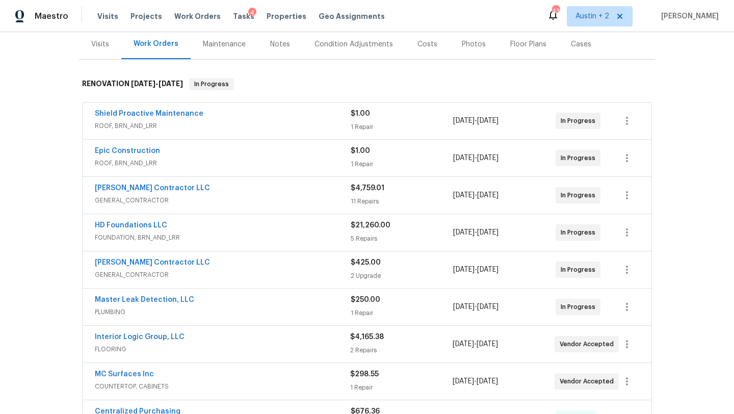
click at [282, 45] on div "Notes" at bounding box center [280, 44] width 20 height 10
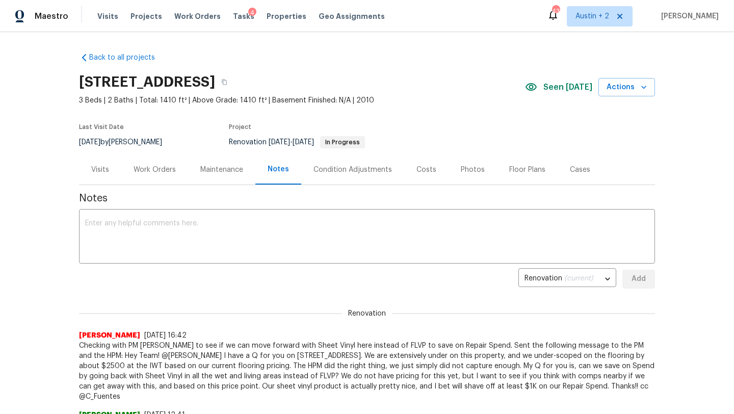
click at [102, 165] on div "Visits" at bounding box center [100, 170] width 18 height 10
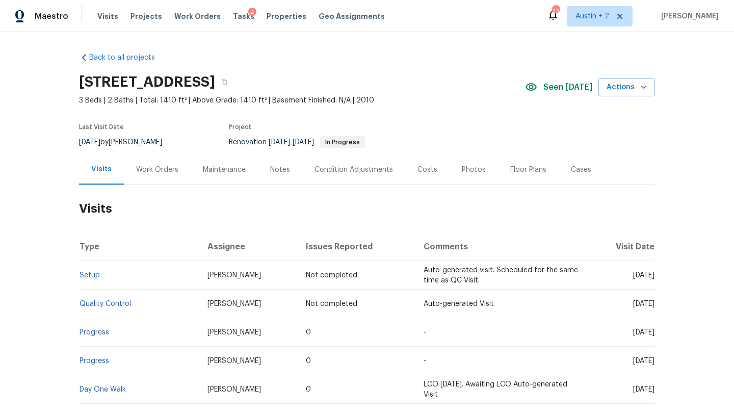
click at [154, 169] on div "Work Orders" at bounding box center [157, 170] width 42 height 10
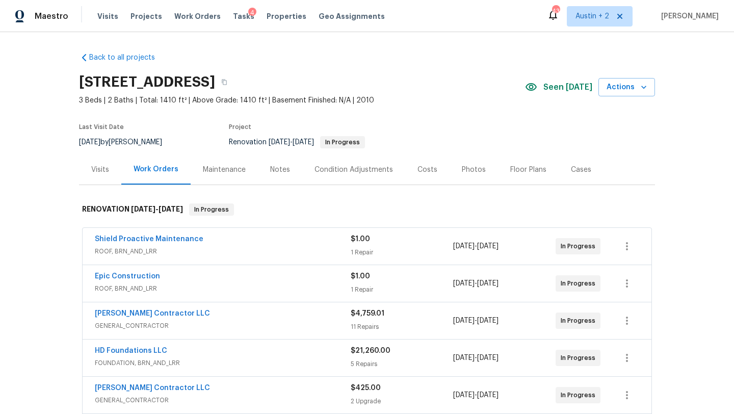
click at [425, 164] on div "Costs" at bounding box center [427, 169] width 44 height 30
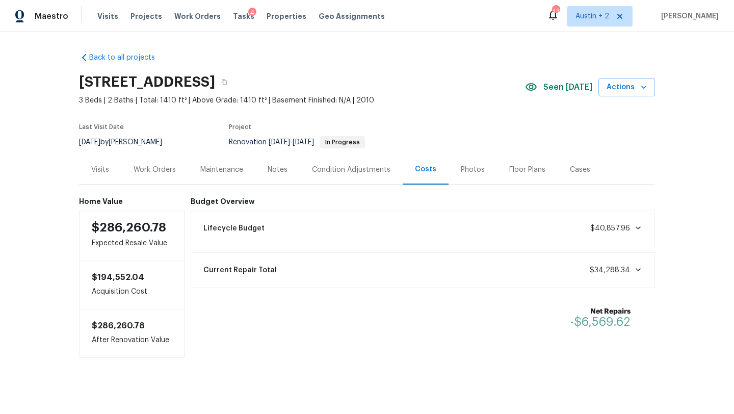
click at [156, 167] on div "Work Orders" at bounding box center [155, 170] width 42 height 10
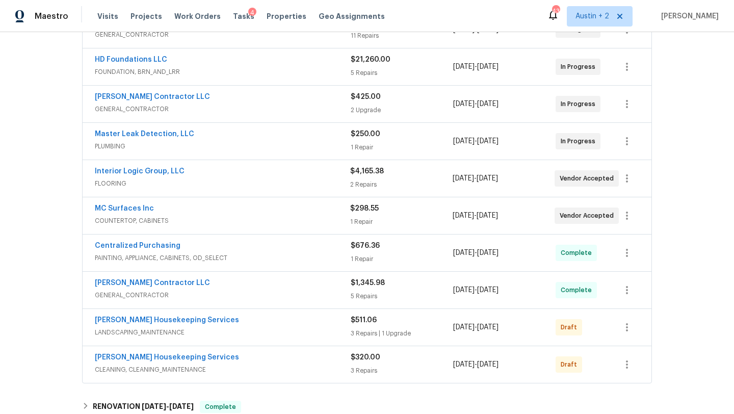
scroll to position [292, 0]
click at [111, 210] on link "MC Surfaces Inc" at bounding box center [124, 207] width 59 height 7
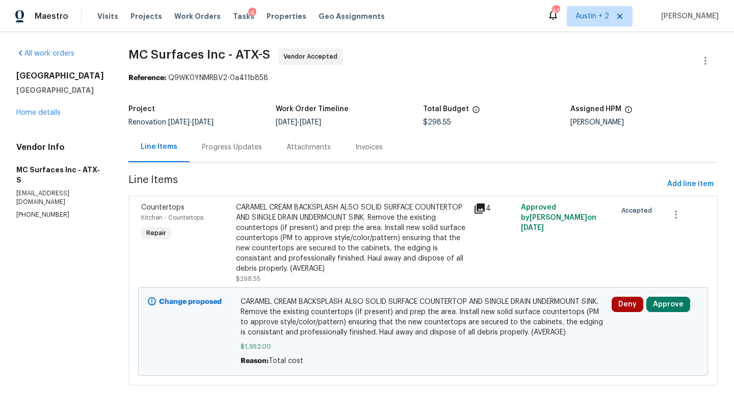
click at [339, 224] on div "CARAMEL CREAM BACKSPLASH ALSO SOLID SURFACE COUNTERTOP AND SINGLE DRAIN UNDERMO…" at bounding box center [351, 237] width 231 height 71
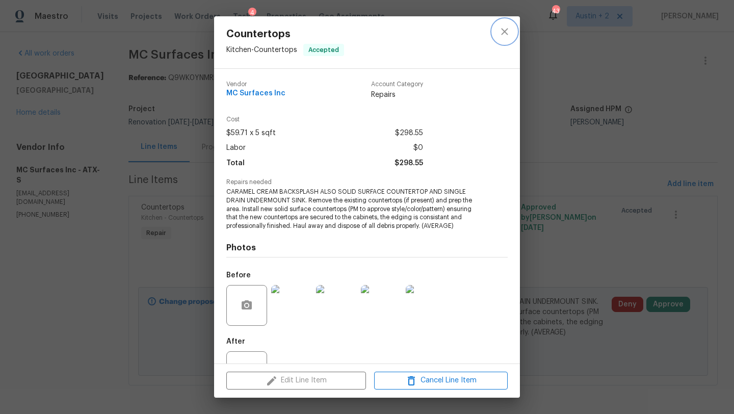
click at [505, 34] on icon "close" at bounding box center [504, 31] width 12 height 12
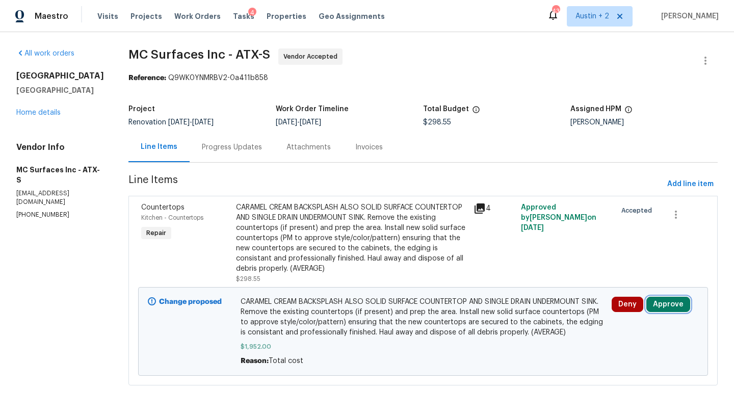
click at [669, 302] on button "Approve" at bounding box center [668, 304] width 44 height 15
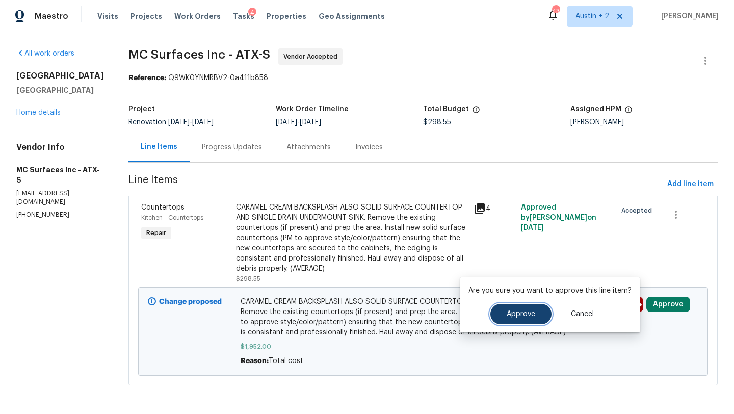
click at [499, 306] on button "Approve" at bounding box center [520, 314] width 61 height 20
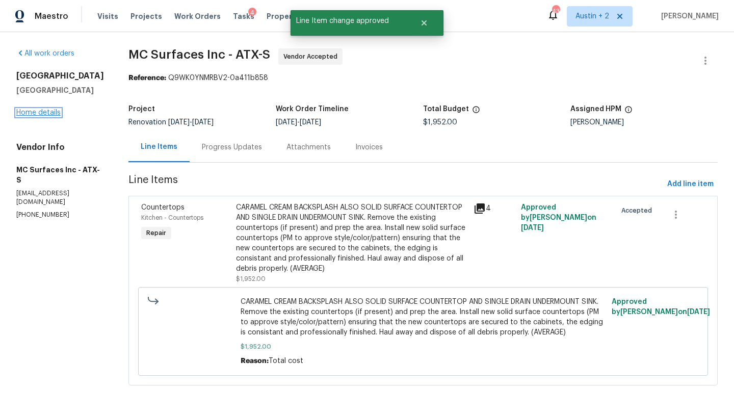
click at [54, 116] on link "Home details" at bounding box center [38, 112] width 44 height 7
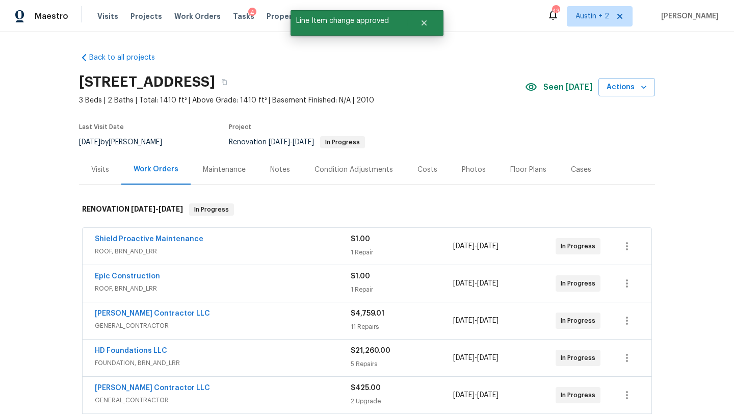
click at [426, 168] on div "Costs" at bounding box center [427, 170] width 20 height 10
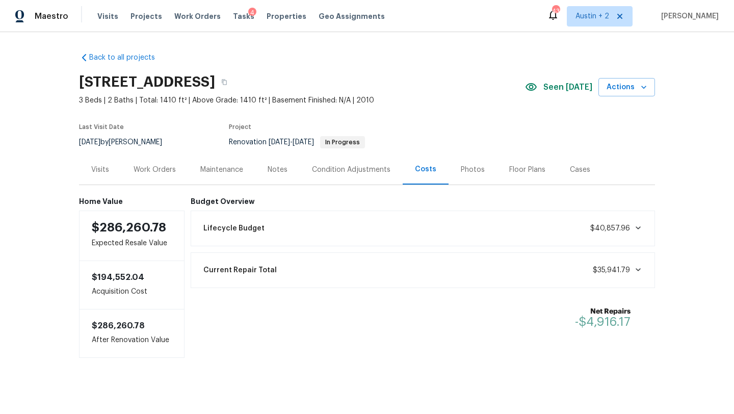
click at [159, 169] on div "Work Orders" at bounding box center [155, 170] width 42 height 10
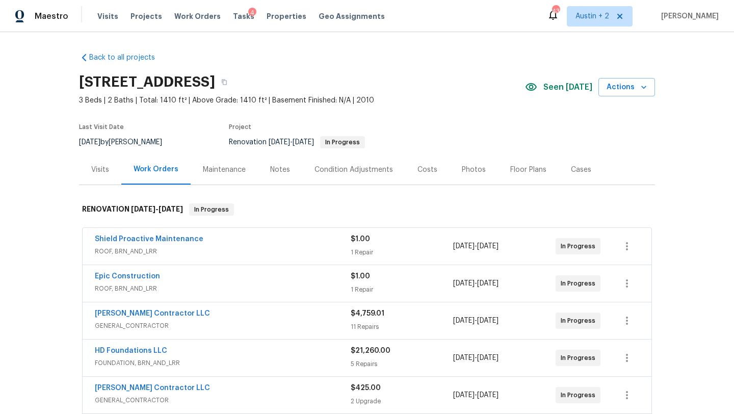
click at [422, 171] on div "Costs" at bounding box center [427, 170] width 20 height 10
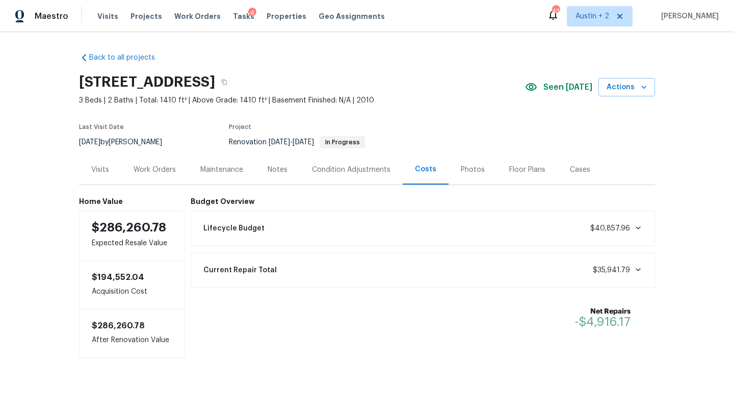
click at [153, 169] on div "Work Orders" at bounding box center [155, 170] width 42 height 10
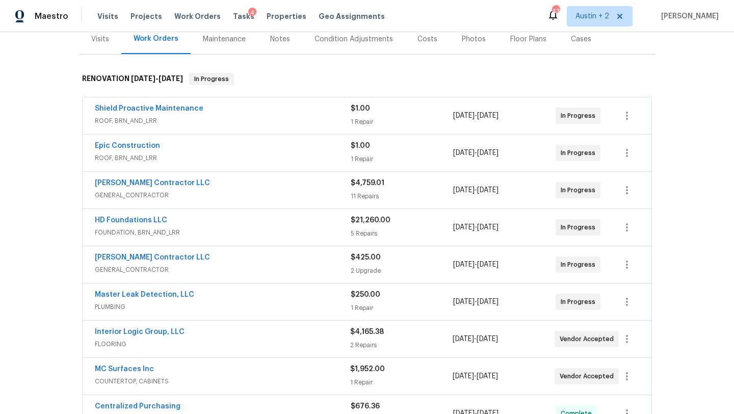
scroll to position [133, 0]
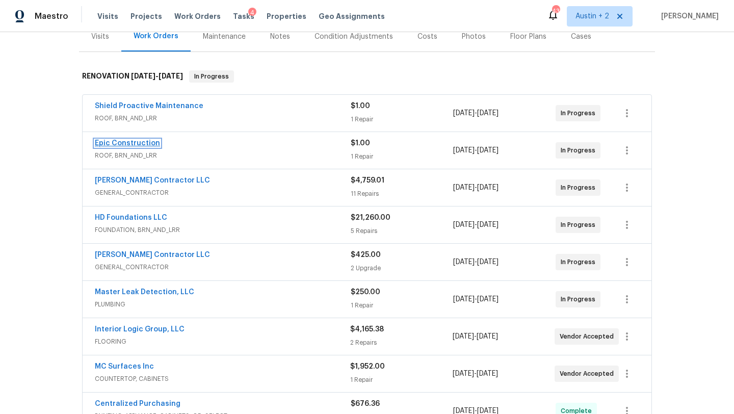
click at [139, 143] on link "Epic Construction" at bounding box center [127, 143] width 65 height 7
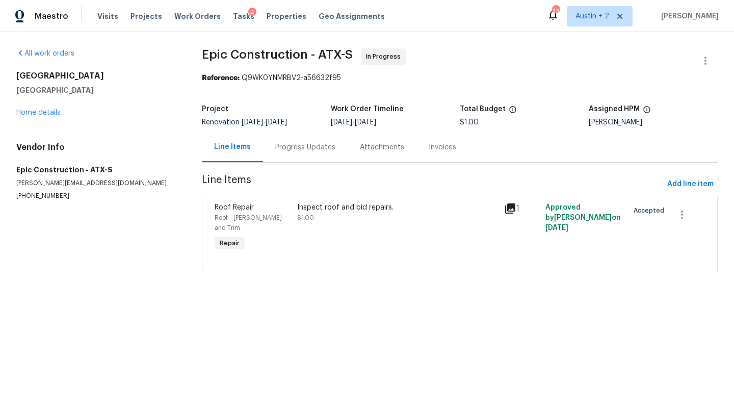
click at [318, 208] on div "Inspect roof and bid repairs." at bounding box center [397, 207] width 201 height 10
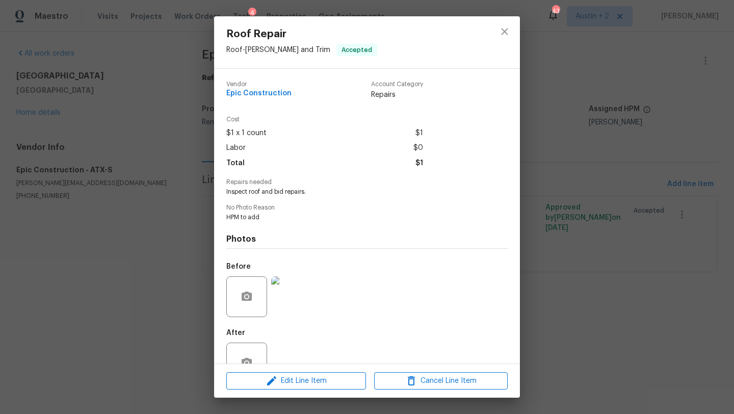
scroll to position [30, 0]
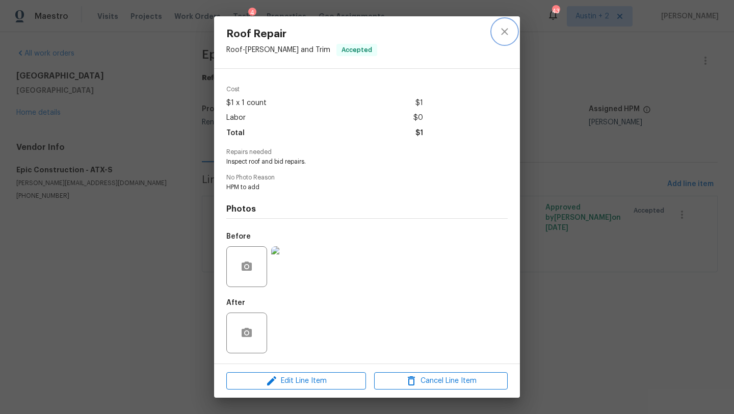
click at [506, 31] on icon "close" at bounding box center [504, 31] width 7 height 7
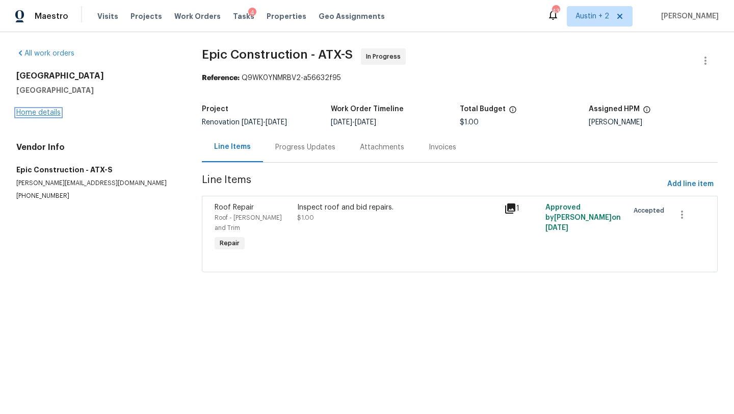
click at [57, 114] on link "Home details" at bounding box center [38, 112] width 44 height 7
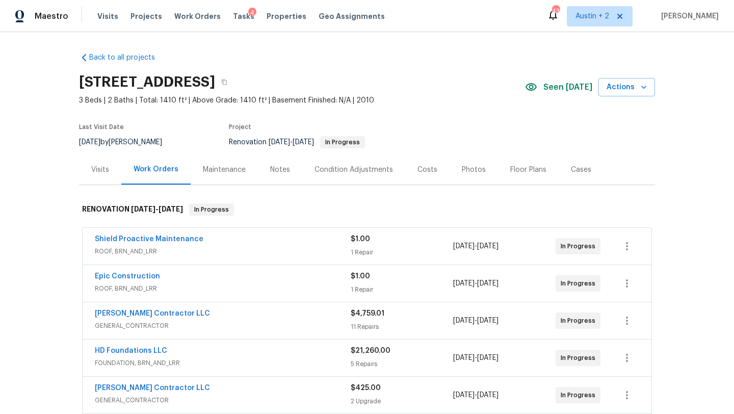
click at [417, 165] on div "Costs" at bounding box center [427, 170] width 20 height 10
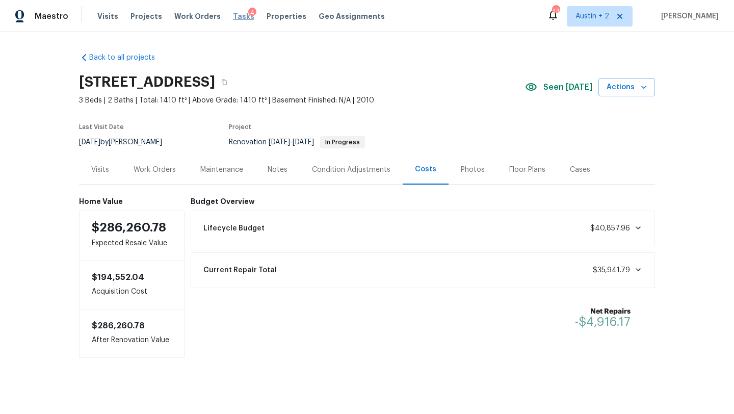
click at [233, 19] on span "Tasks" at bounding box center [243, 16] width 21 height 7
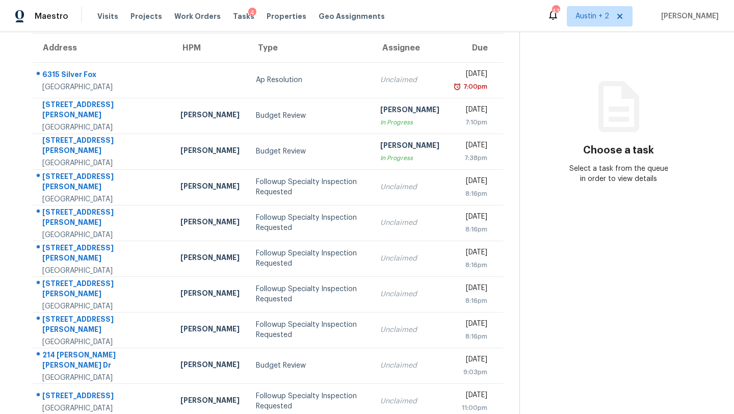
scroll to position [127, 0]
